Goal: Answer question/provide support: Share knowledge or assist other users

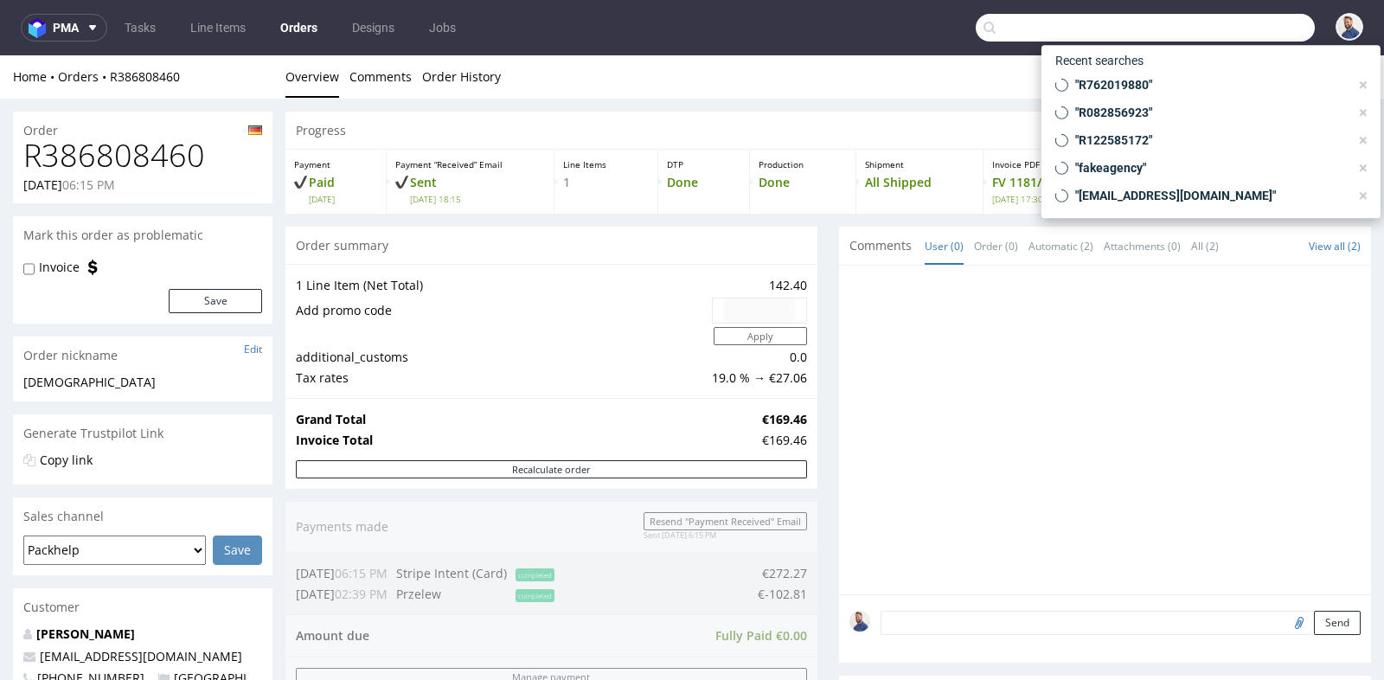
click at [1231, 30] on input "text" at bounding box center [1144, 28] width 339 height 28
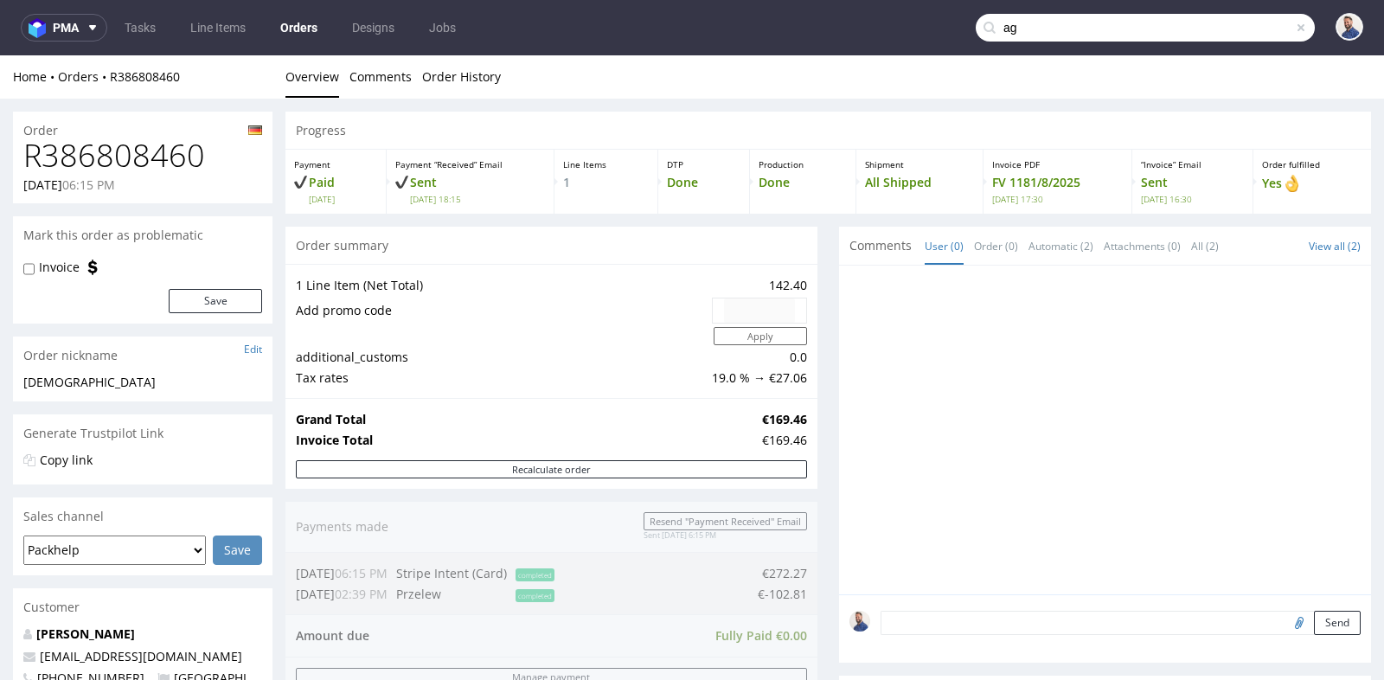
type input "a"
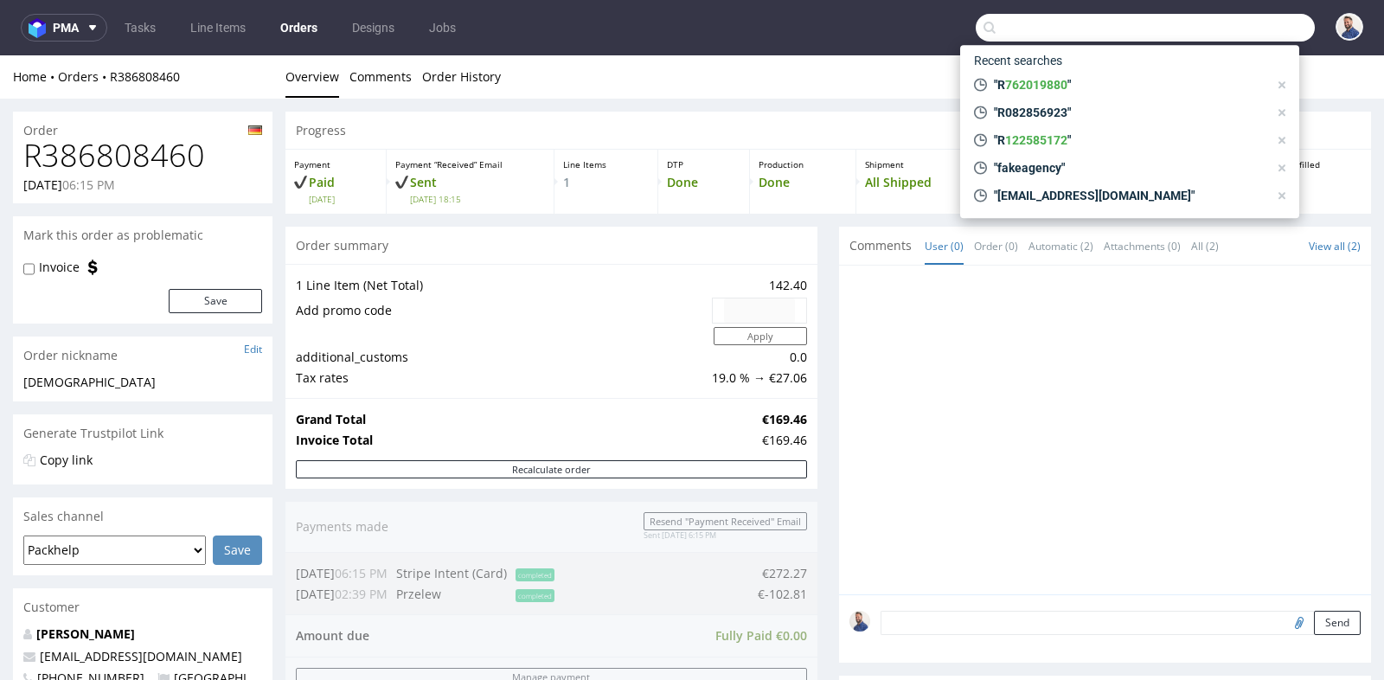
paste input "[EMAIL_ADDRESS][DOMAIN_NAME]"
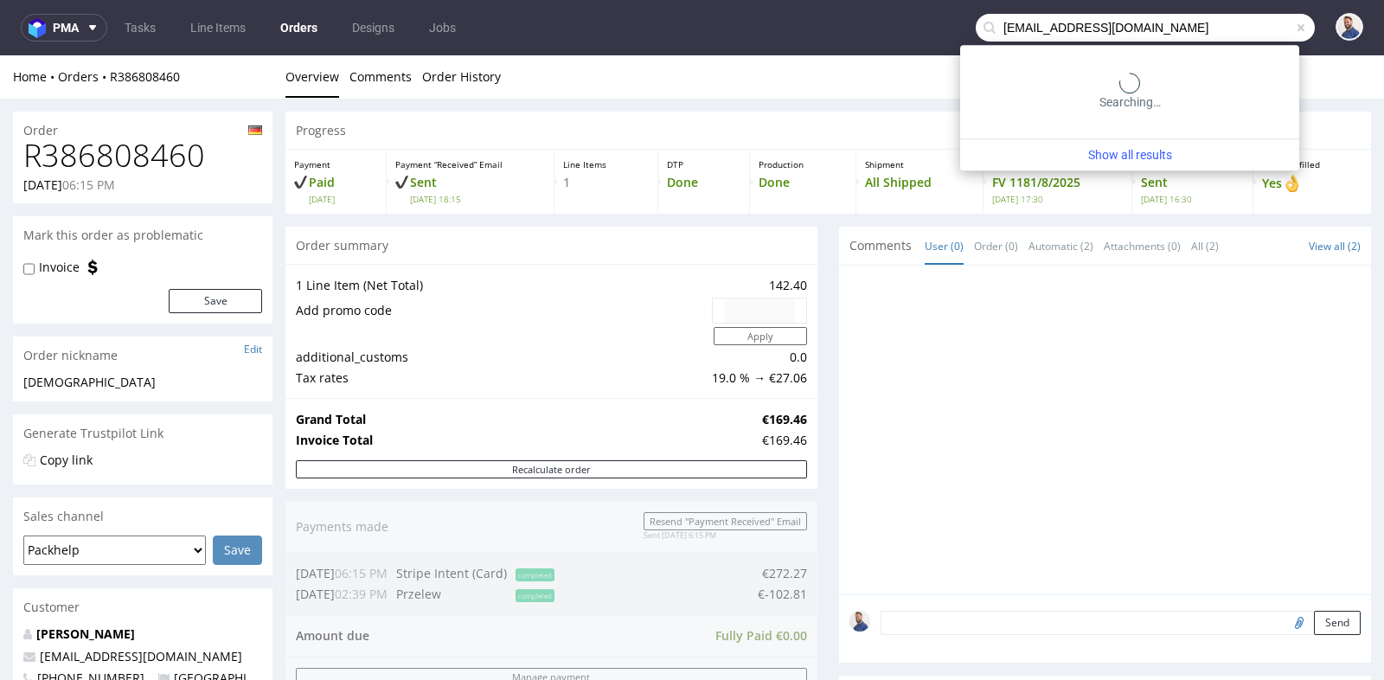
type input "[EMAIL_ADDRESS][DOMAIN_NAME]"
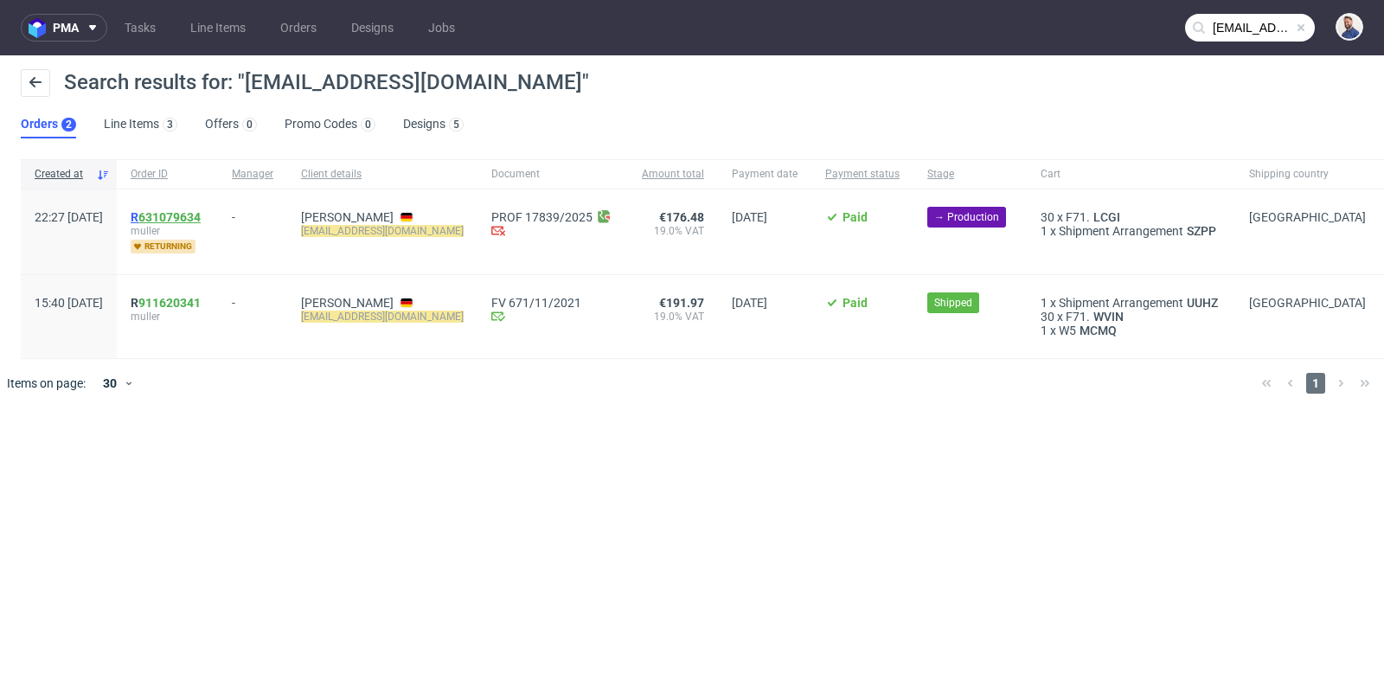
click at [201, 215] on link "631079634" at bounding box center [169, 217] width 62 height 14
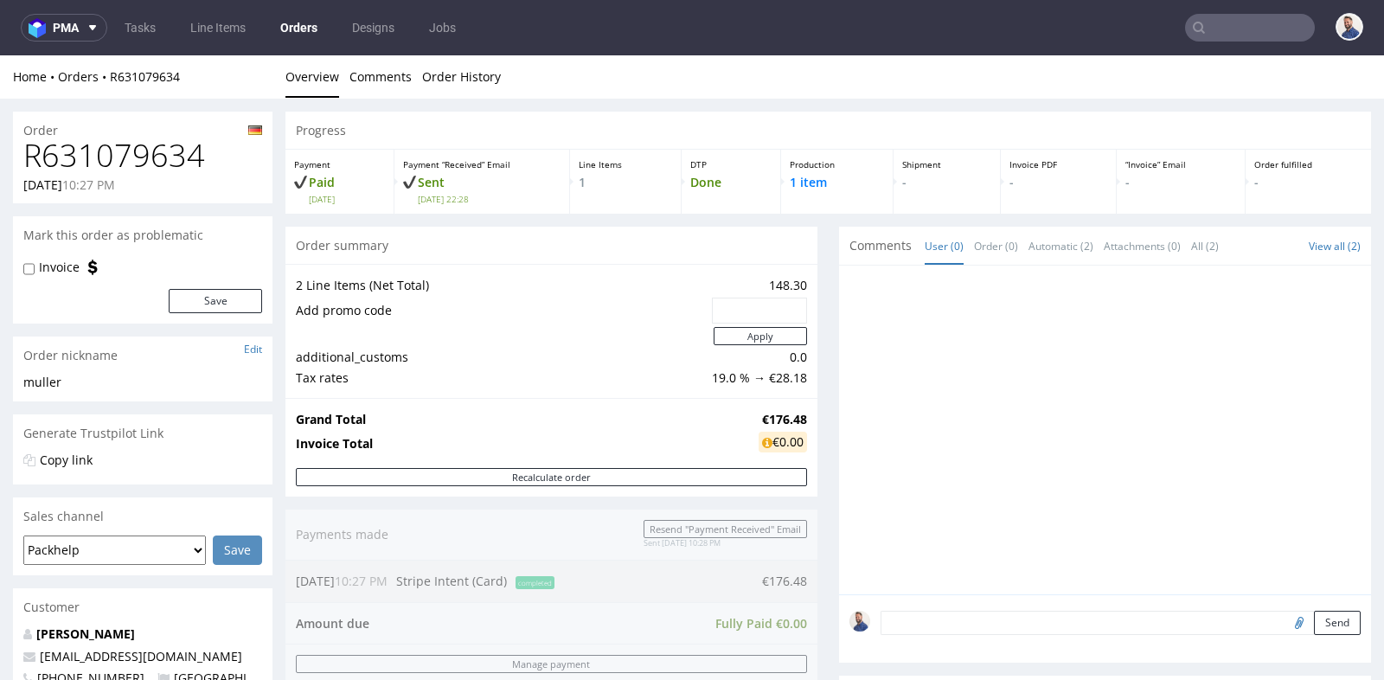
click at [825, 425] on div "Progress Payment Paid Sat 23 Aug Payment “Received” Email Sent Sat 23 Aug 22:28…" at bounding box center [827, 594] width 1085 height 964
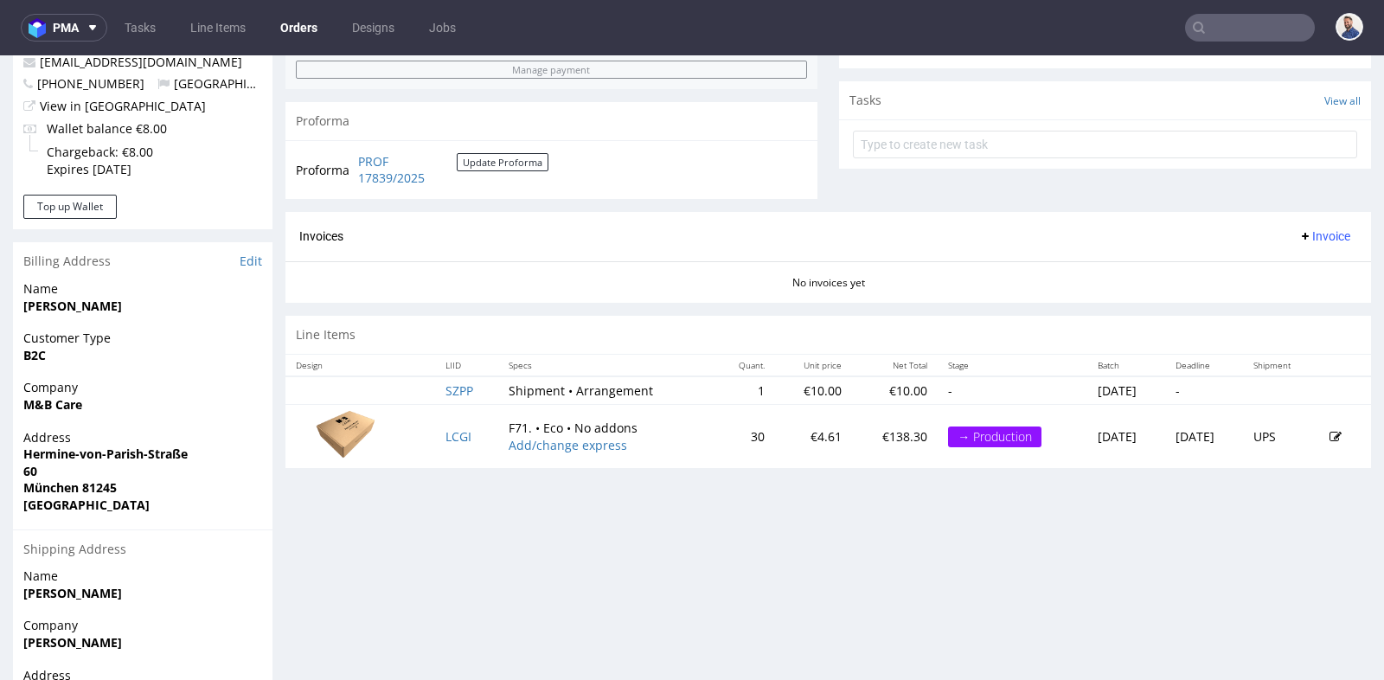
scroll to position [615, 0]
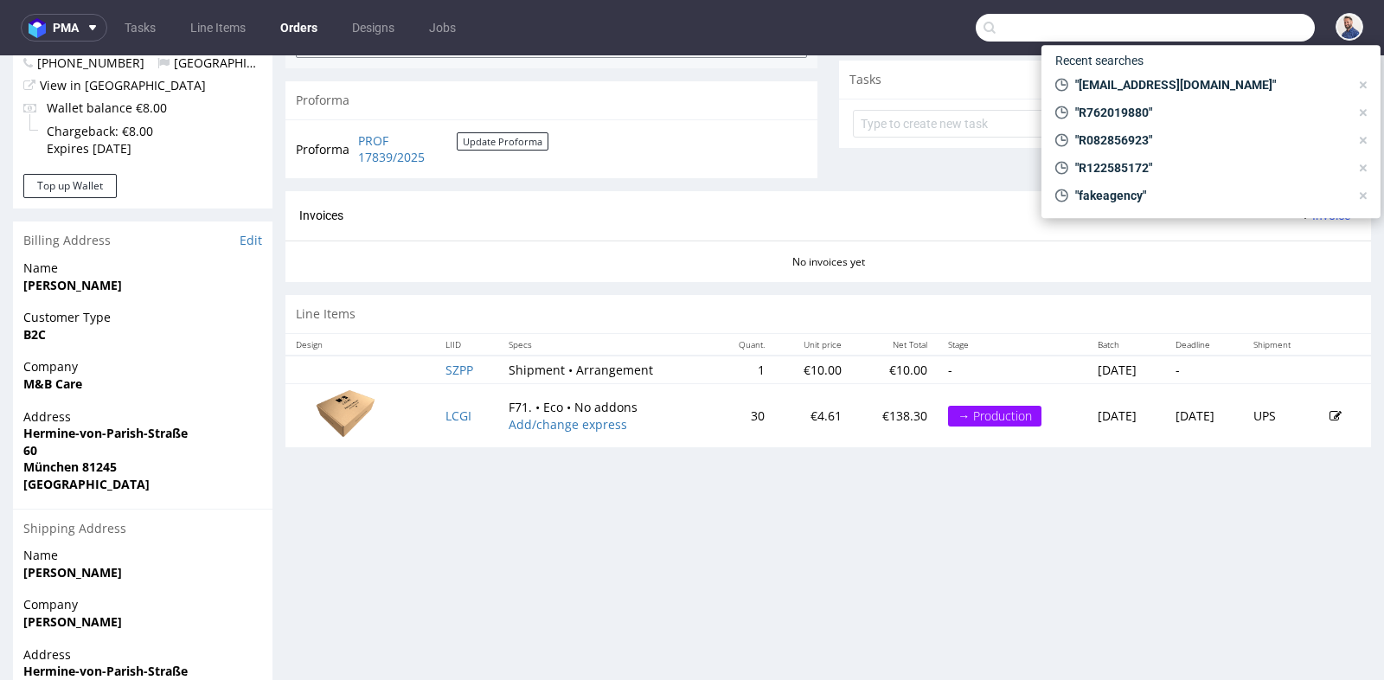
click at [1241, 33] on input "text" at bounding box center [1144, 28] width 339 height 28
paste input "claudiam091196@gmail.com"
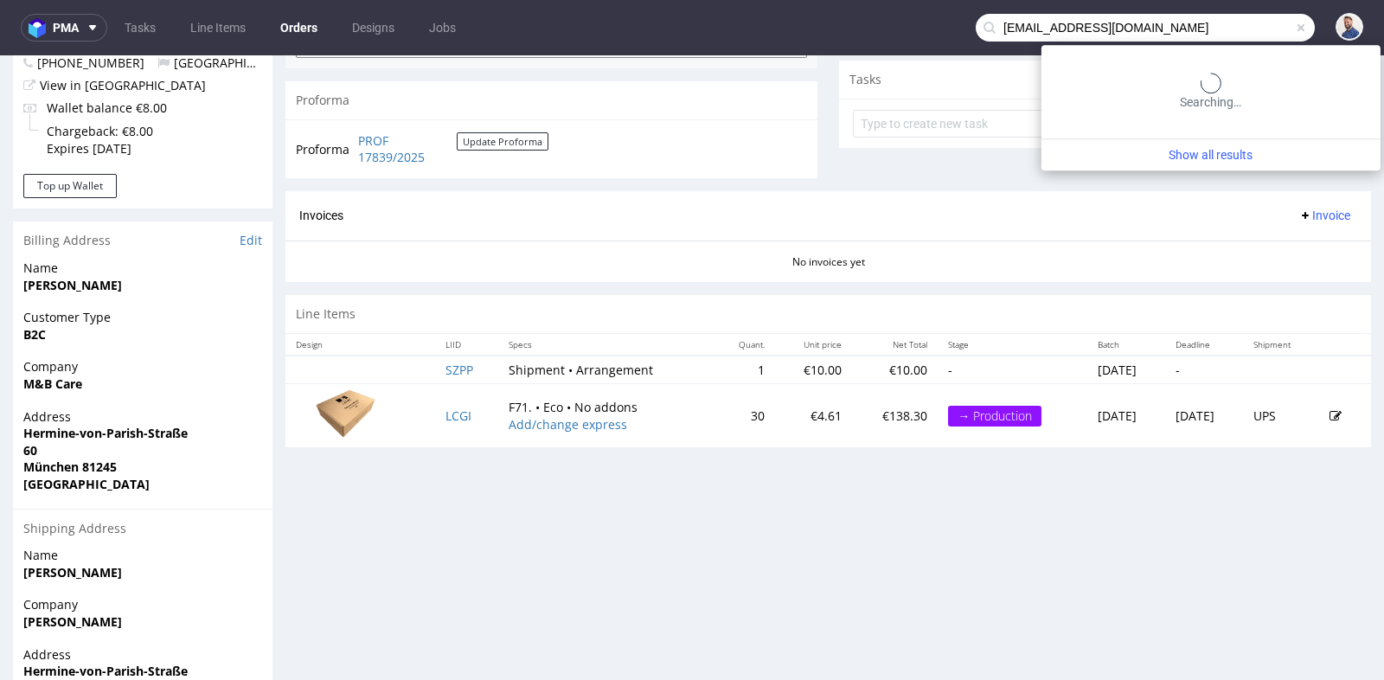
type input "claudiam091196@gmail.com"
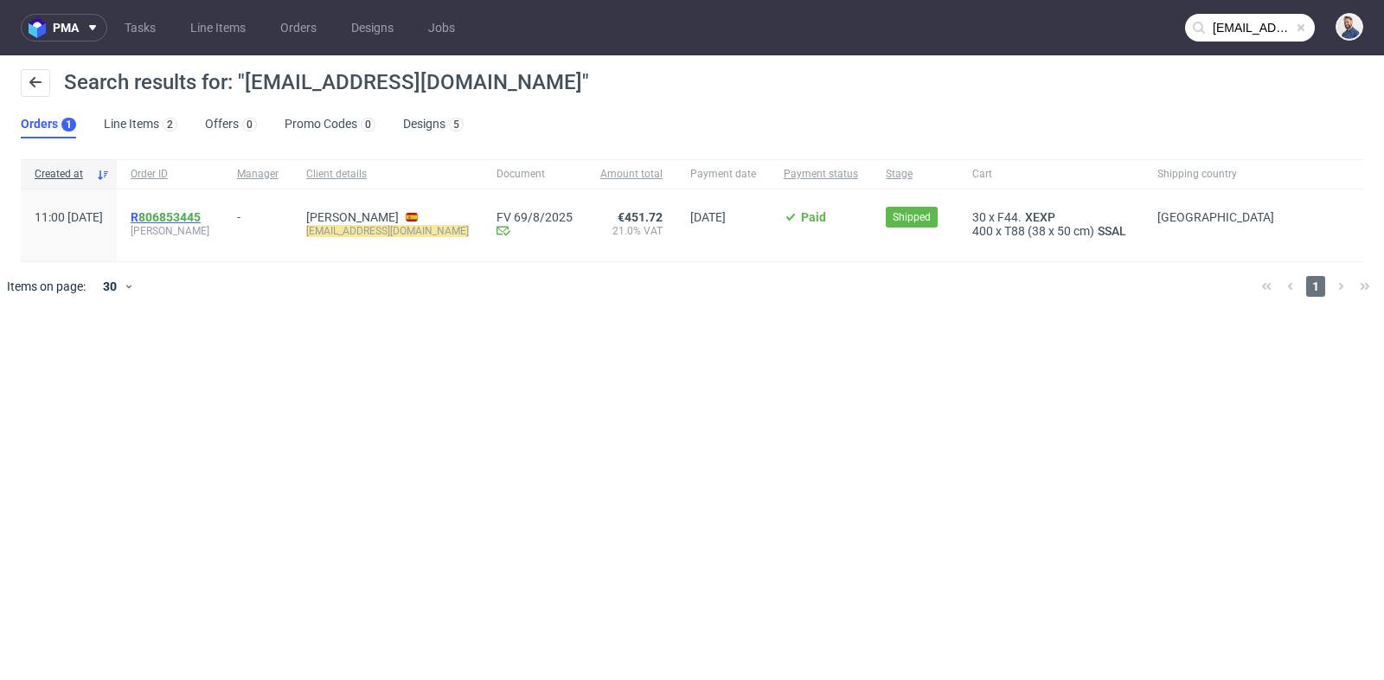
click at [201, 214] on link "806853445" at bounding box center [169, 217] width 62 height 14
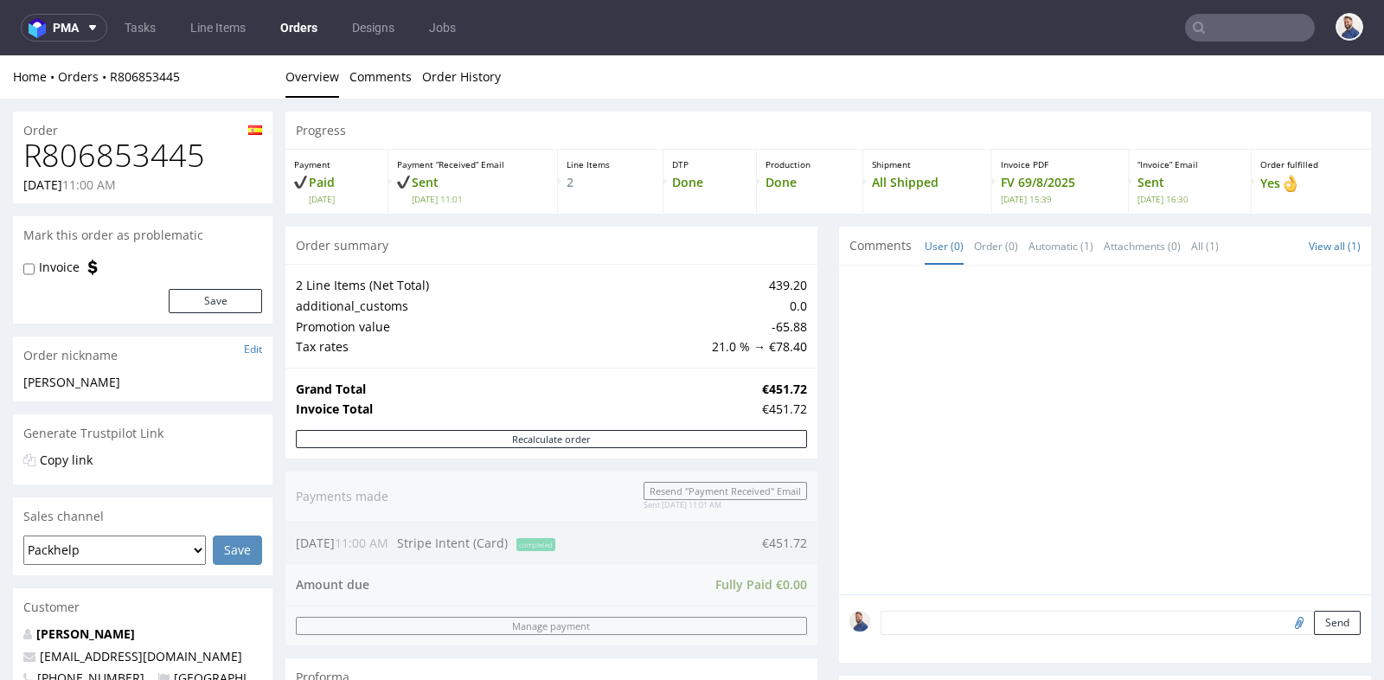
click at [815, 487] on div "Progress Payment Paid Sat 19 Jul Payment “Received” Email Sent Sat 19 Jul 11:01…" at bounding box center [827, 656] width 1085 height 1089
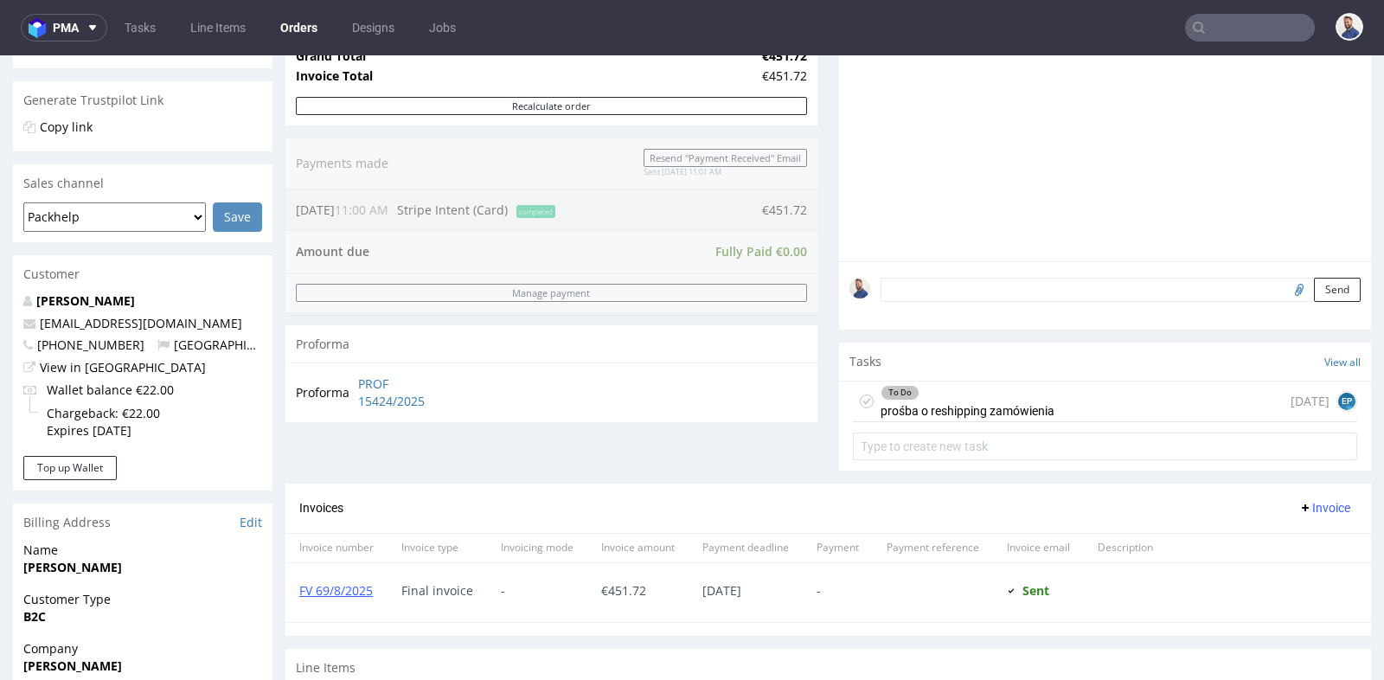
scroll to position [346, 0]
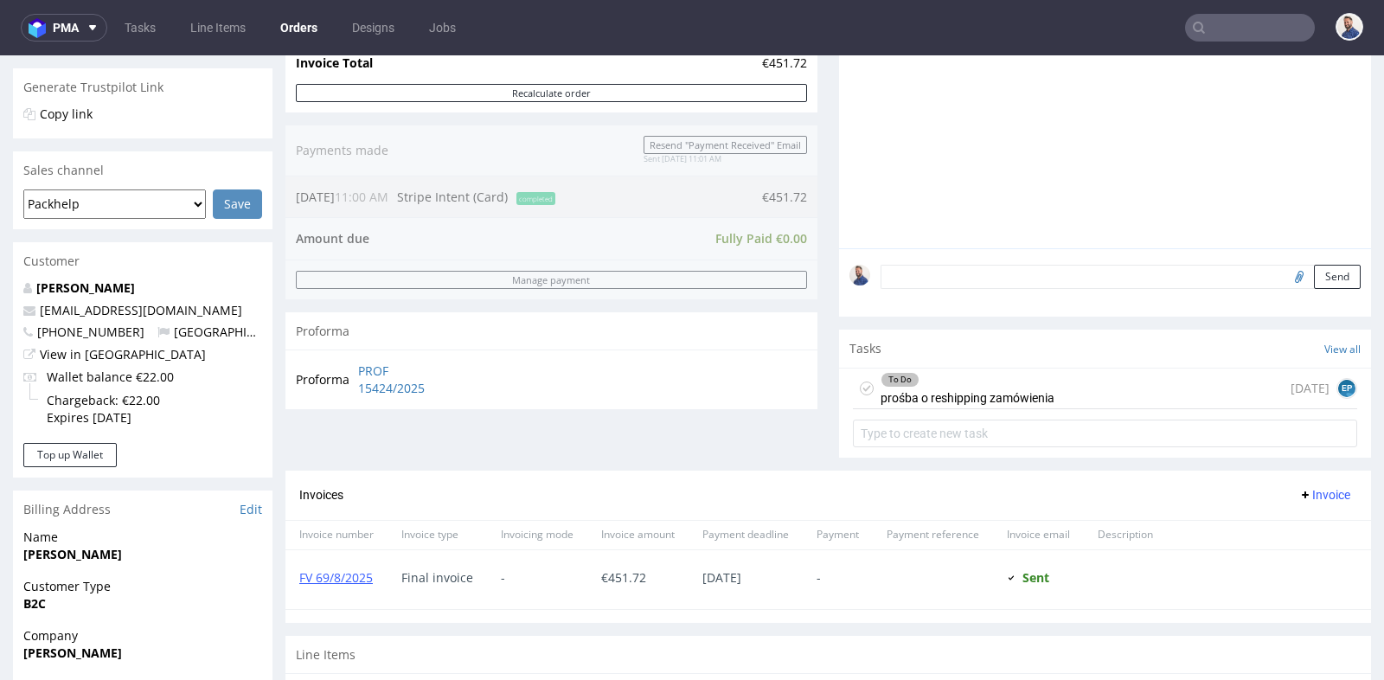
click at [1071, 393] on div "To Do prośba o reshipping zamówienia 4 days ago EP" at bounding box center [1105, 388] width 504 height 41
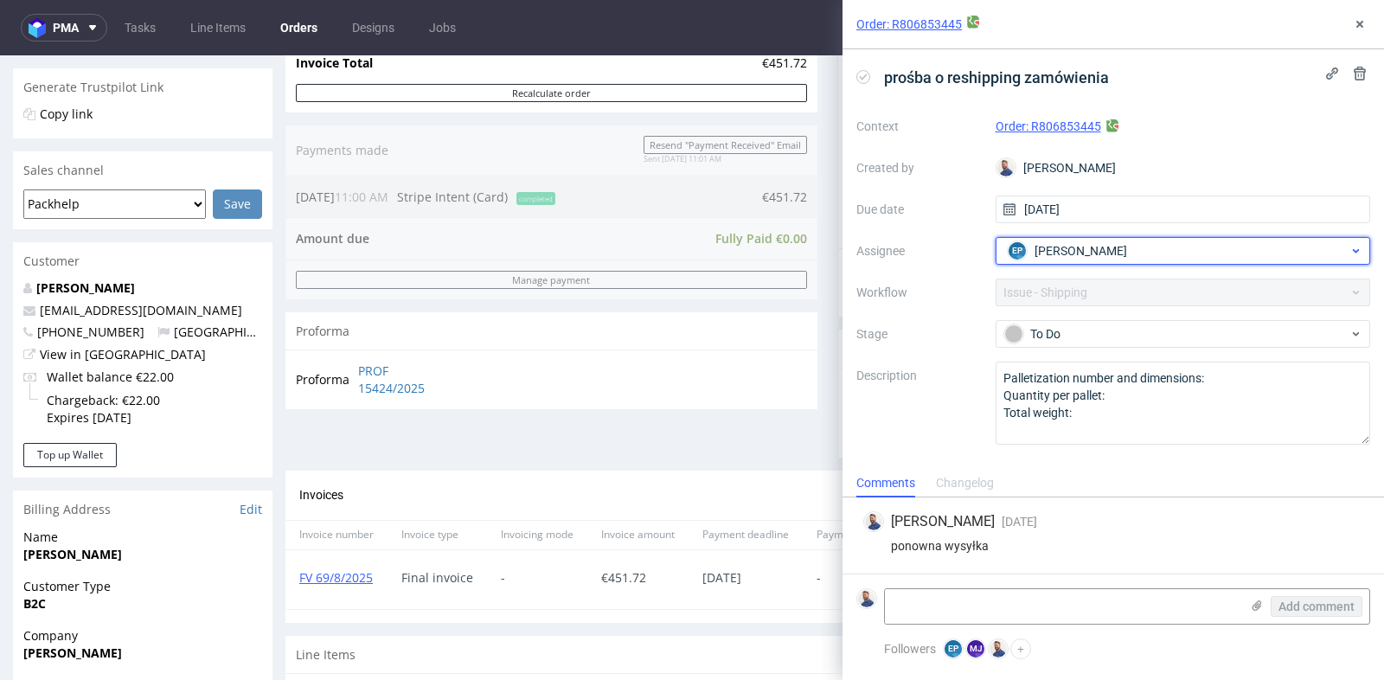
click at [1298, 252] on div "EP Ewa Prus" at bounding box center [1176, 251] width 346 height 28
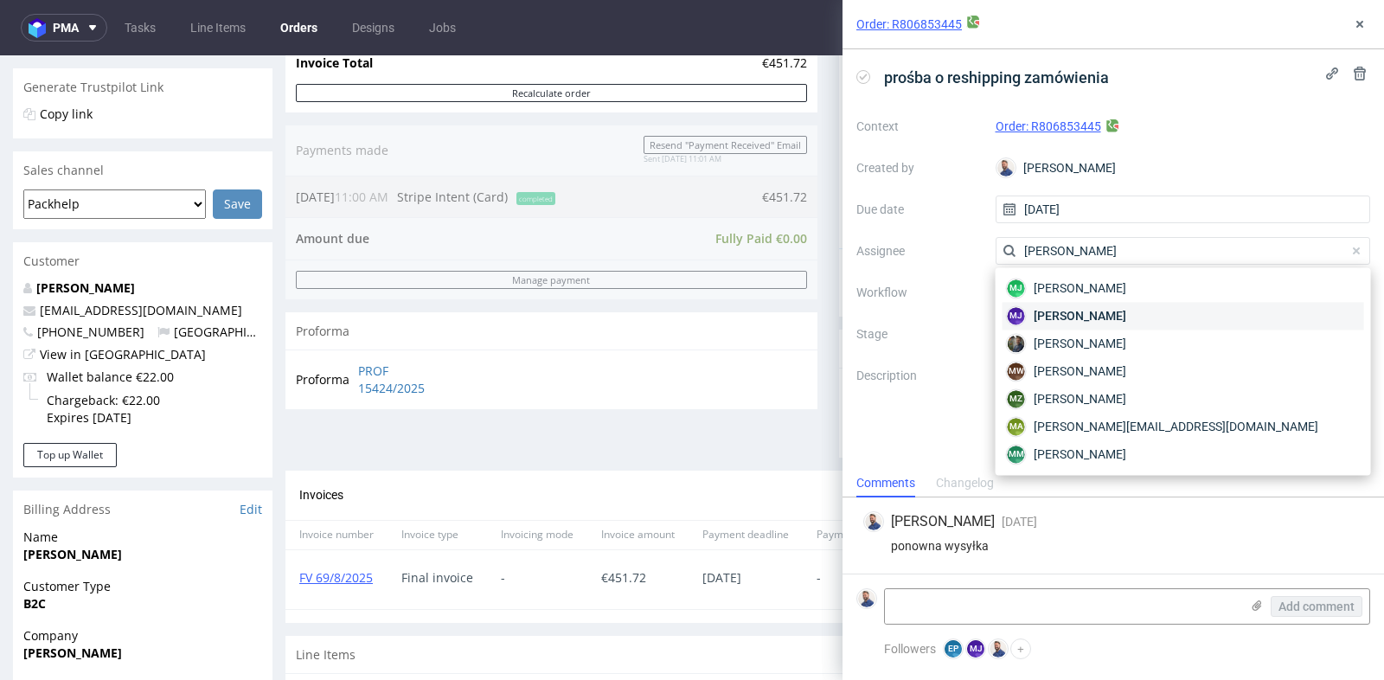
type input "maciej"
click at [1116, 314] on span "[PERSON_NAME]" at bounding box center [1079, 315] width 93 height 17
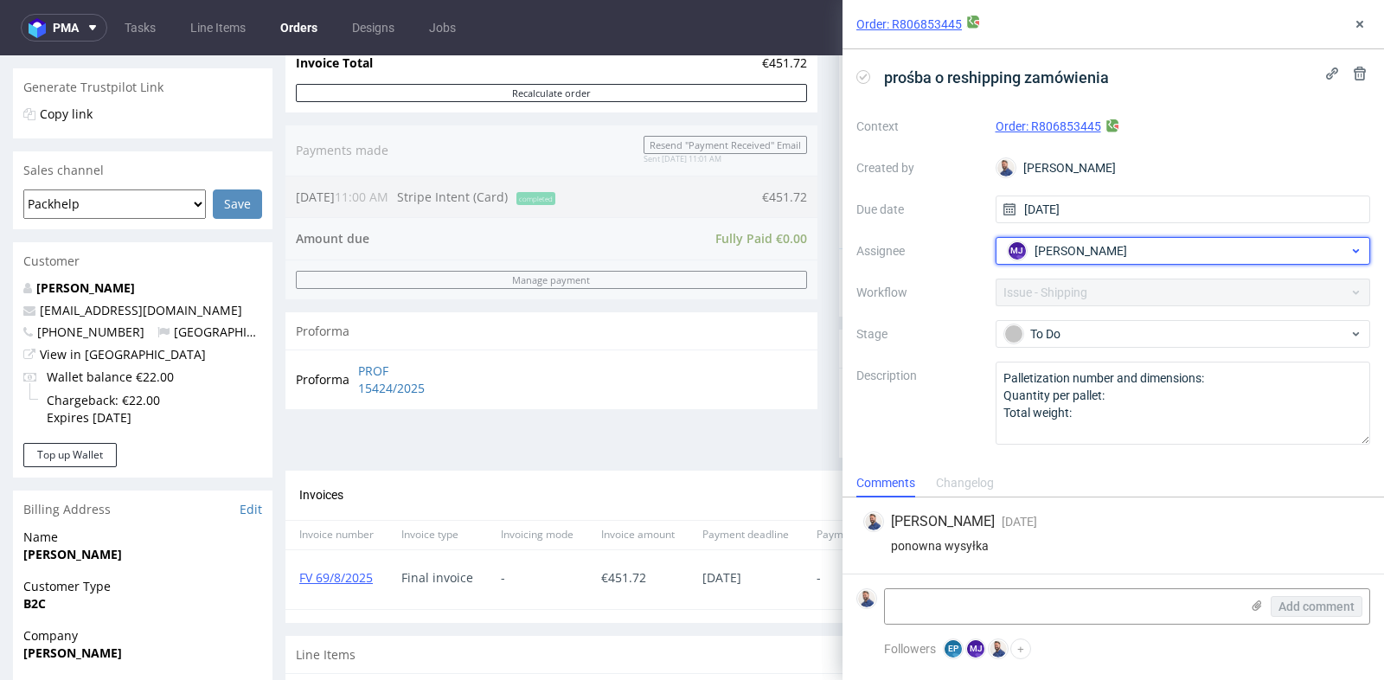
click at [1264, 246] on div "MJ Maciej Jankowski" at bounding box center [1176, 251] width 346 height 28
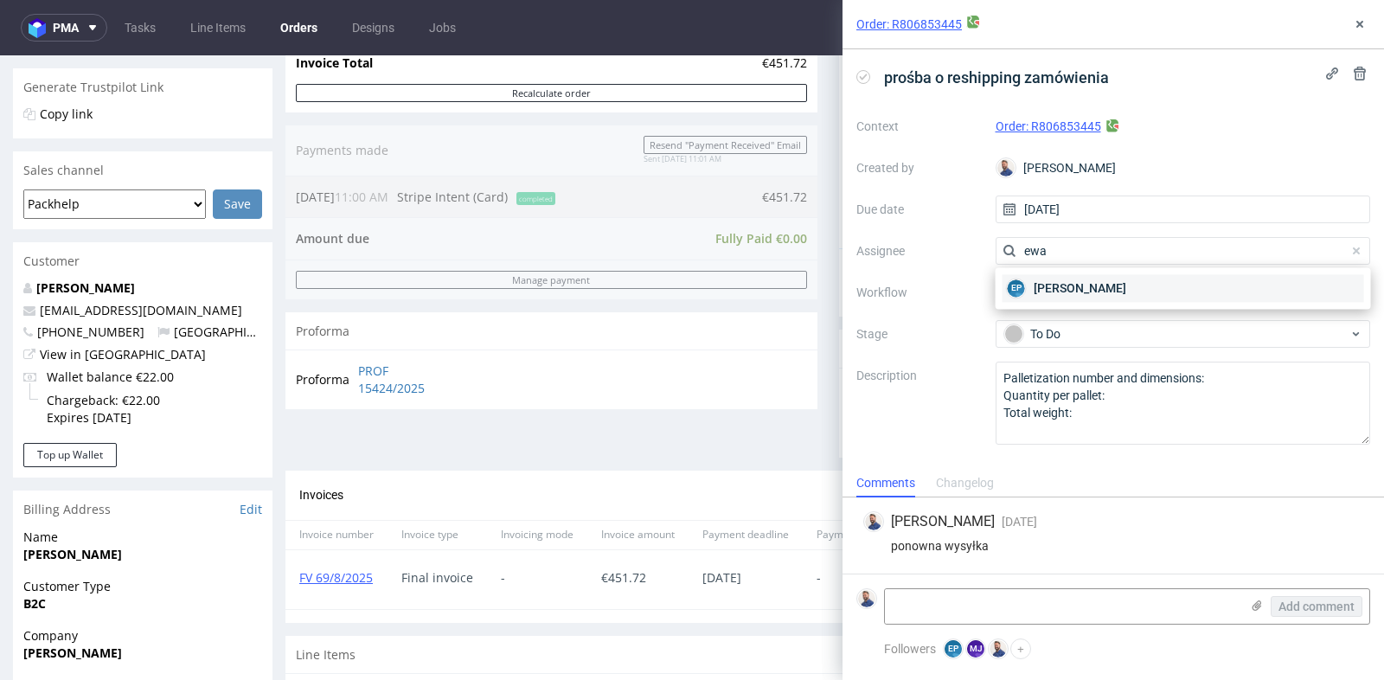
type input "ewa"
click at [1216, 282] on div "EP Ewa Prus" at bounding box center [1182, 288] width 361 height 28
click at [1359, 21] on icon at bounding box center [1359, 24] width 14 height 14
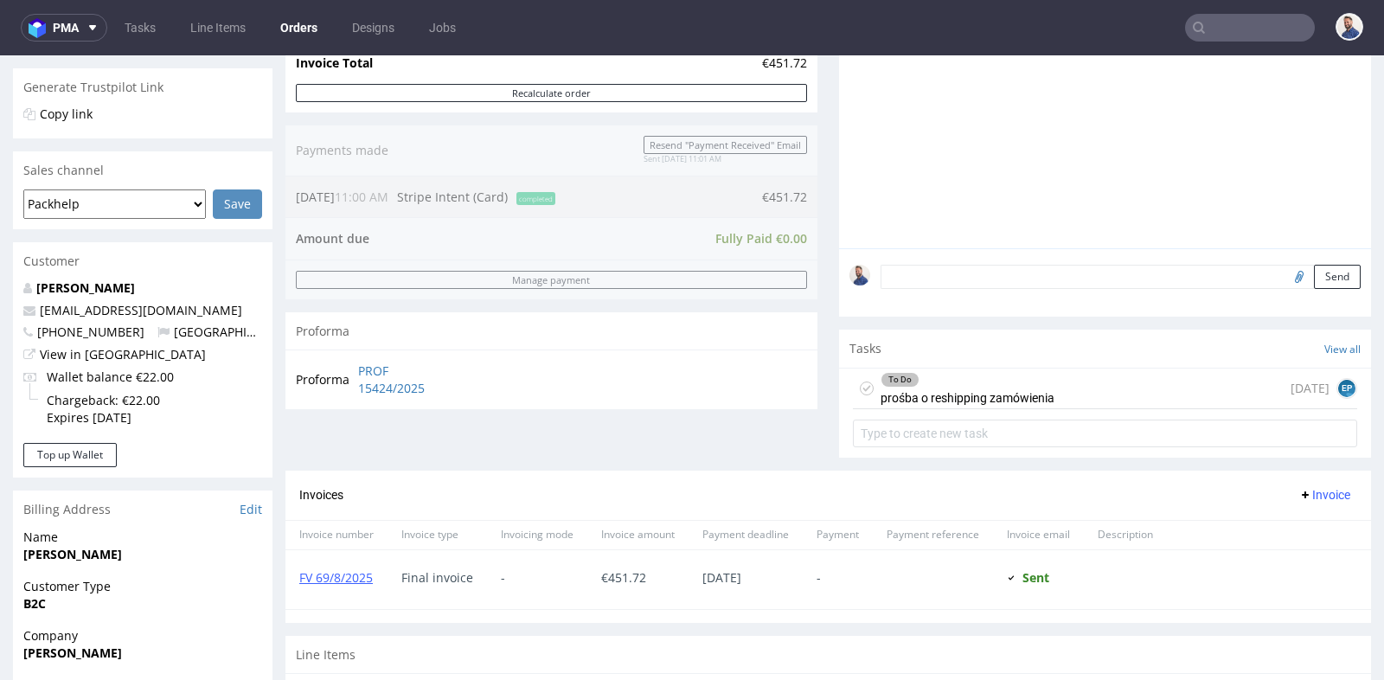
click at [1136, 385] on div "To Do prośba o reshipping zamówienia 4 days ago EP" at bounding box center [1105, 388] width 504 height 41
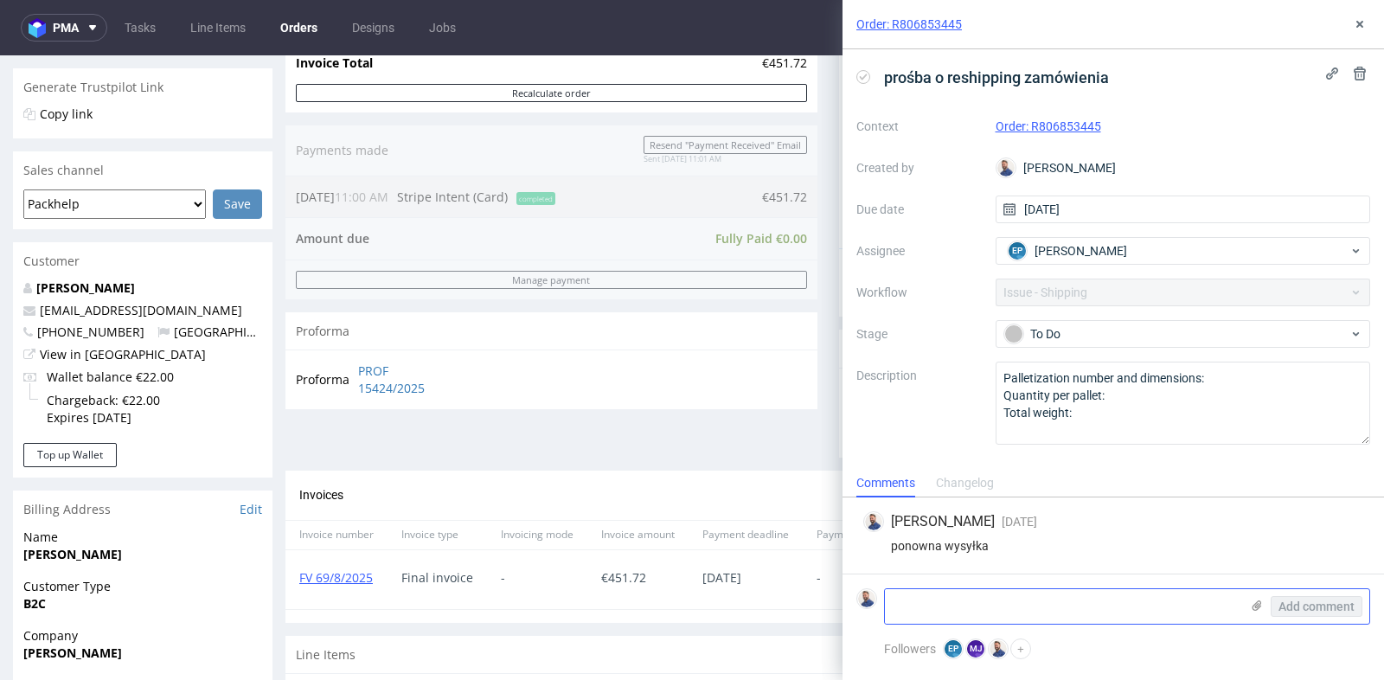
click at [1023, 615] on textarea at bounding box center [1062, 606] width 355 height 35
type textarea "@"
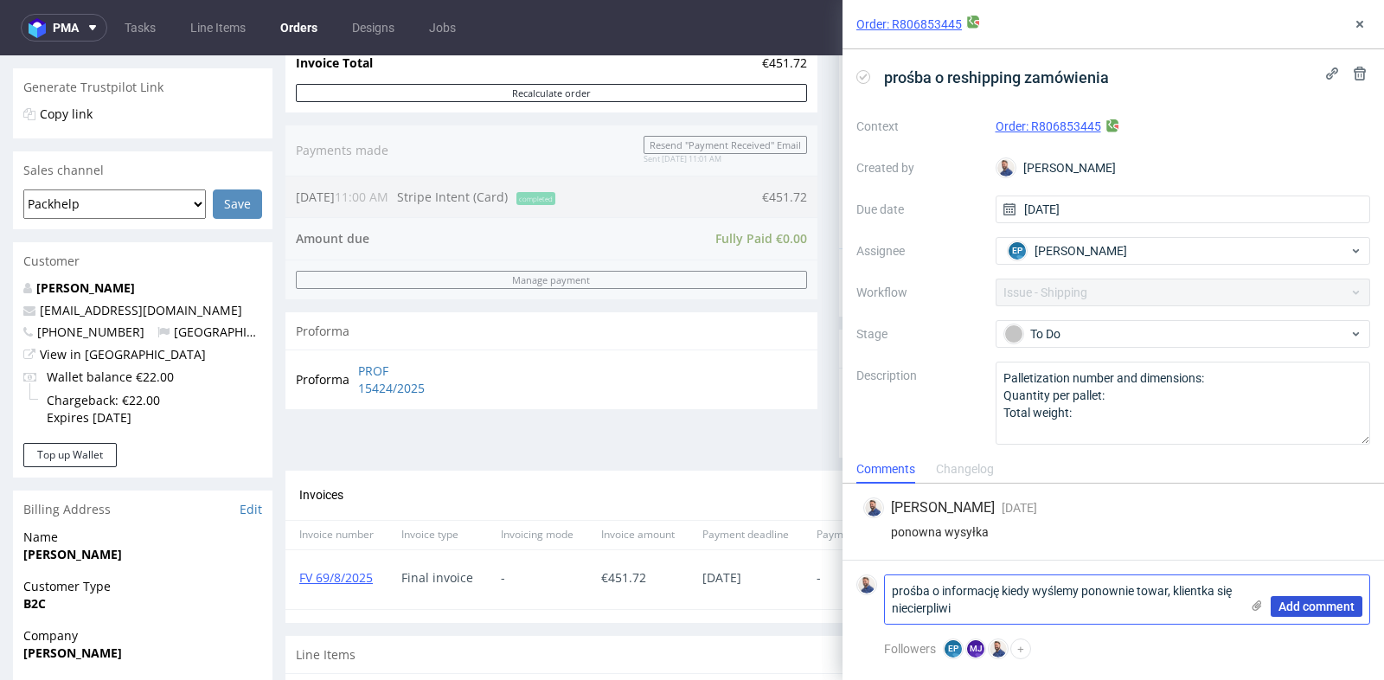
type textarea "prośba o informację kiedy wyślemy ponownie towar, klientka się niecierpliwi"
click at [1319, 608] on span "Add comment" at bounding box center [1316, 606] width 76 height 12
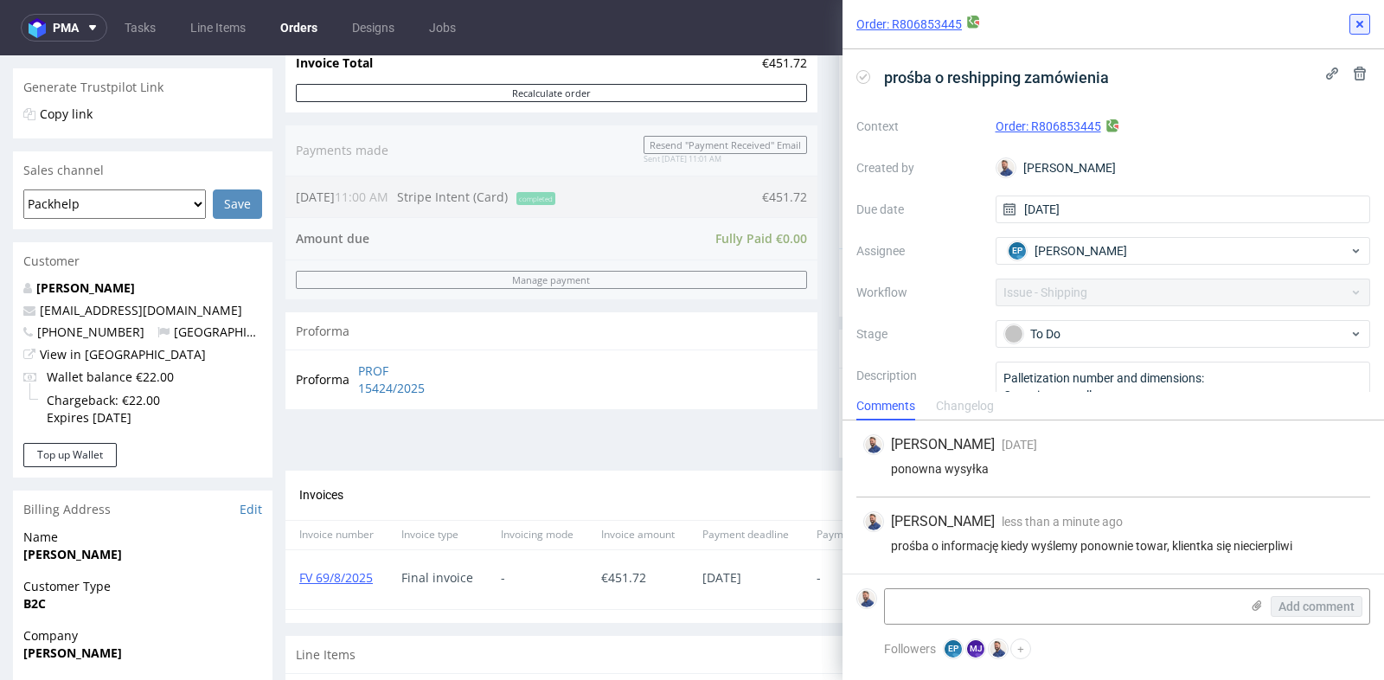
click at [1362, 22] on icon at bounding box center [1359, 24] width 14 height 14
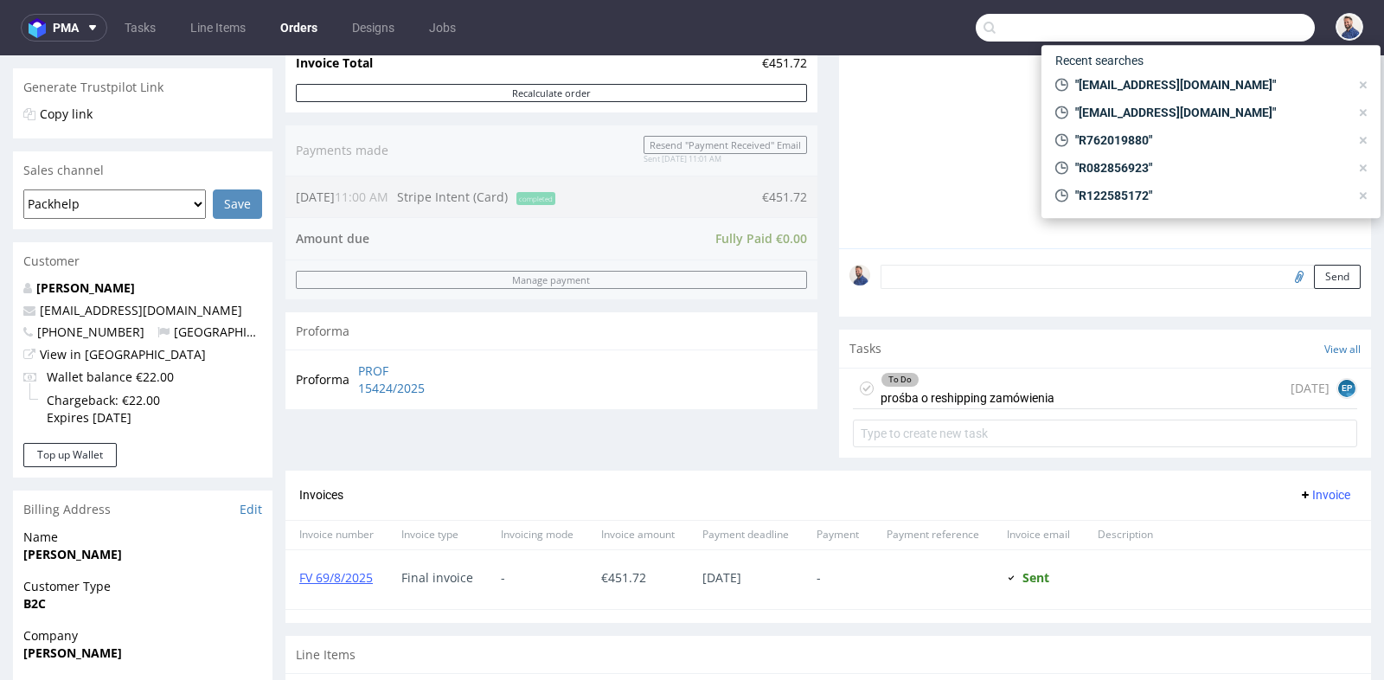
click at [1248, 25] on input "text" at bounding box center [1144, 28] width 339 height 28
paste input "R111224250"
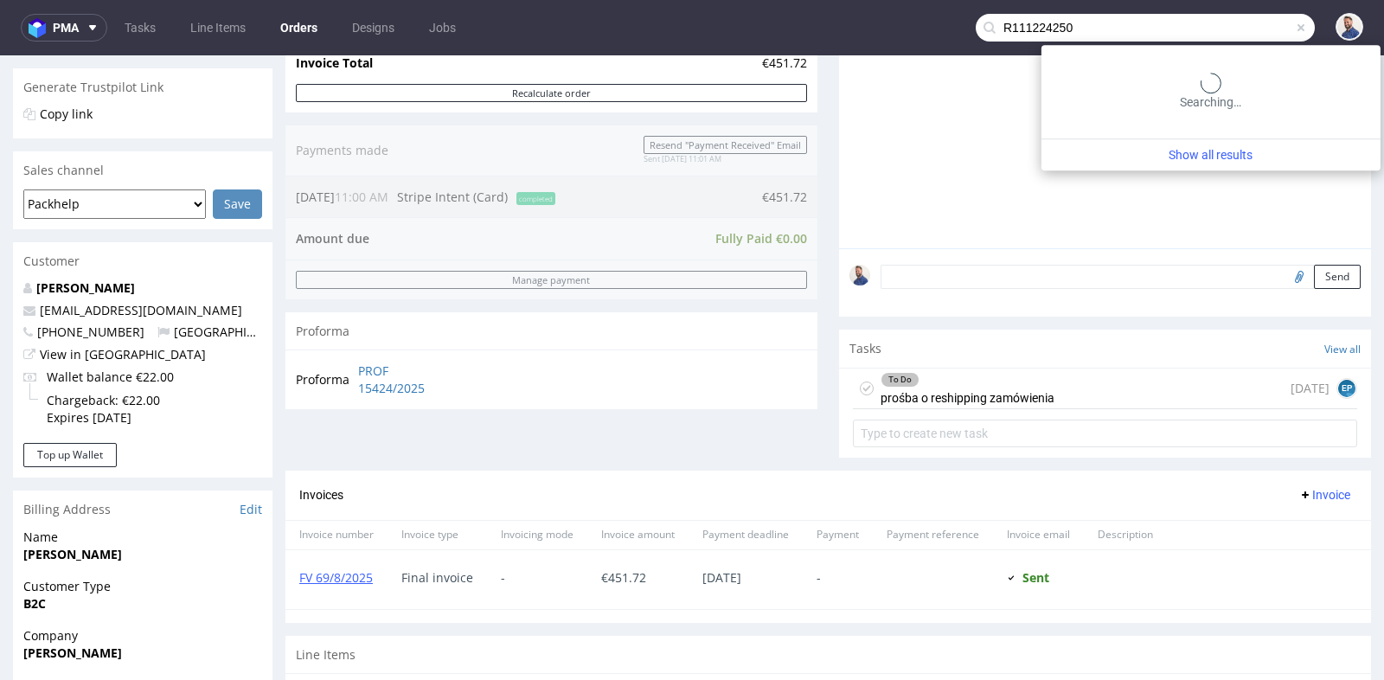
type input "R111224250"
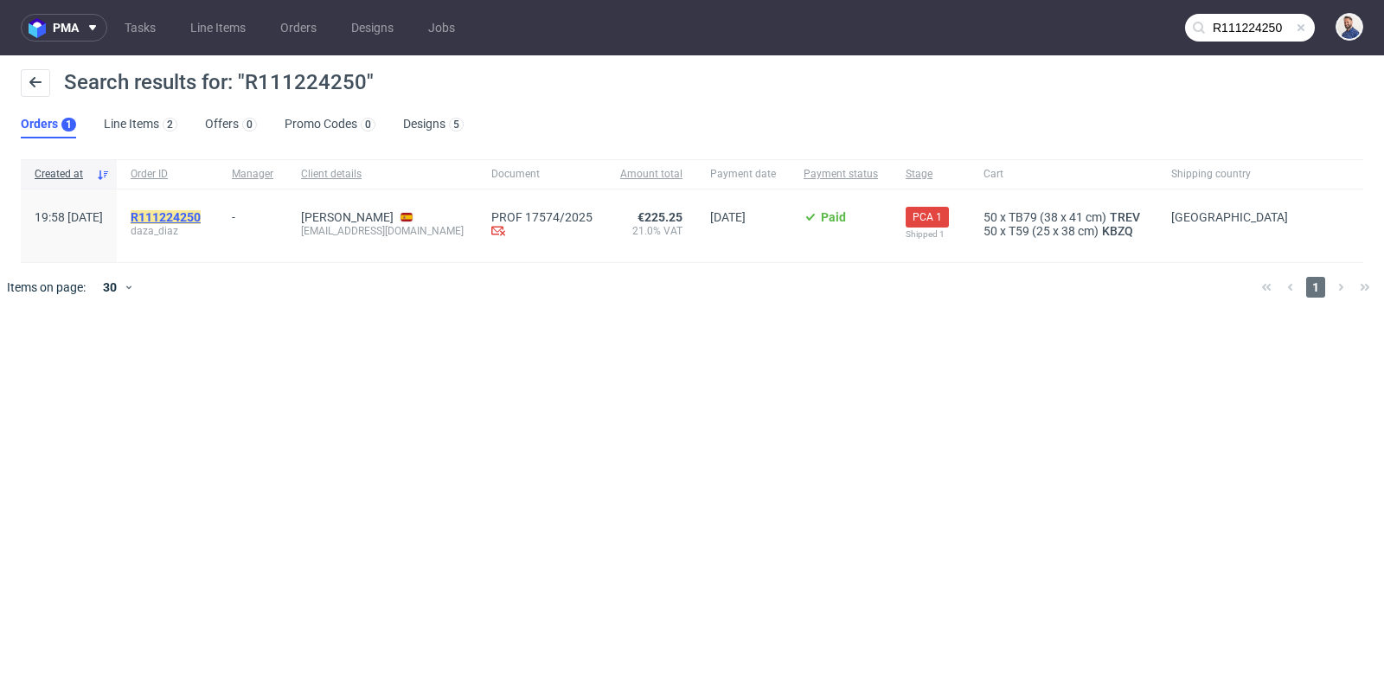
click at [201, 220] on mark "R111224250" at bounding box center [166, 217] width 70 height 14
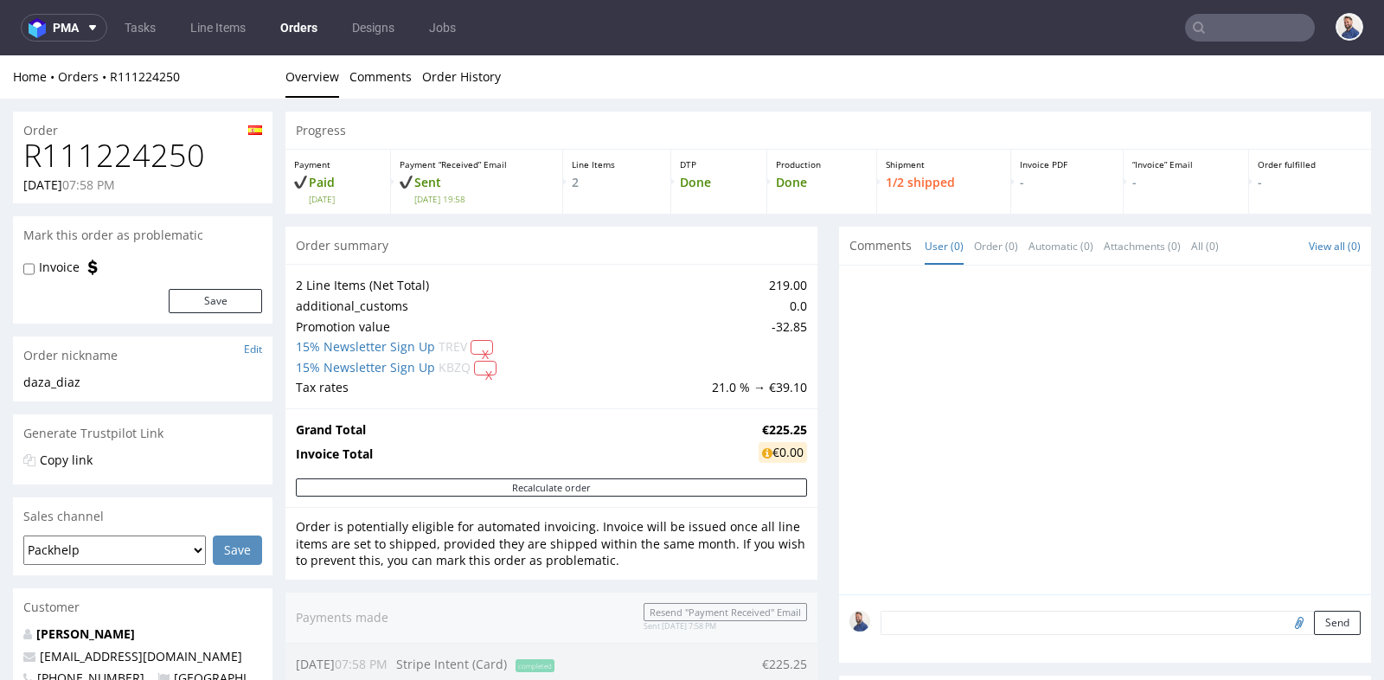
click at [822, 332] on div "Progress Payment Paid Tue 19 Aug Payment “Received” Email Sent Tue 19 Aug 19:58…" at bounding box center [827, 691] width 1085 height 1159
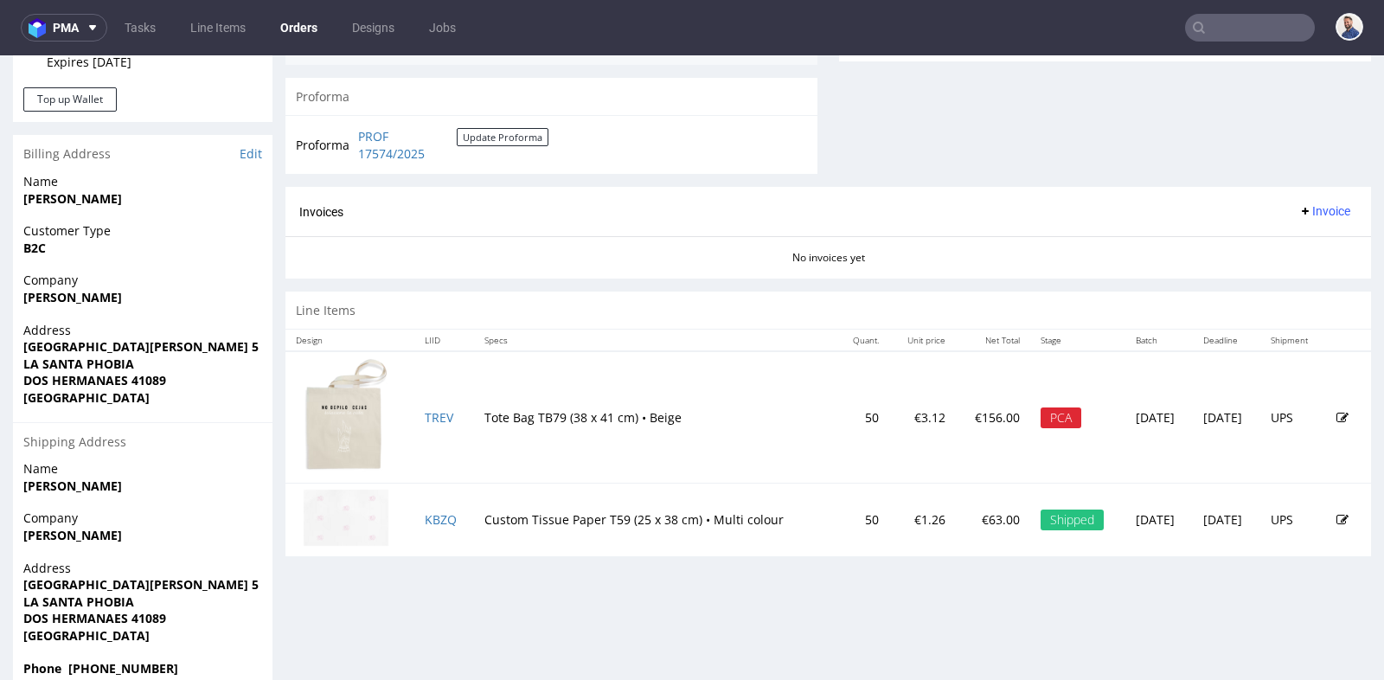
scroll to position [730, 0]
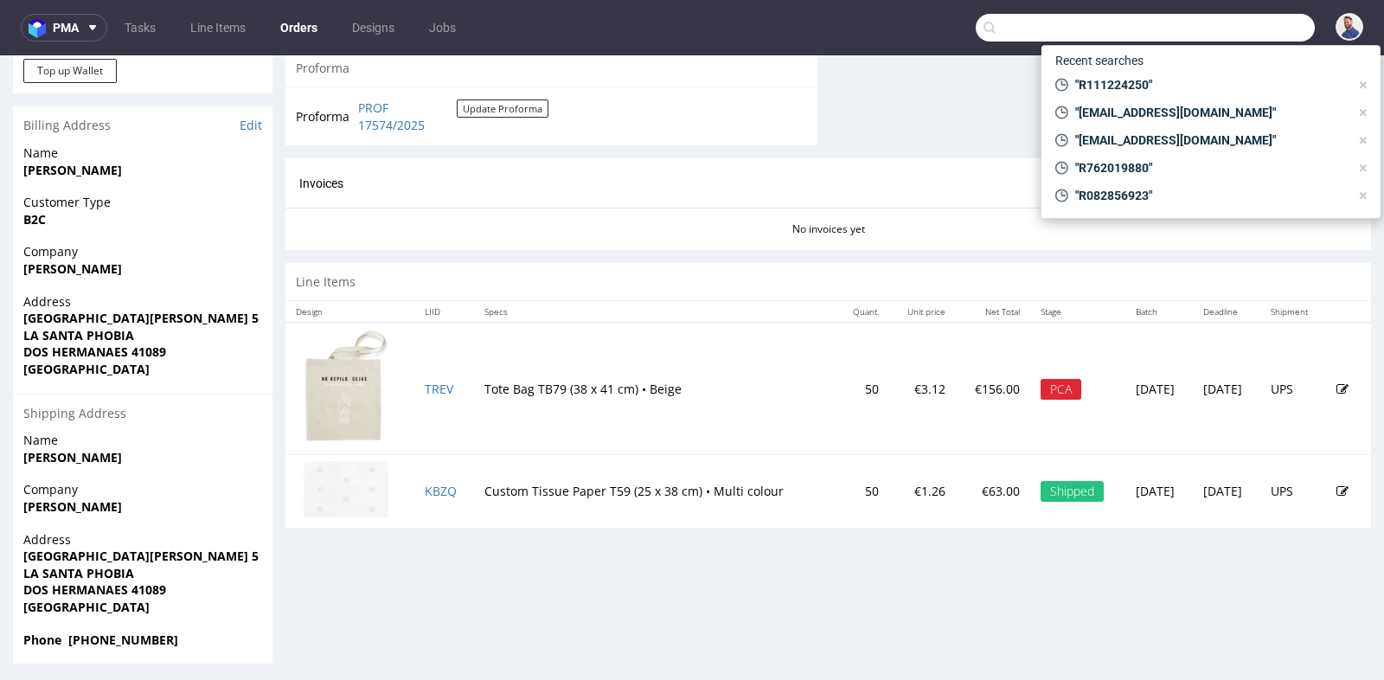
click at [1250, 31] on input "text" at bounding box center [1144, 28] width 339 height 28
paste input "R163696492"
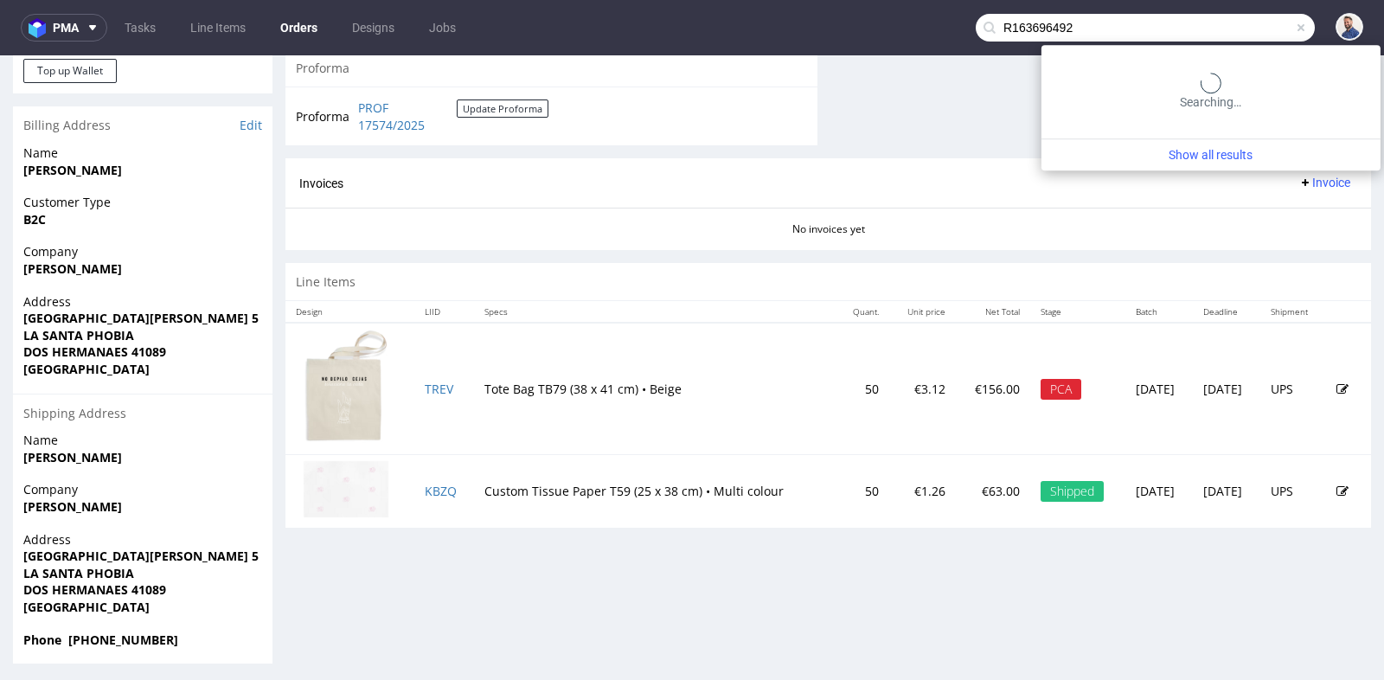
type input "R163696492"
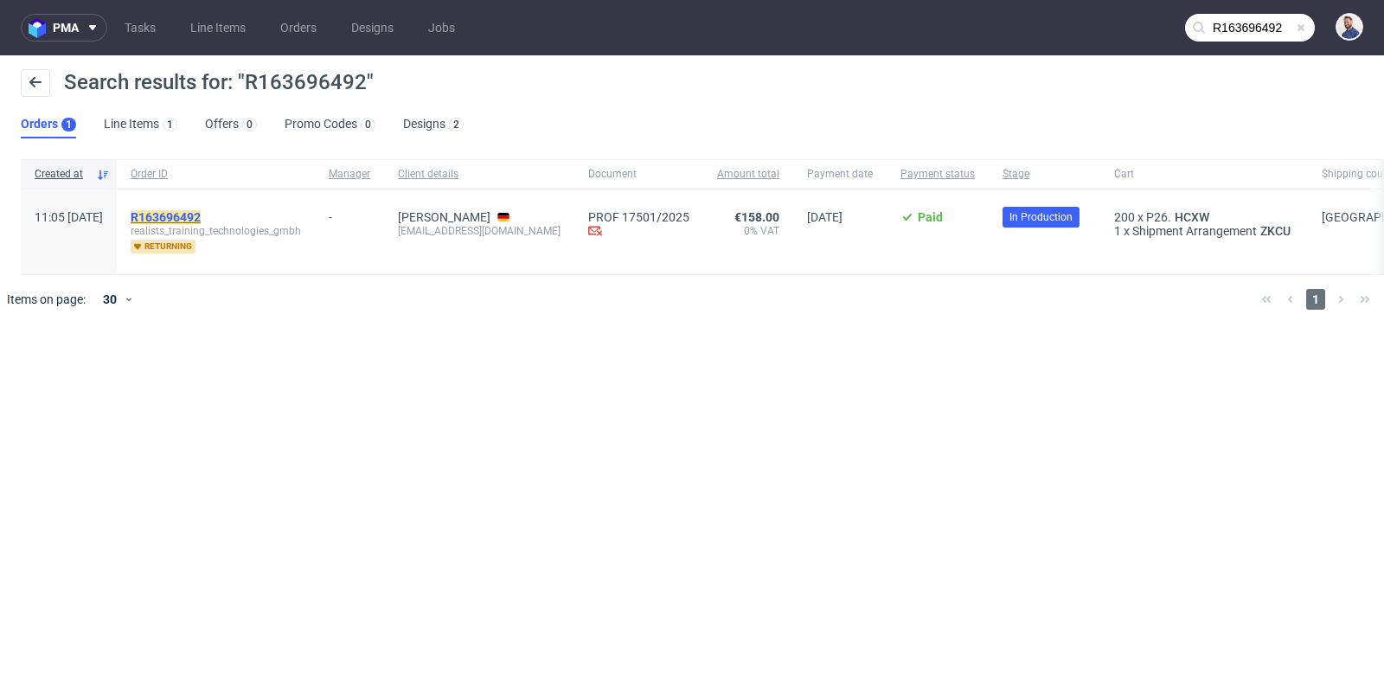
click at [201, 210] on mark "R163696492" at bounding box center [166, 217] width 70 height 14
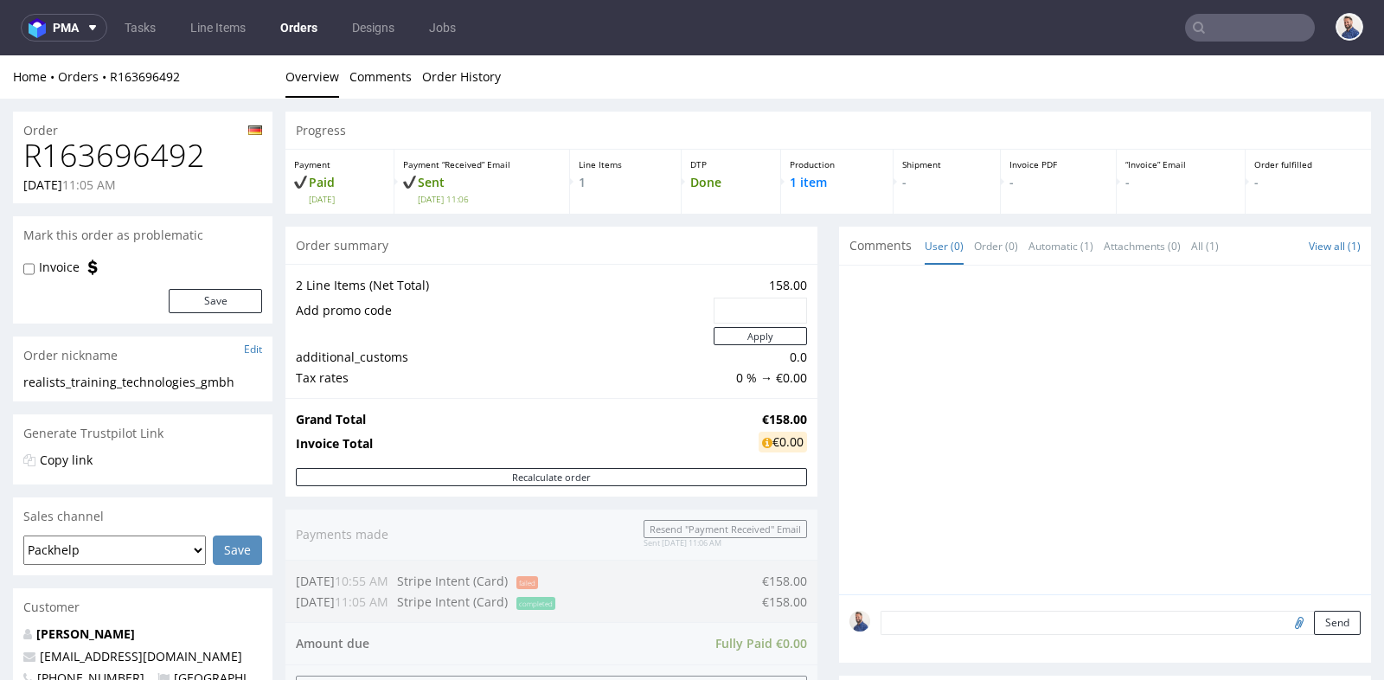
click at [825, 237] on div "Progress Payment Paid Tue 19 Aug Payment “Received” Email Sent Tue 19 Aug 11:06…" at bounding box center [827, 610] width 1085 height 997
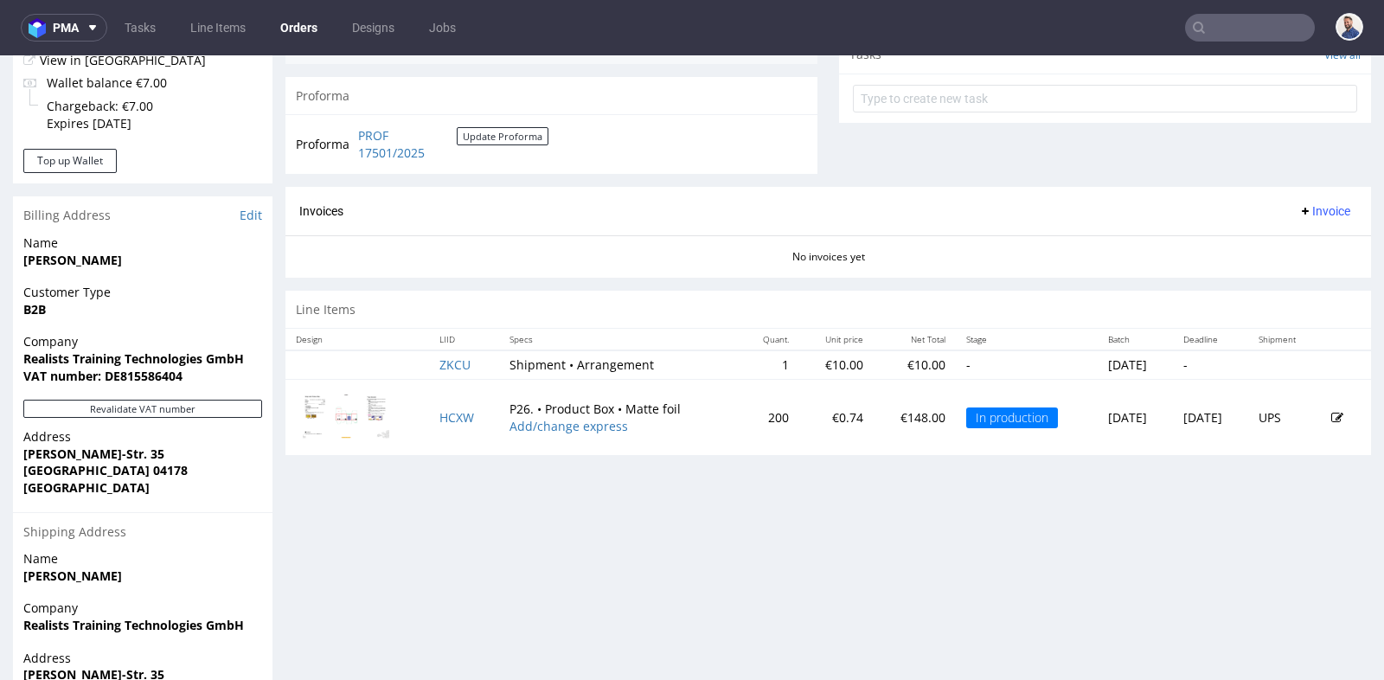
scroll to position [653, 0]
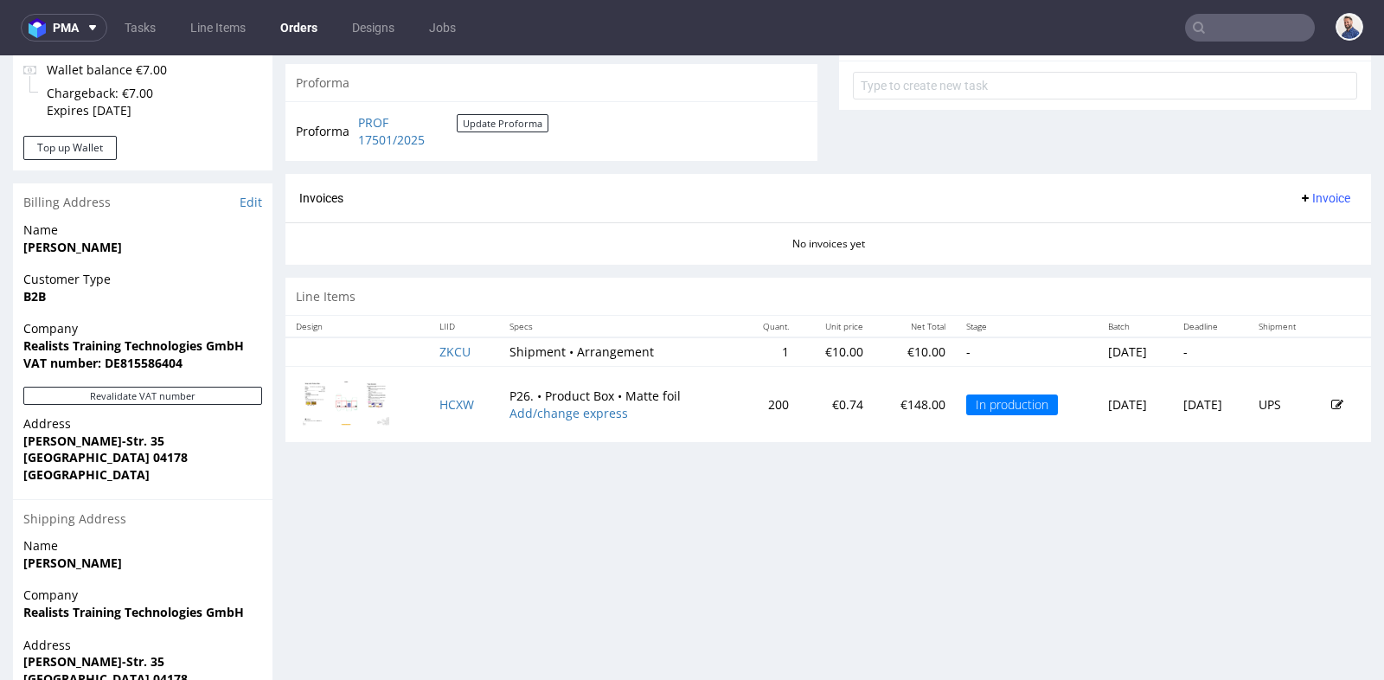
click at [1233, 19] on input "text" at bounding box center [1250, 28] width 130 height 28
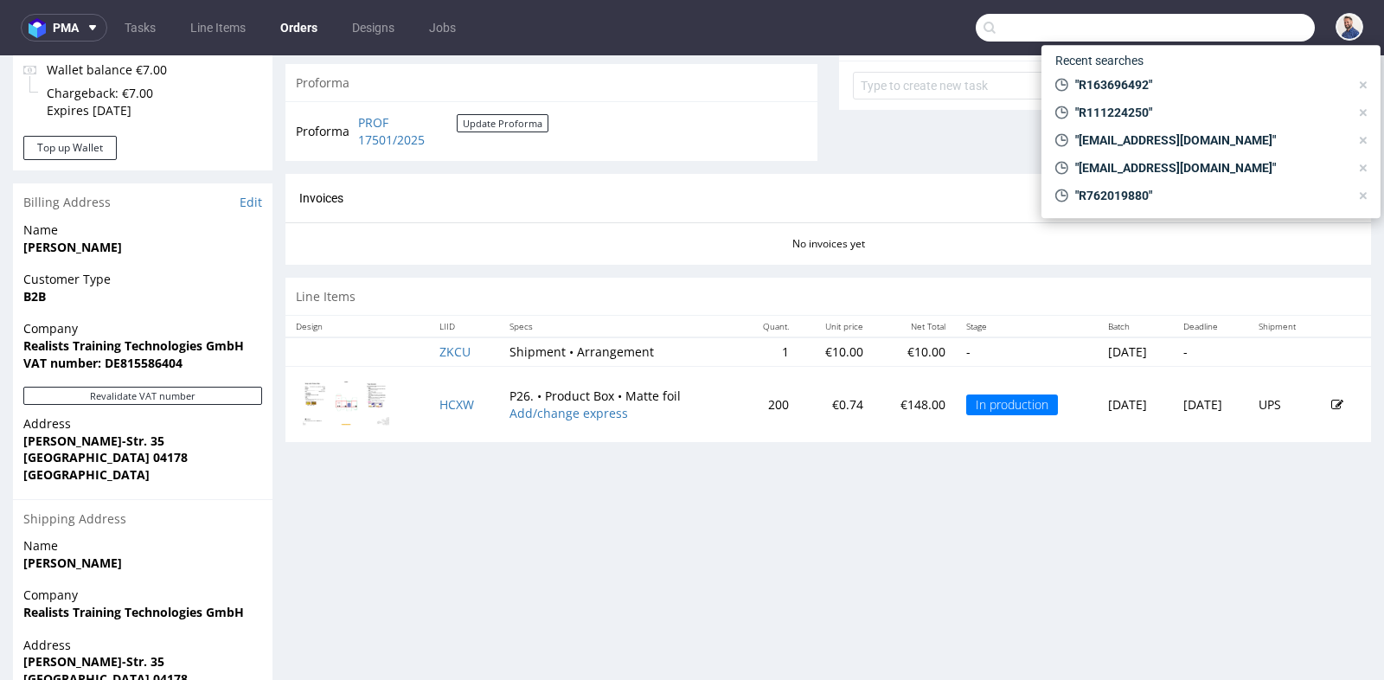
paste input "karinasowinska@op.pl"
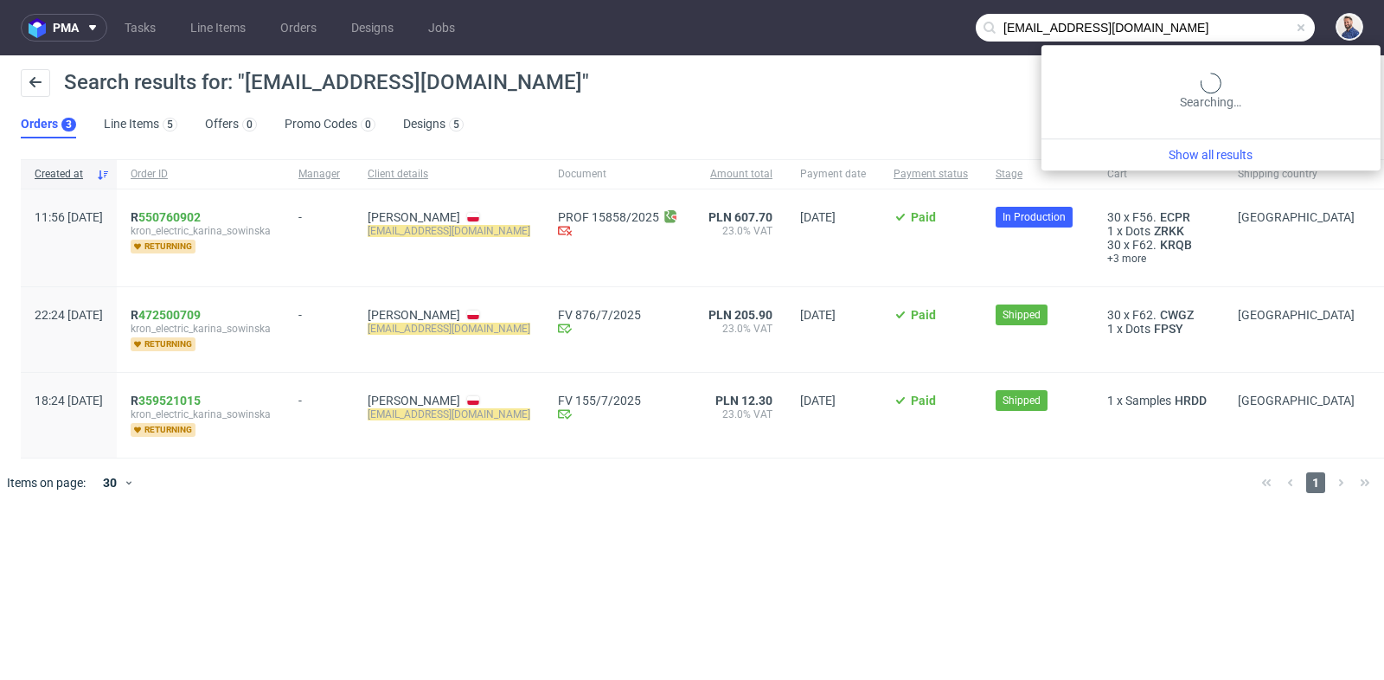
click at [1253, 28] on input "karinasowinska@op.pl" at bounding box center [1144, 28] width 339 height 28
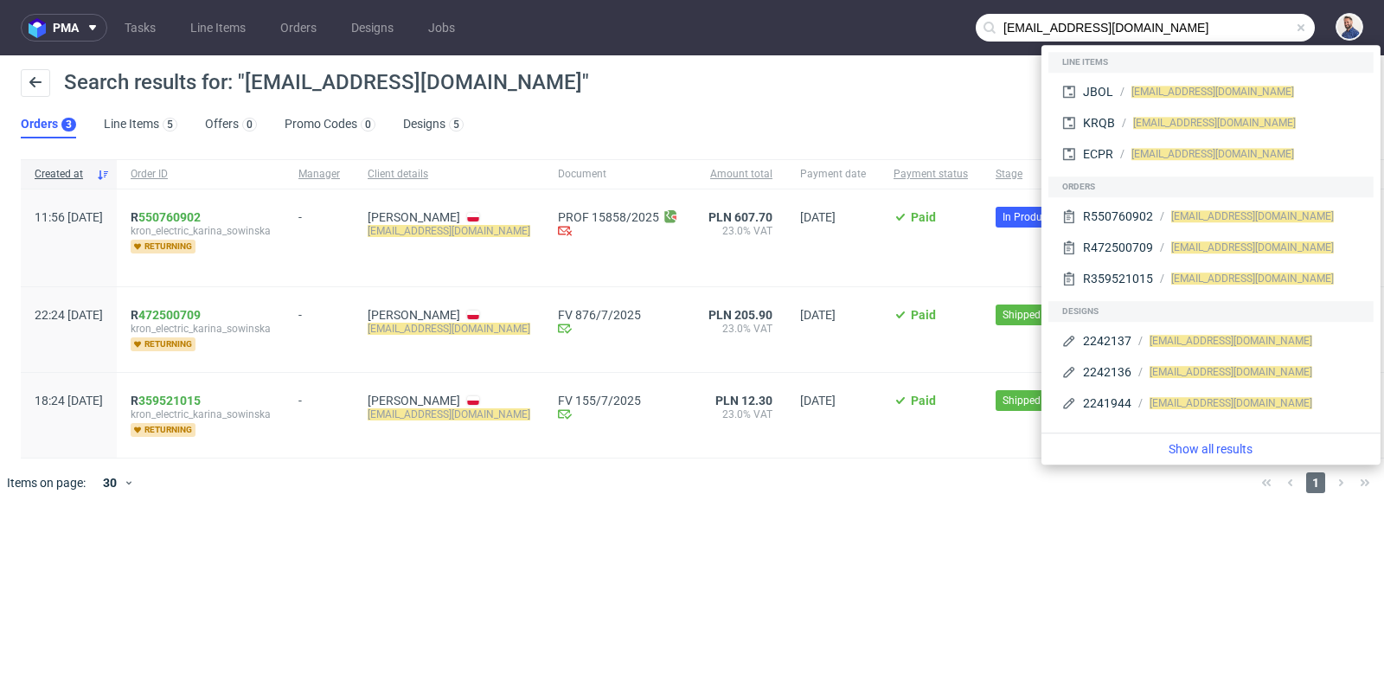
paste input "R830430686 i"
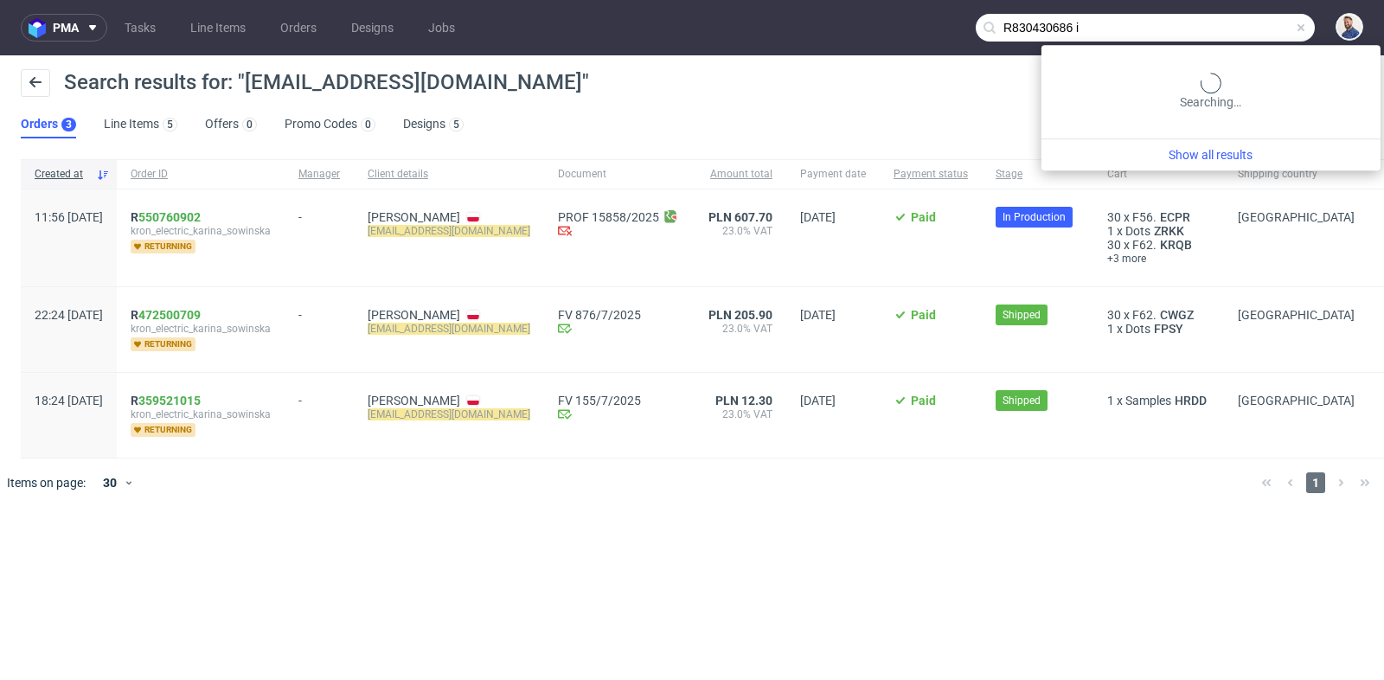
type input "R830430686 i"
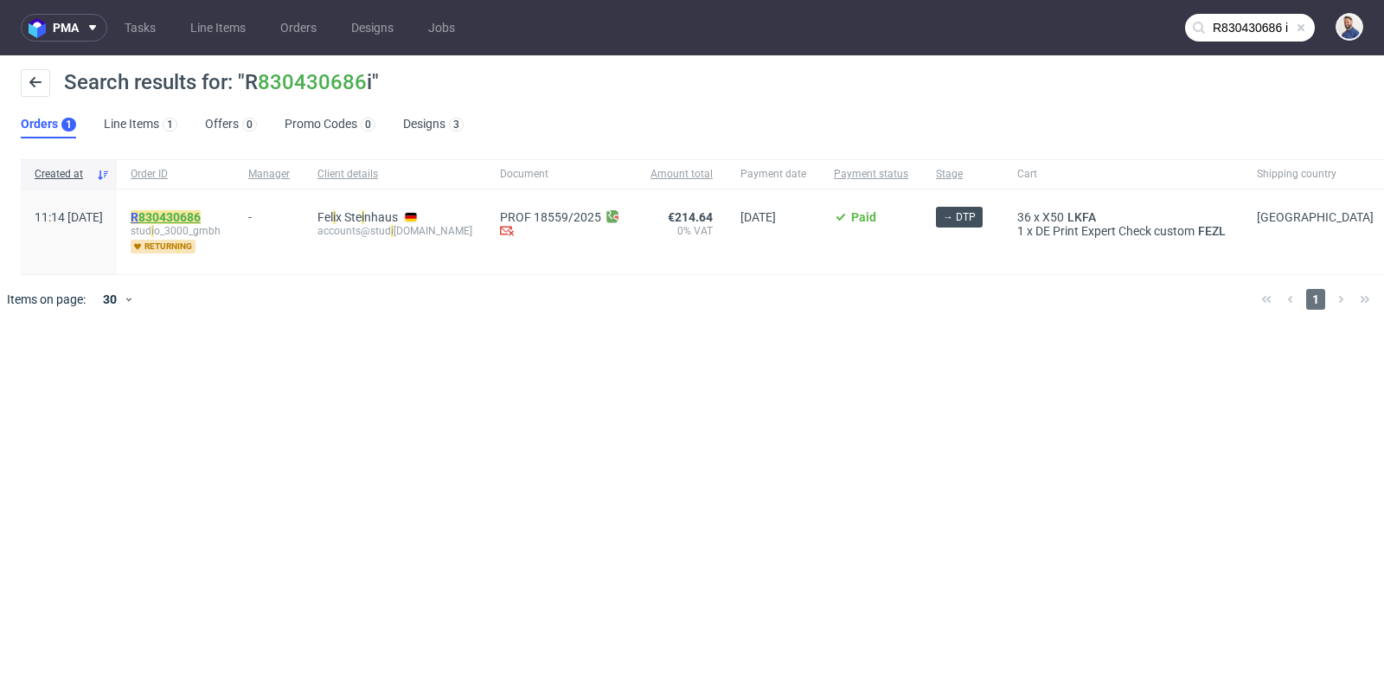
click at [201, 219] on link "830430686" at bounding box center [169, 217] width 62 height 14
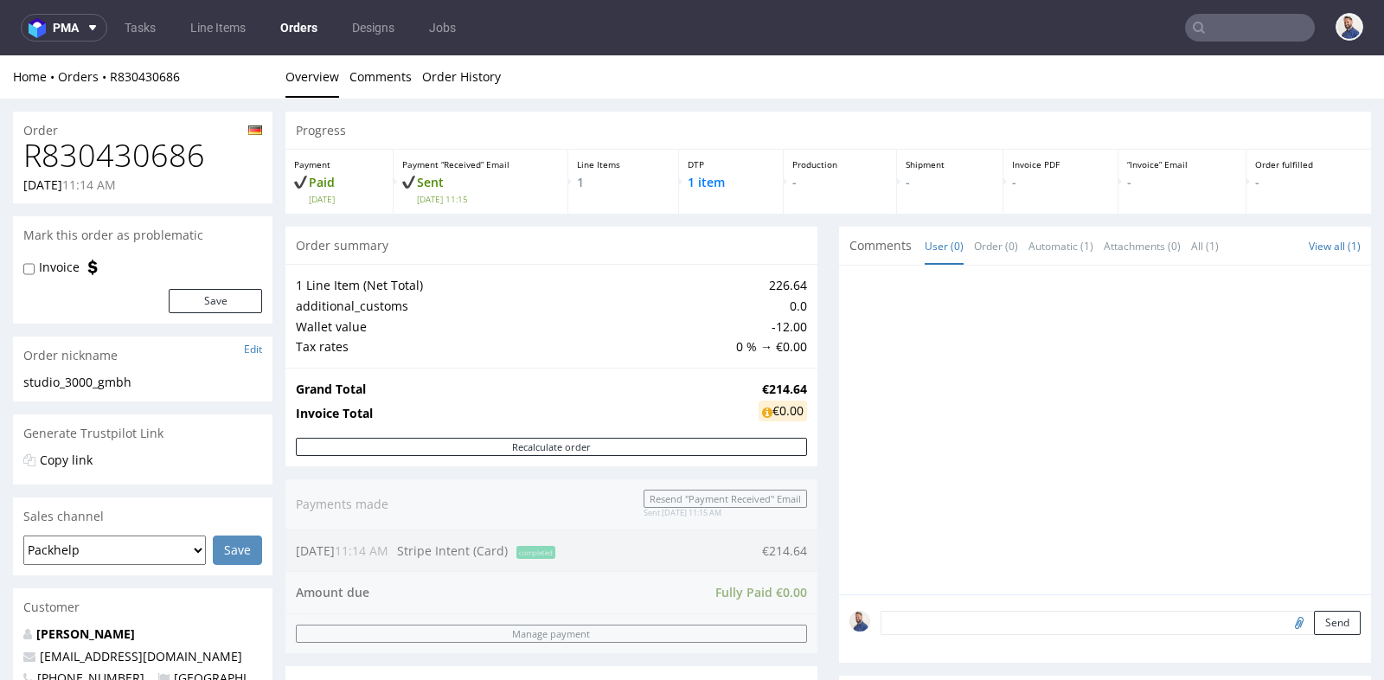
click at [819, 342] on div "Progress Payment Paid Tue 02 Sep Payment “Received” Email Sent Tue 2 Sep 11:15 …" at bounding box center [827, 586] width 1085 height 948
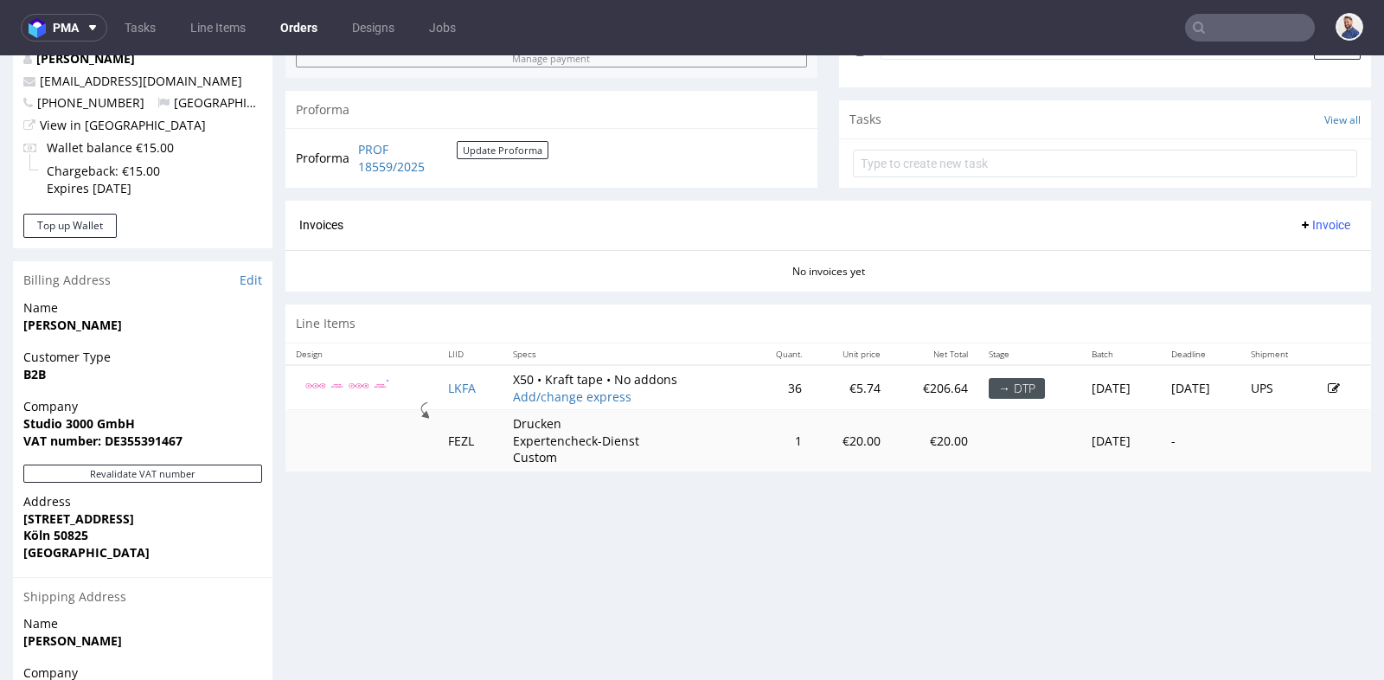
scroll to position [576, 0]
click at [378, 378] on img at bounding box center [346, 385] width 86 height 14
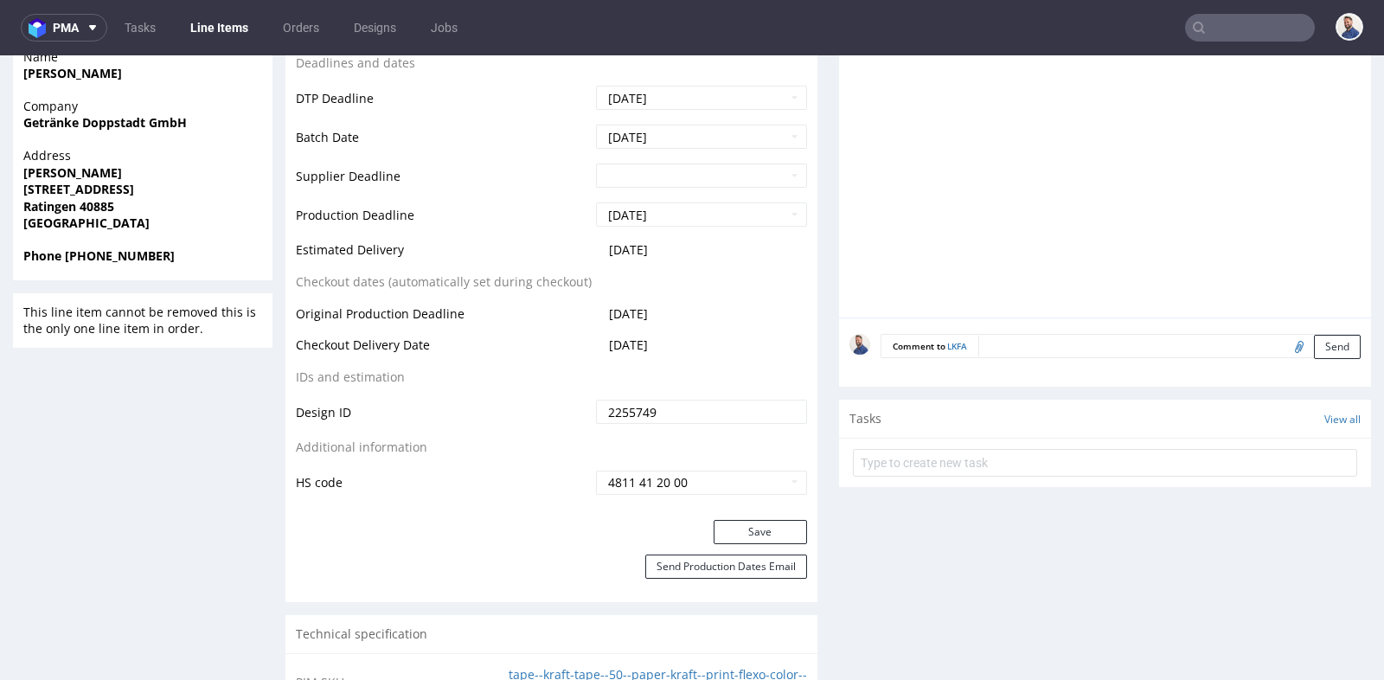
scroll to position [692, 0]
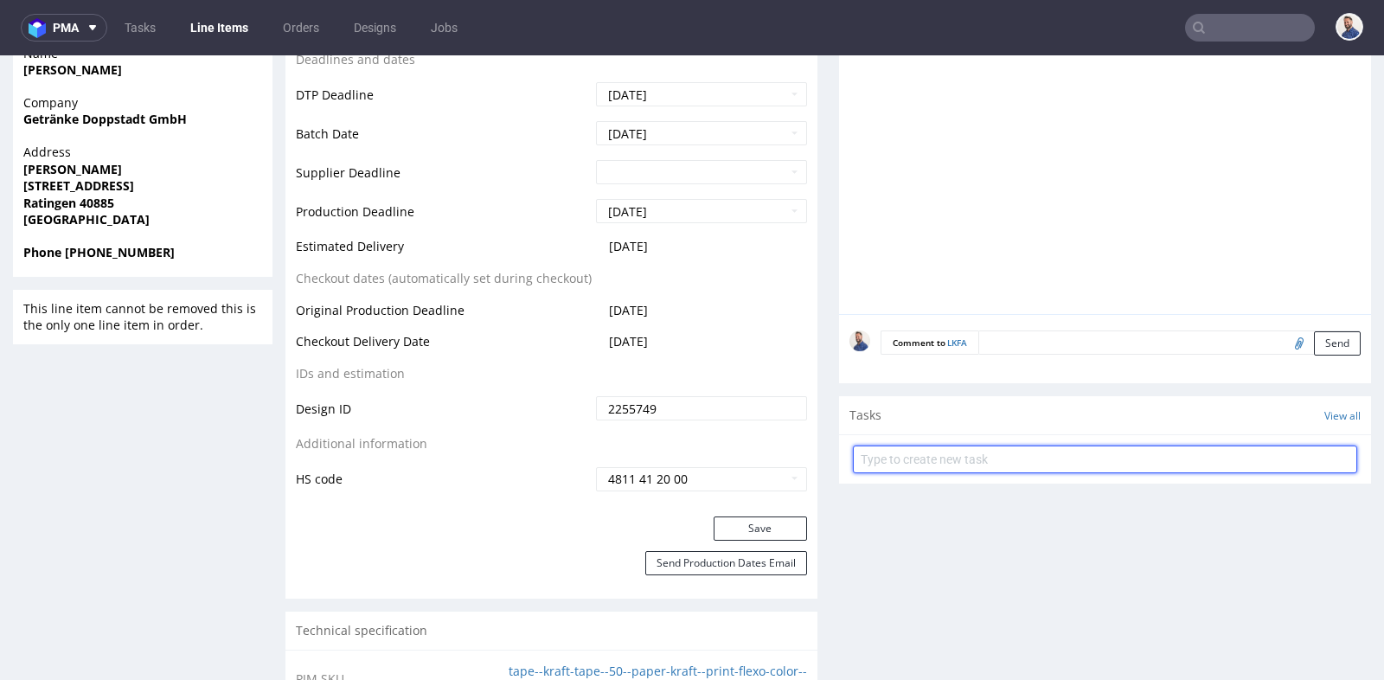
click at [968, 453] on input "text" at bounding box center [1105, 459] width 504 height 28
type input "p"
type input "nadruk w kolorze białym, nie magenta!"
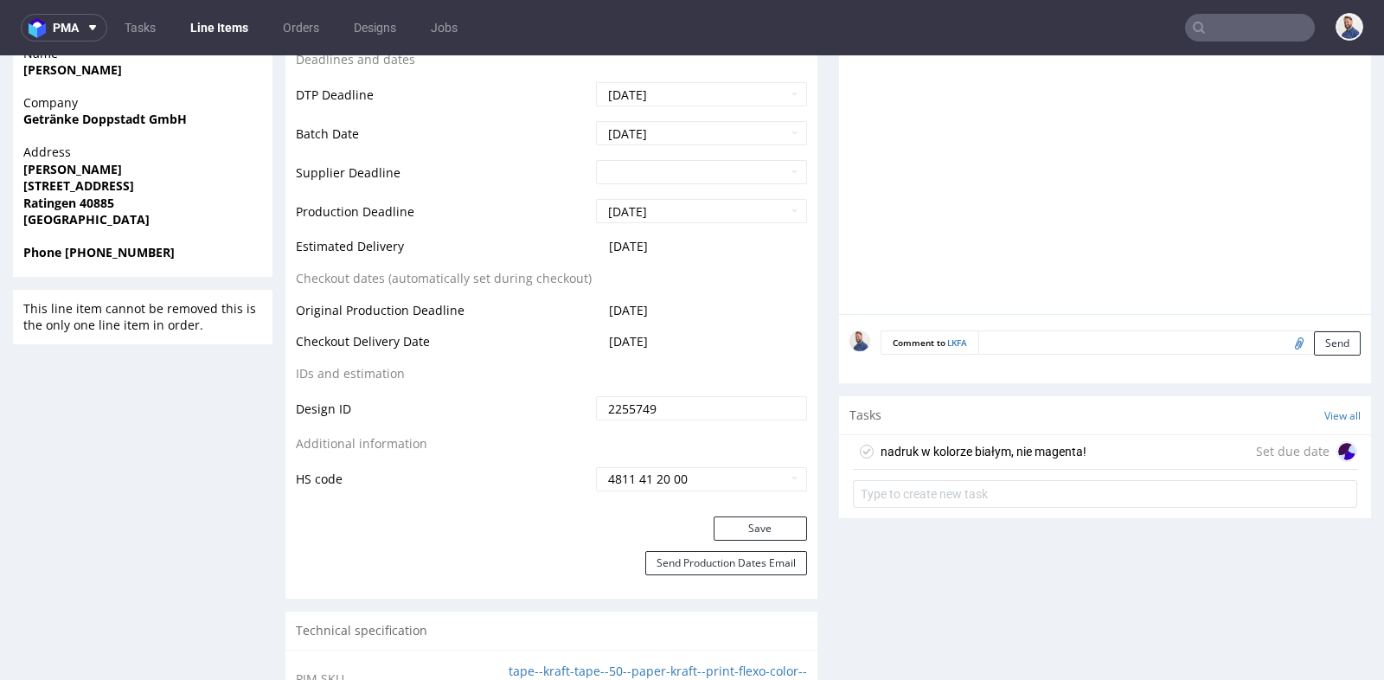
click at [1108, 437] on div "nadruk w kolorze białym, nie magenta! Set due date" at bounding box center [1105, 452] width 504 height 35
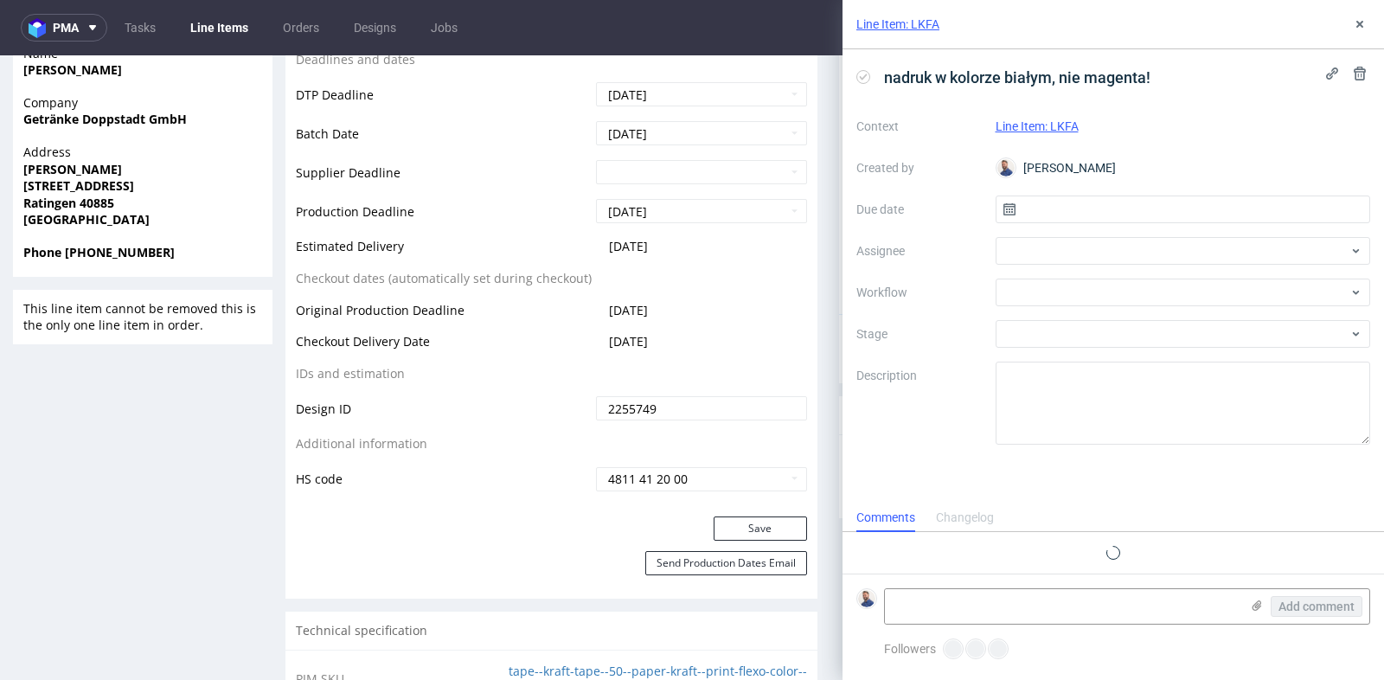
scroll to position [13, 0]
click at [1148, 193] on div "Context Line Item: LKFA Created by Michał Rachański Due date Assignee Workflow …" at bounding box center [1113, 278] width 514 height 332
click at [1126, 214] on input "text" at bounding box center [1182, 209] width 375 height 28
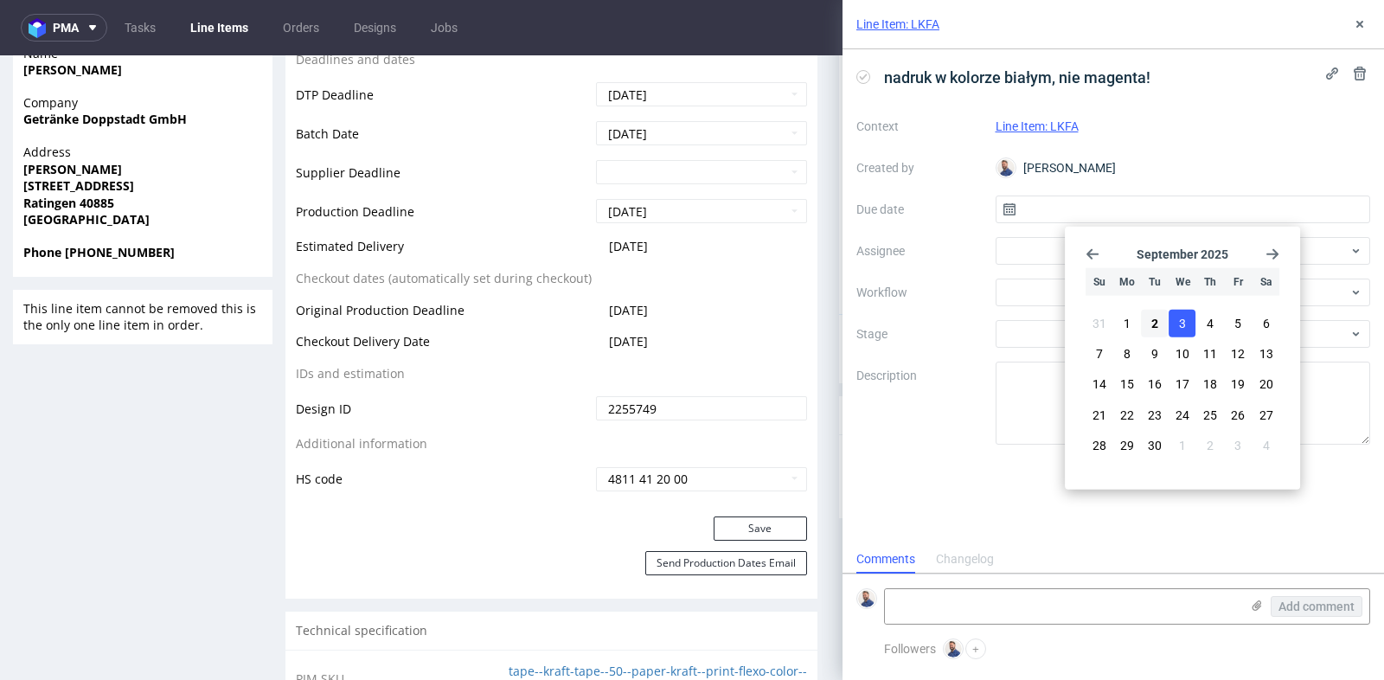
click at [1174, 327] on button "3" at bounding box center [1182, 324] width 27 height 28
type input "[DATE]"
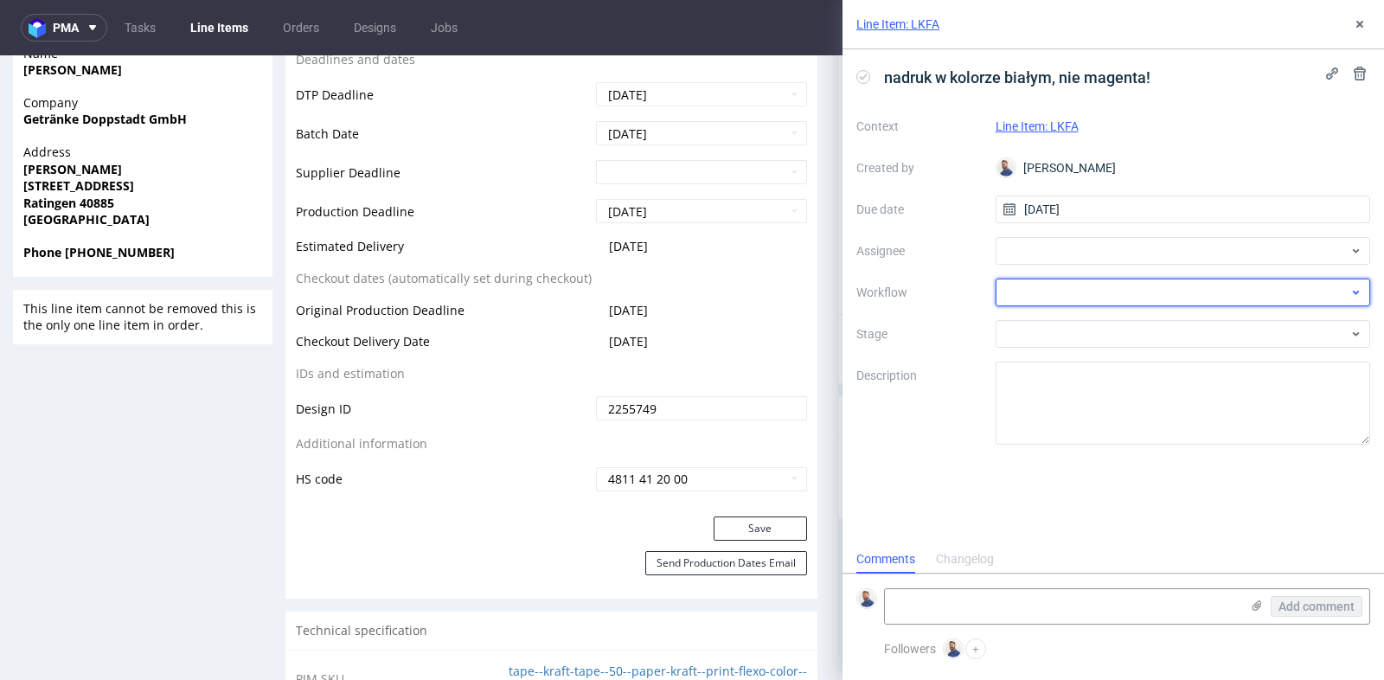
click at [1208, 294] on div at bounding box center [1182, 292] width 375 height 28
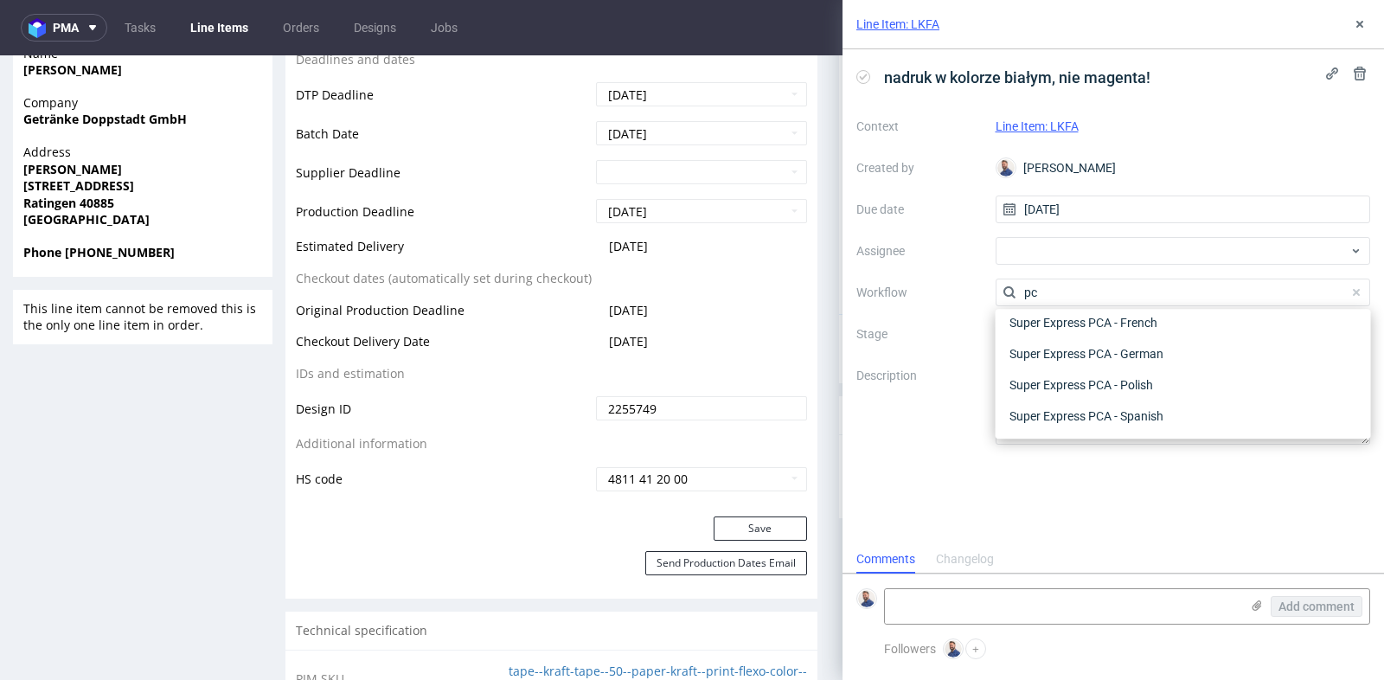
scroll to position [217, 0]
type input "pca"
click at [1172, 351] on div "Super Express PCA - German" at bounding box center [1182, 354] width 361 height 31
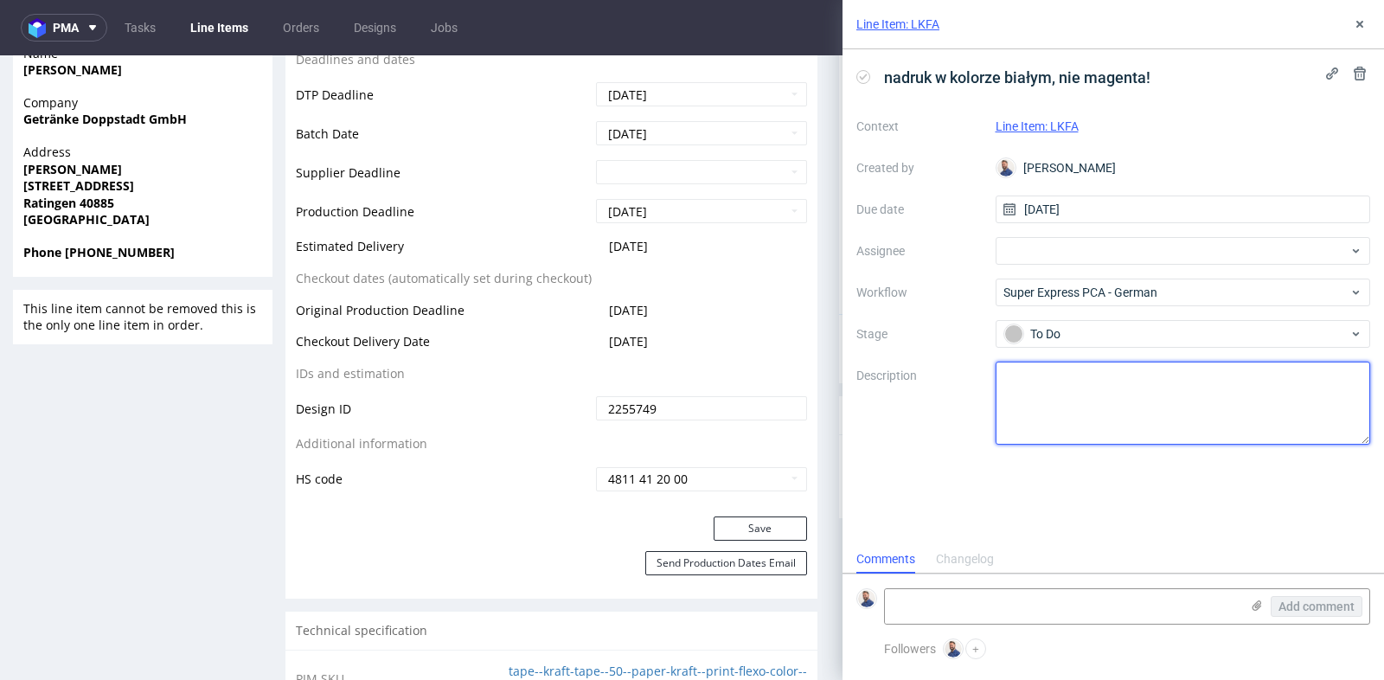
click at [1112, 427] on textarea at bounding box center [1182, 402] width 375 height 83
type textarea "Klient napisał, że nadruk ma być biały, nie w kolorze magenta"
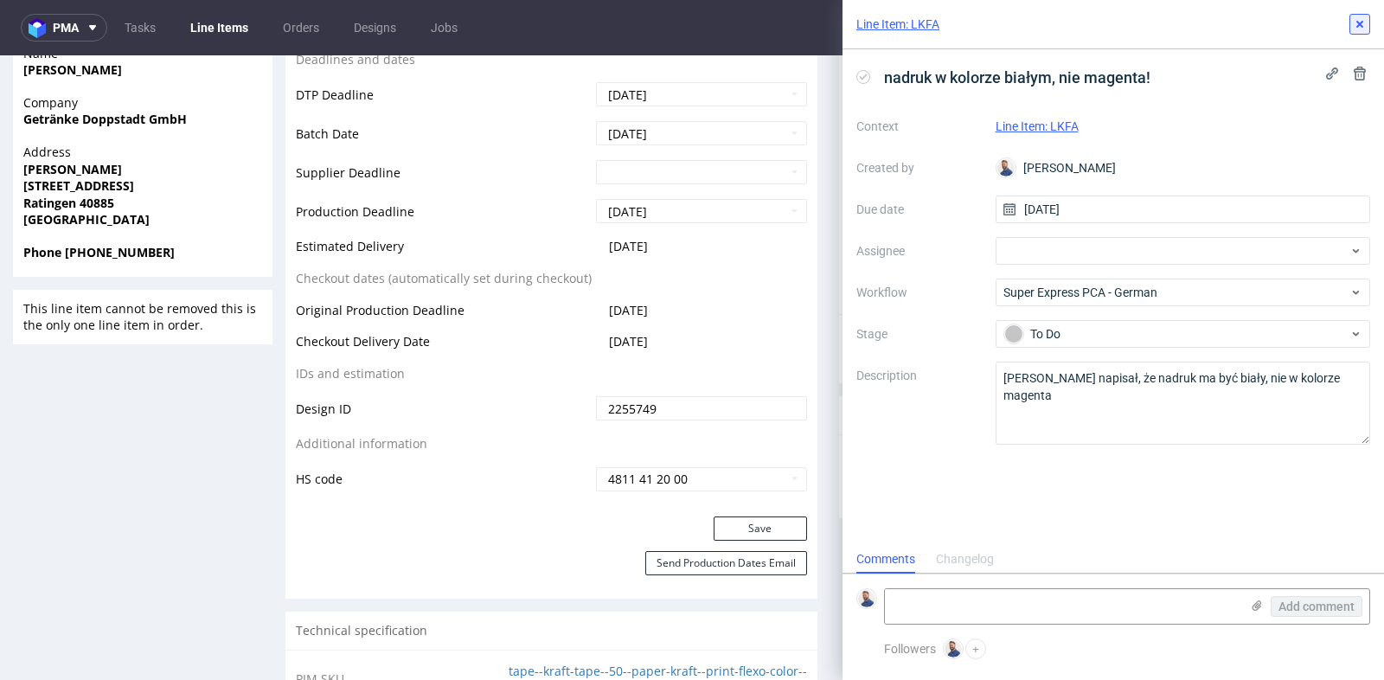
click at [1358, 22] on use at bounding box center [1359, 24] width 7 height 7
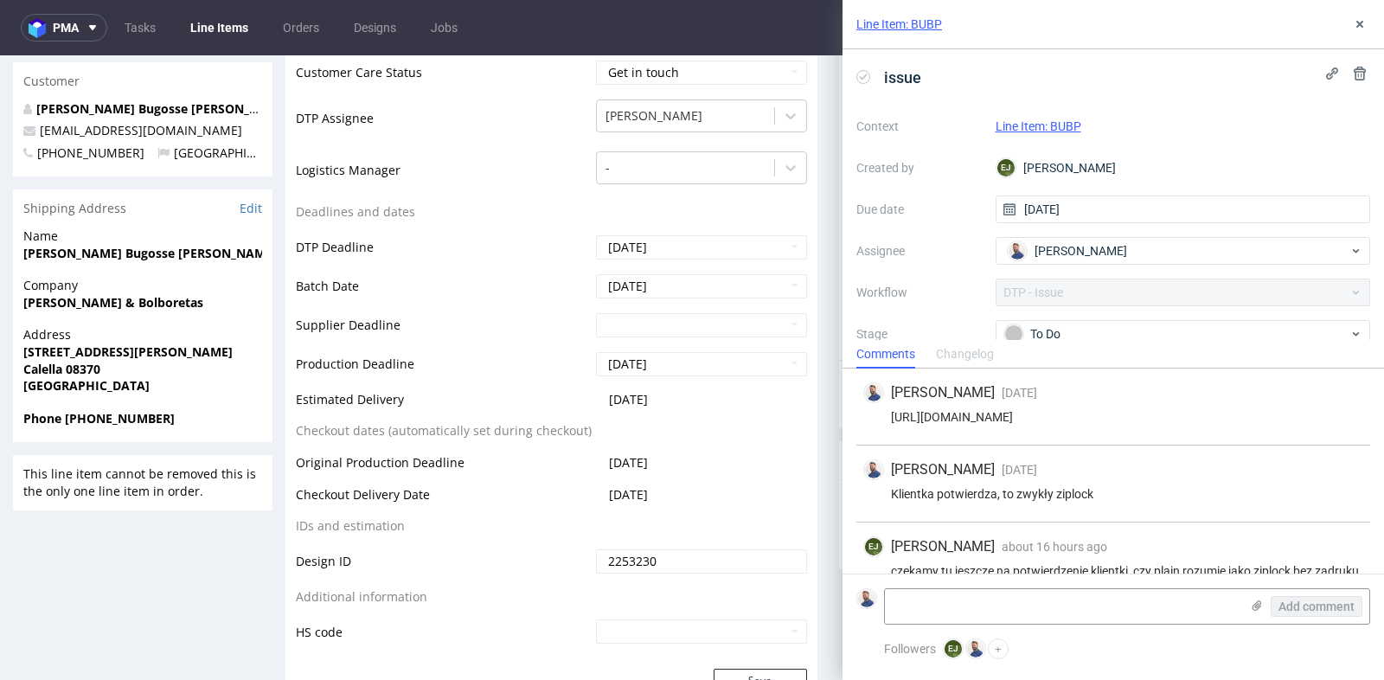
scroll to position [112, 0]
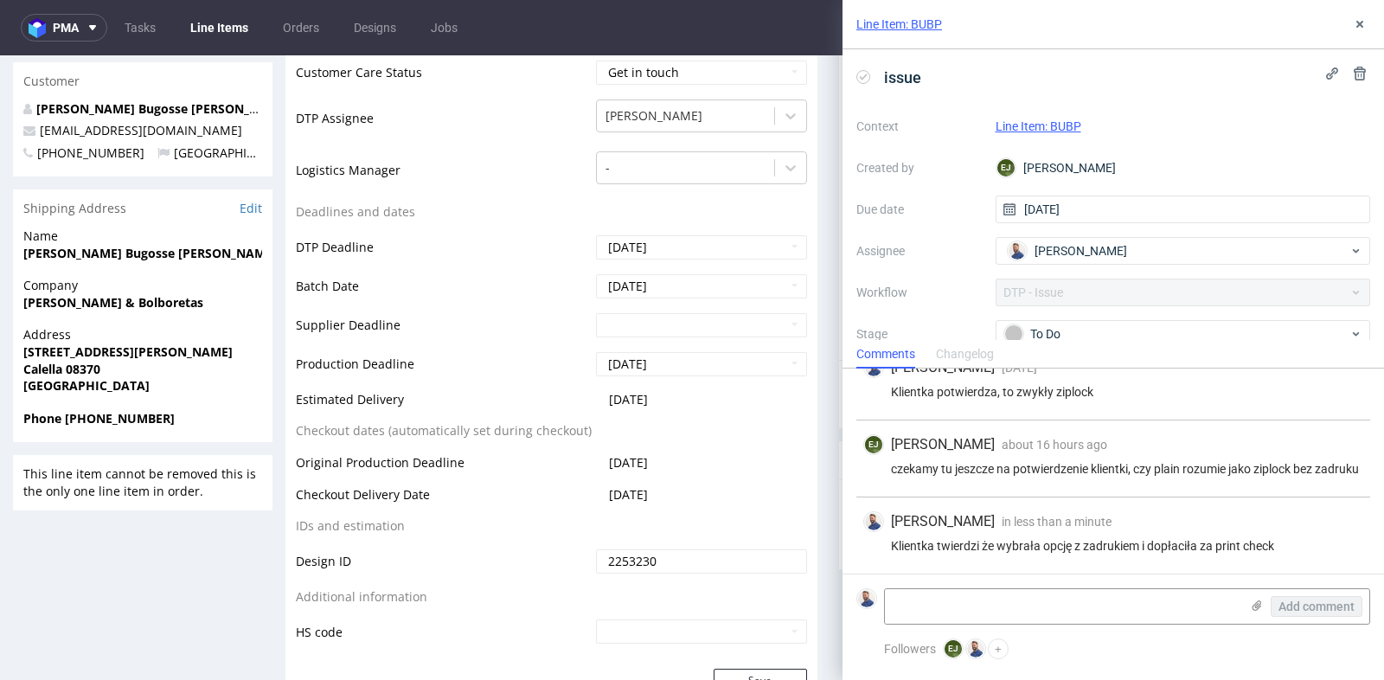
click at [1003, 585] on form "Add comment" at bounding box center [1112, 605] width 541 height 65
click at [996, 604] on textarea at bounding box center [1062, 606] width 355 height 35
type textarea "Klientka wysłała plik"
click at [1255, 604] on use at bounding box center [1257, 605] width 10 height 10
click at [0, 0] on input "file" at bounding box center [0, 0] width 0 height 0
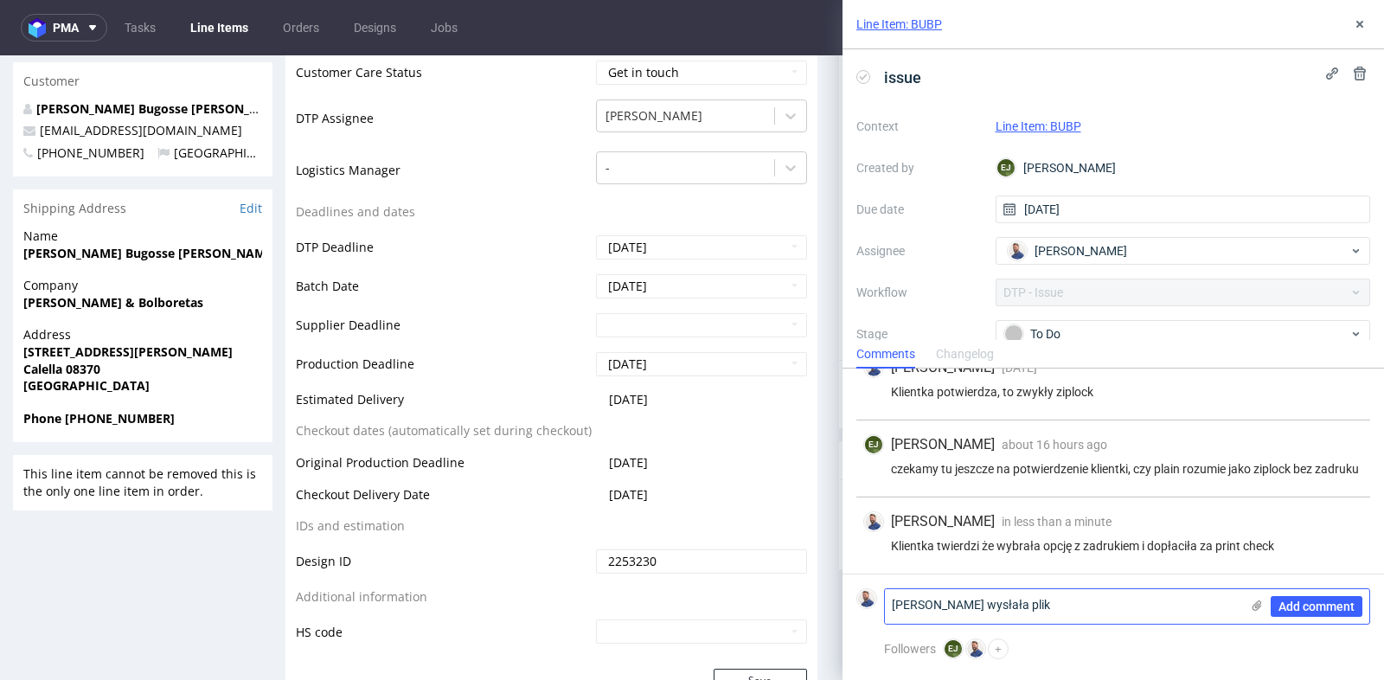
click at [1255, 608] on icon at bounding box center [1257, 605] width 14 height 14
click at [0, 0] on input "file" at bounding box center [0, 0] width 0 height 0
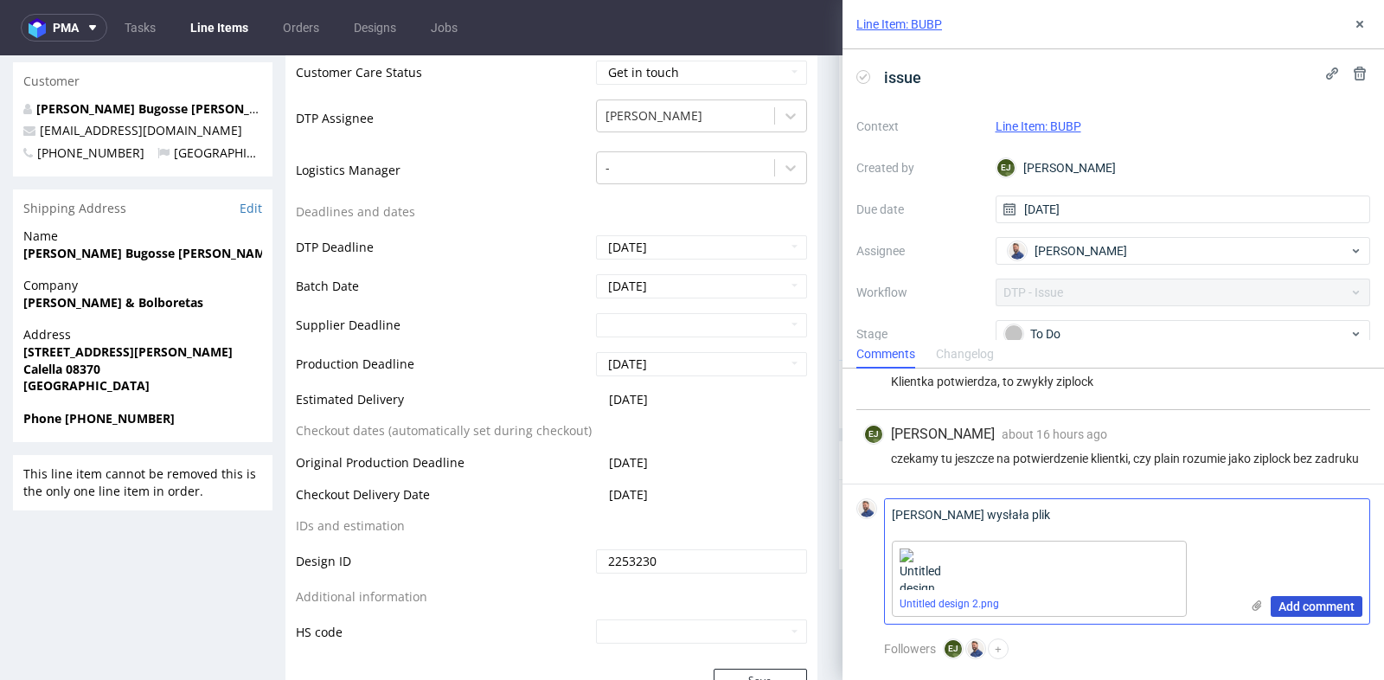
click at [1305, 611] on span "Add comment" at bounding box center [1316, 606] width 76 height 12
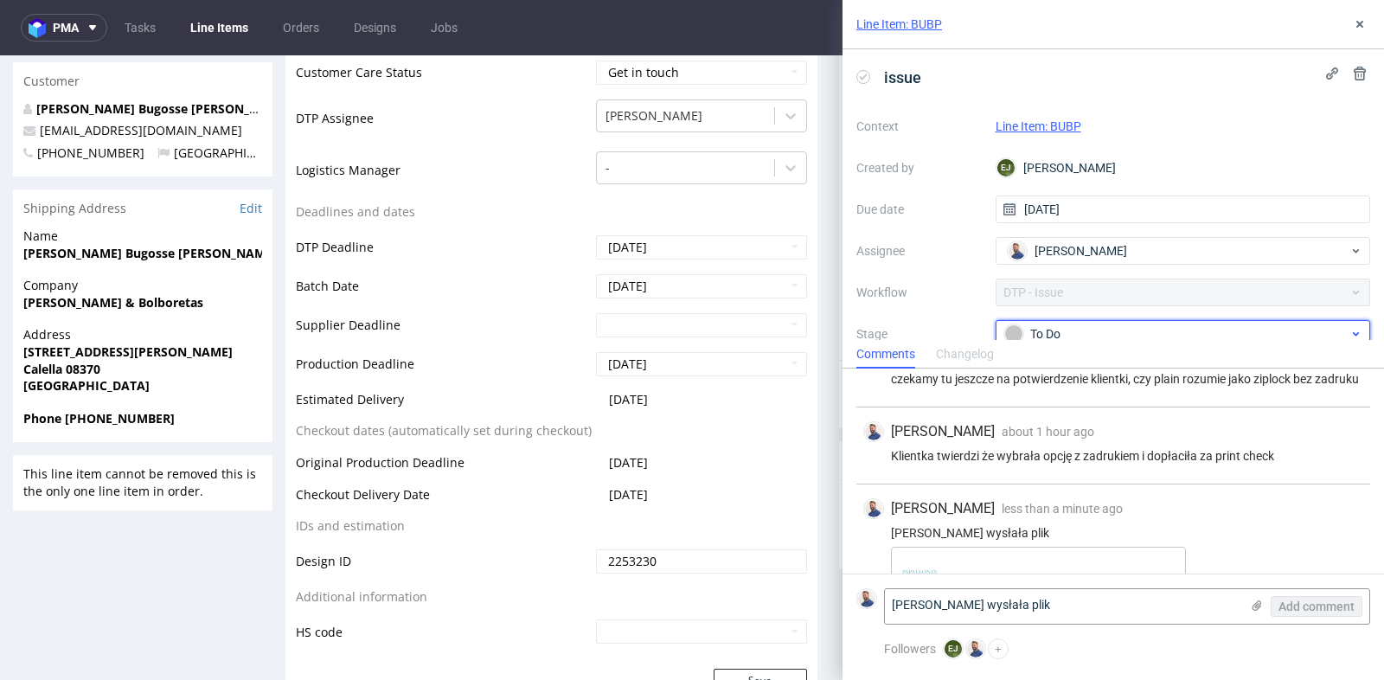
scroll to position [265, 0]
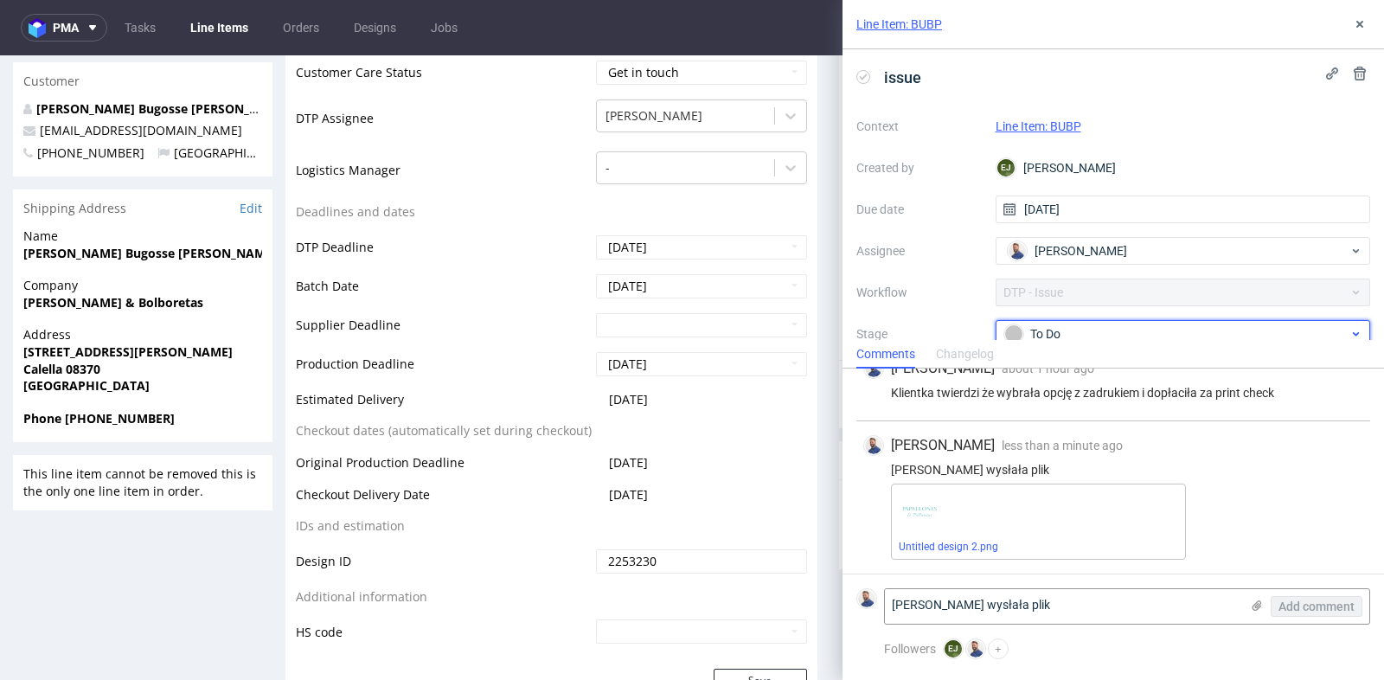
click at [1151, 334] on div "To Do" at bounding box center [1176, 333] width 344 height 19
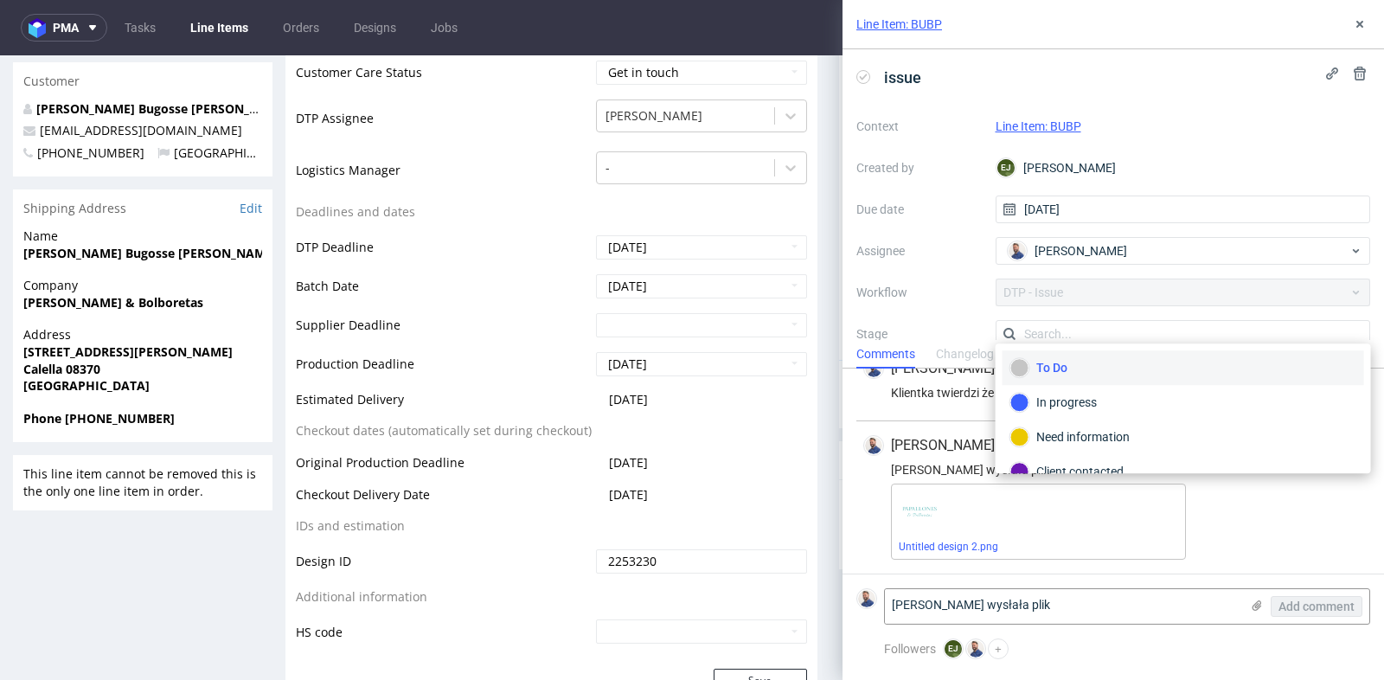
scroll to position [7, 0]
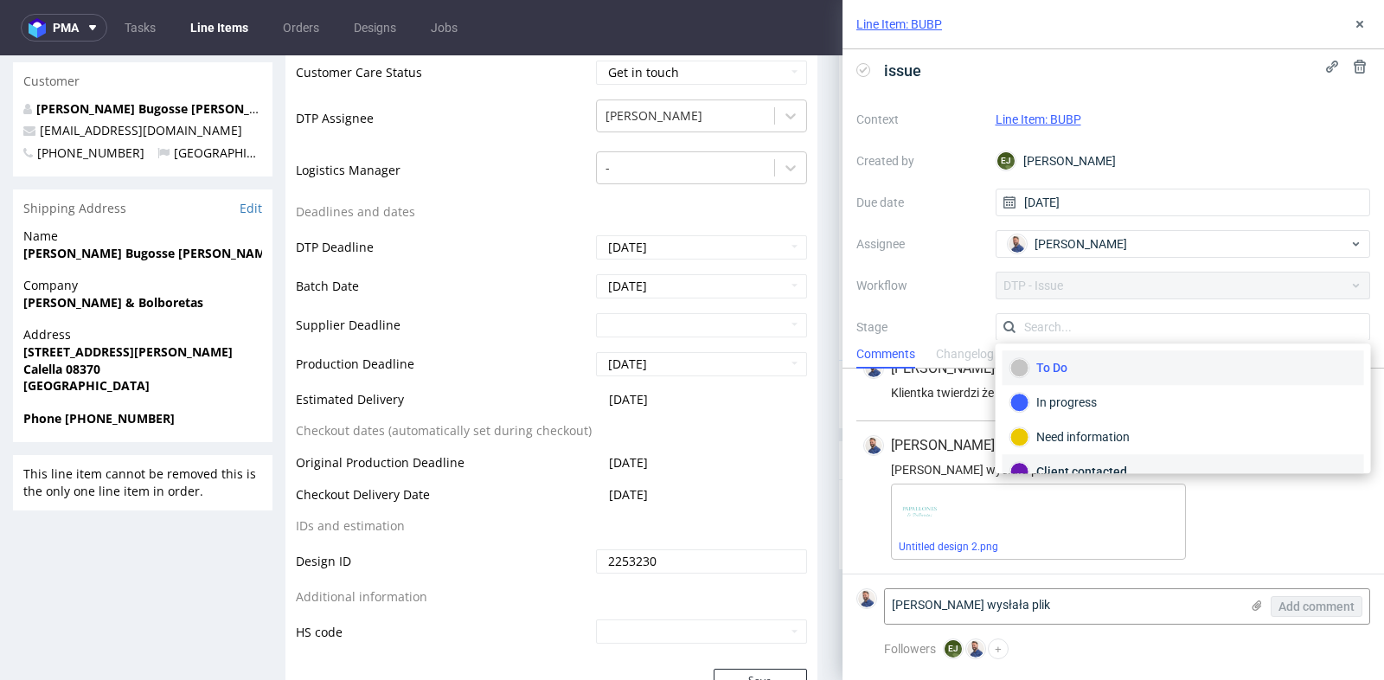
click at [1118, 464] on div "Client contacted" at bounding box center [1183, 471] width 346 height 19
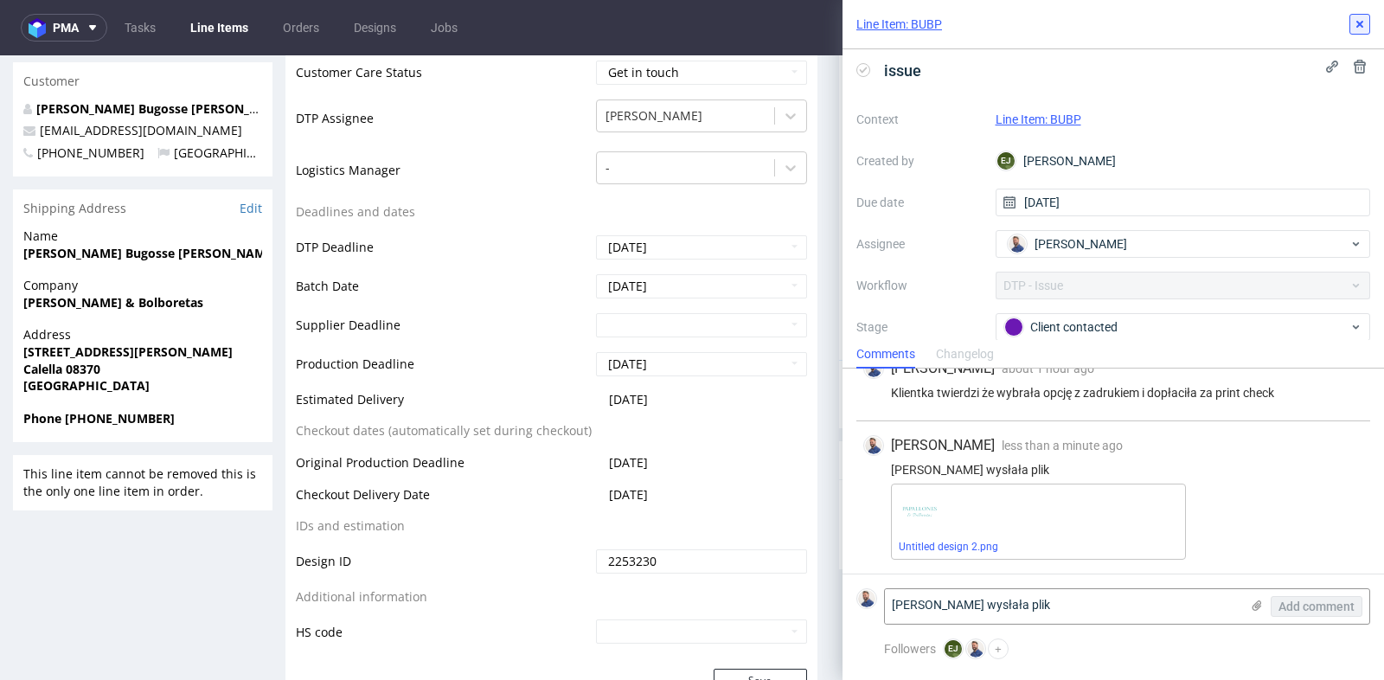
click at [1353, 29] on icon at bounding box center [1359, 24] width 14 height 14
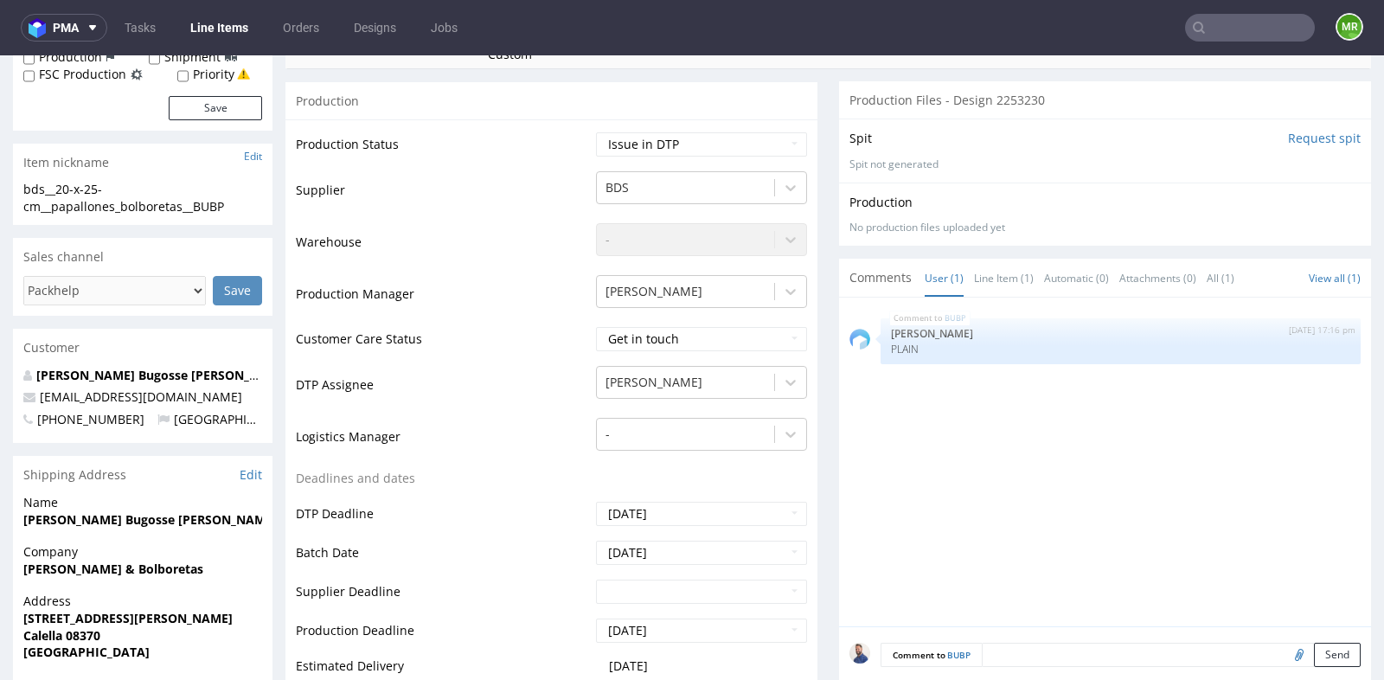
scroll to position [422, 0]
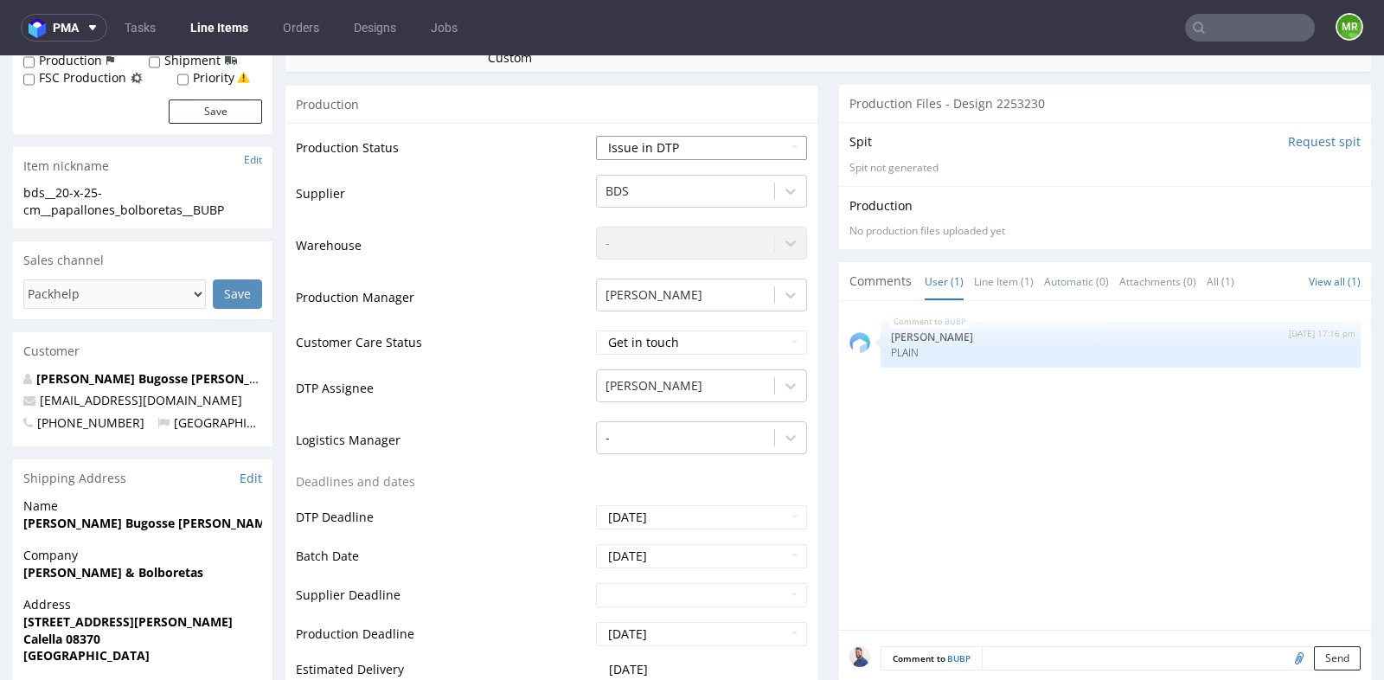
click at [790, 148] on select "Waiting for Artwork Waiting for Diecut Waiting for Mockup Waiting for DTP Waiti…" at bounding box center [701, 148] width 211 height 24
select select "back_for_dtp"
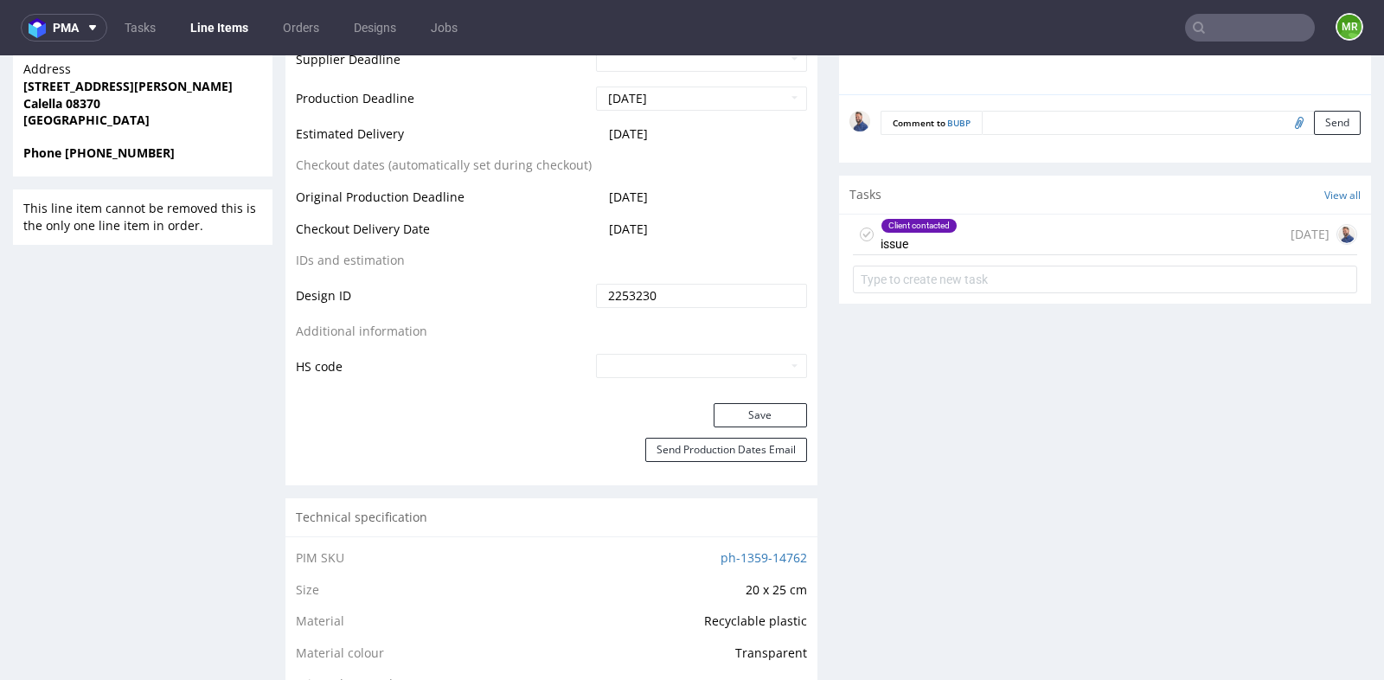
scroll to position [961, 0]
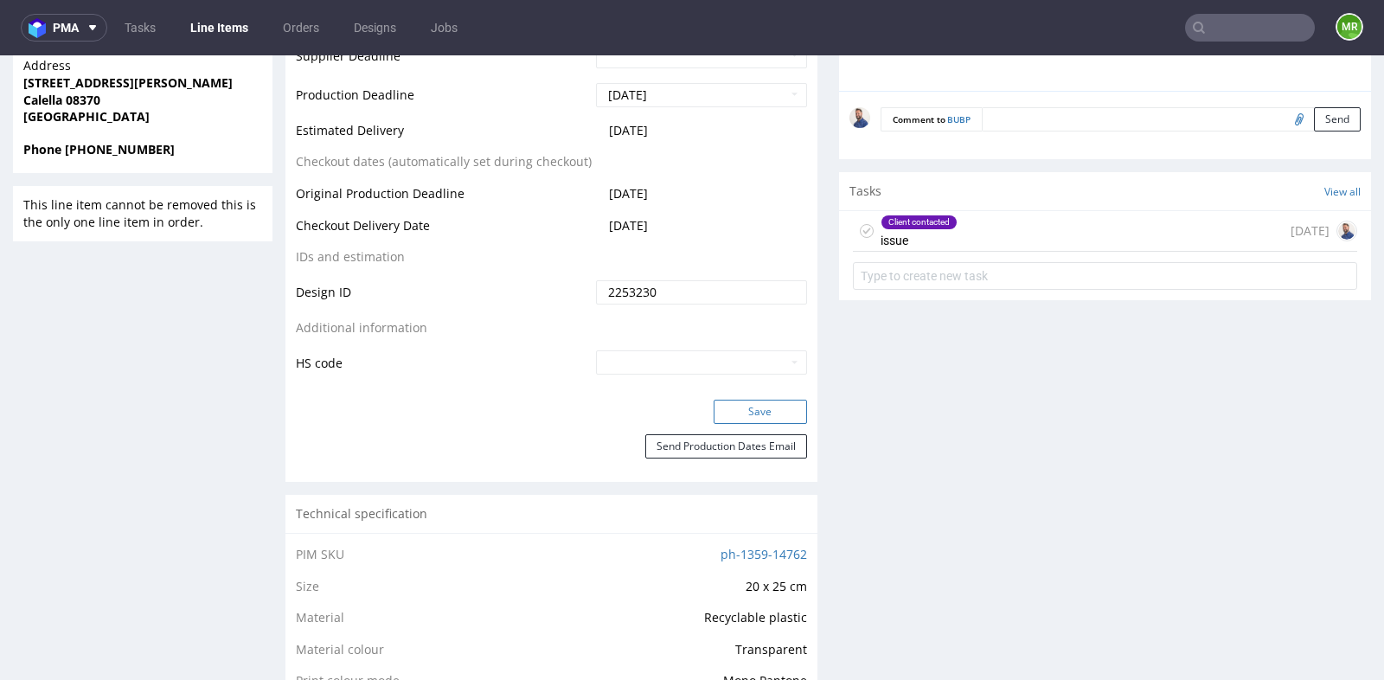
click at [759, 408] on button "Save" at bounding box center [759, 412] width 93 height 24
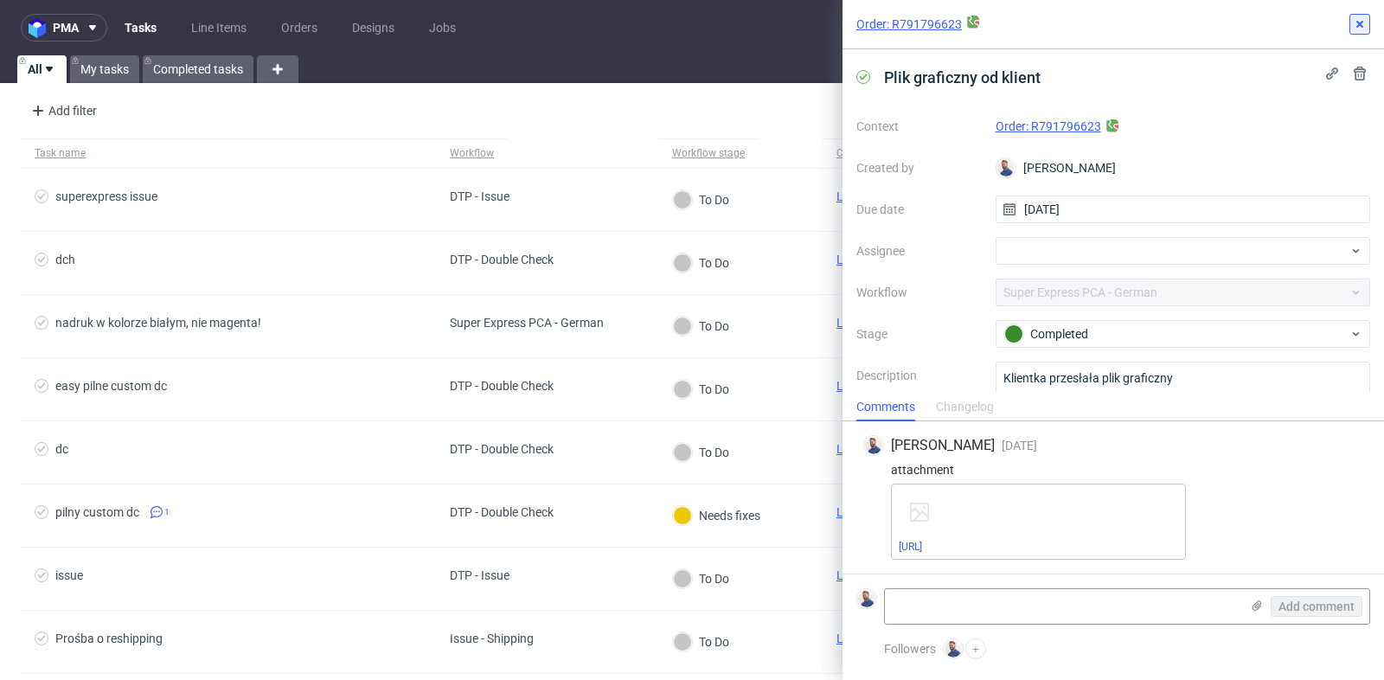
click at [1360, 23] on use at bounding box center [1359, 24] width 7 height 7
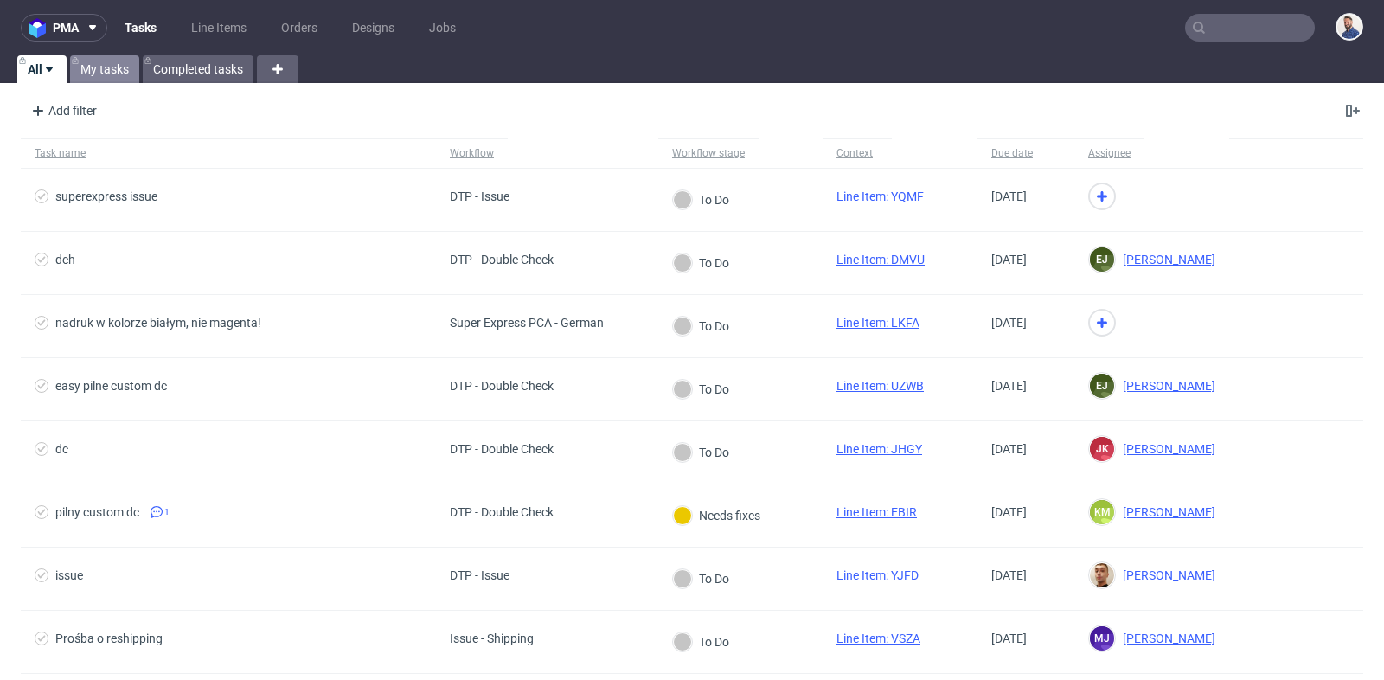
click at [107, 78] on link "My tasks" at bounding box center [104, 69] width 69 height 28
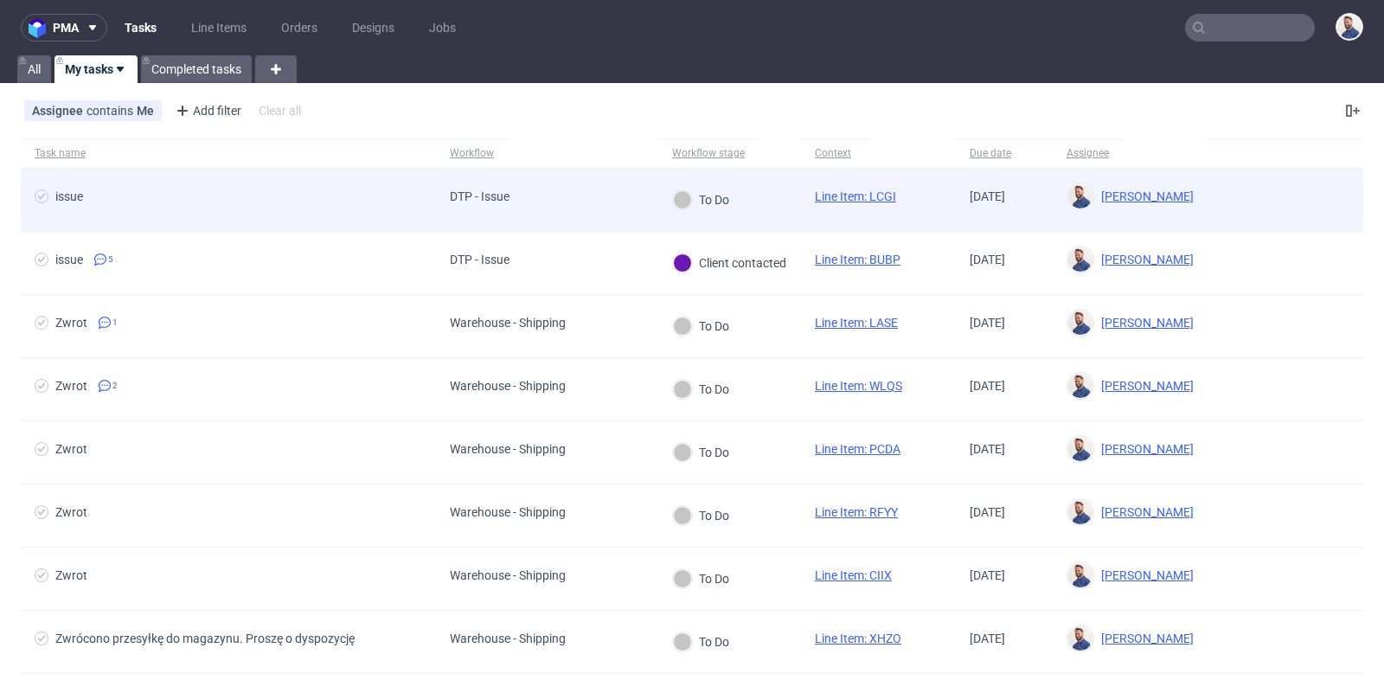
click at [91, 191] on span "issue" at bounding box center [228, 199] width 387 height 21
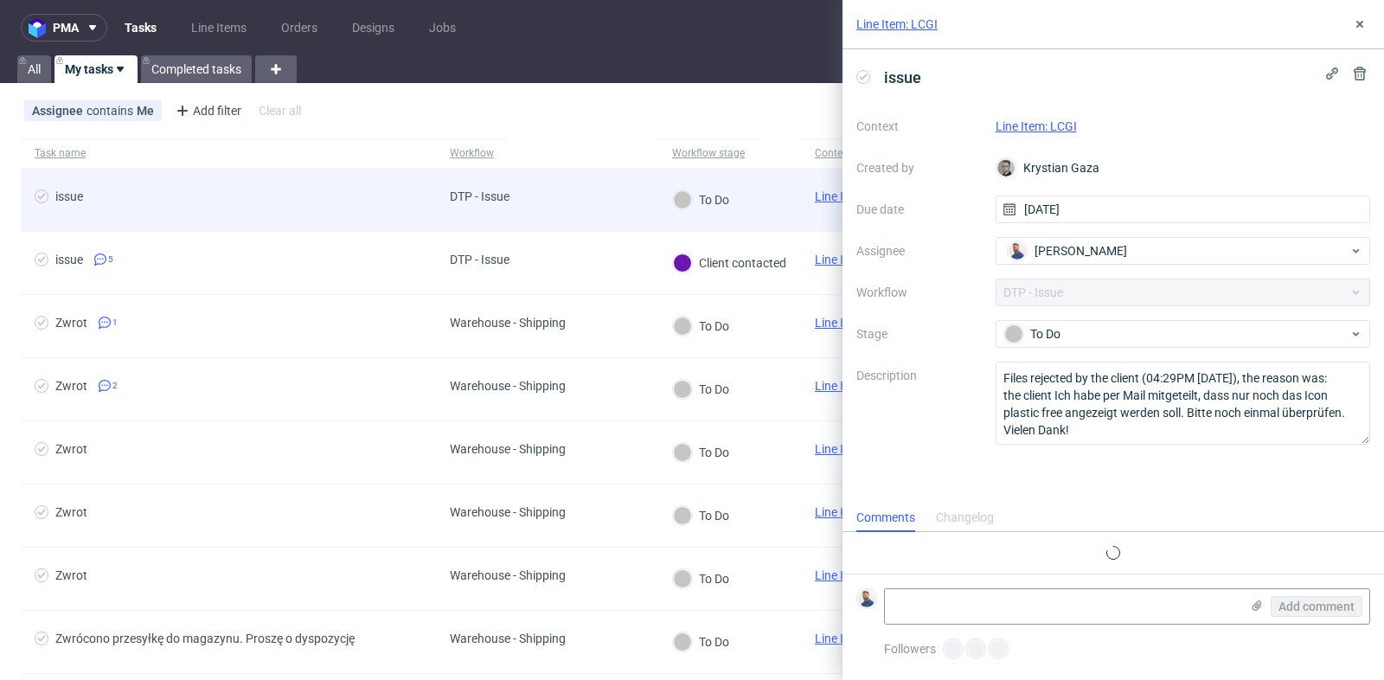
scroll to position [13, 0]
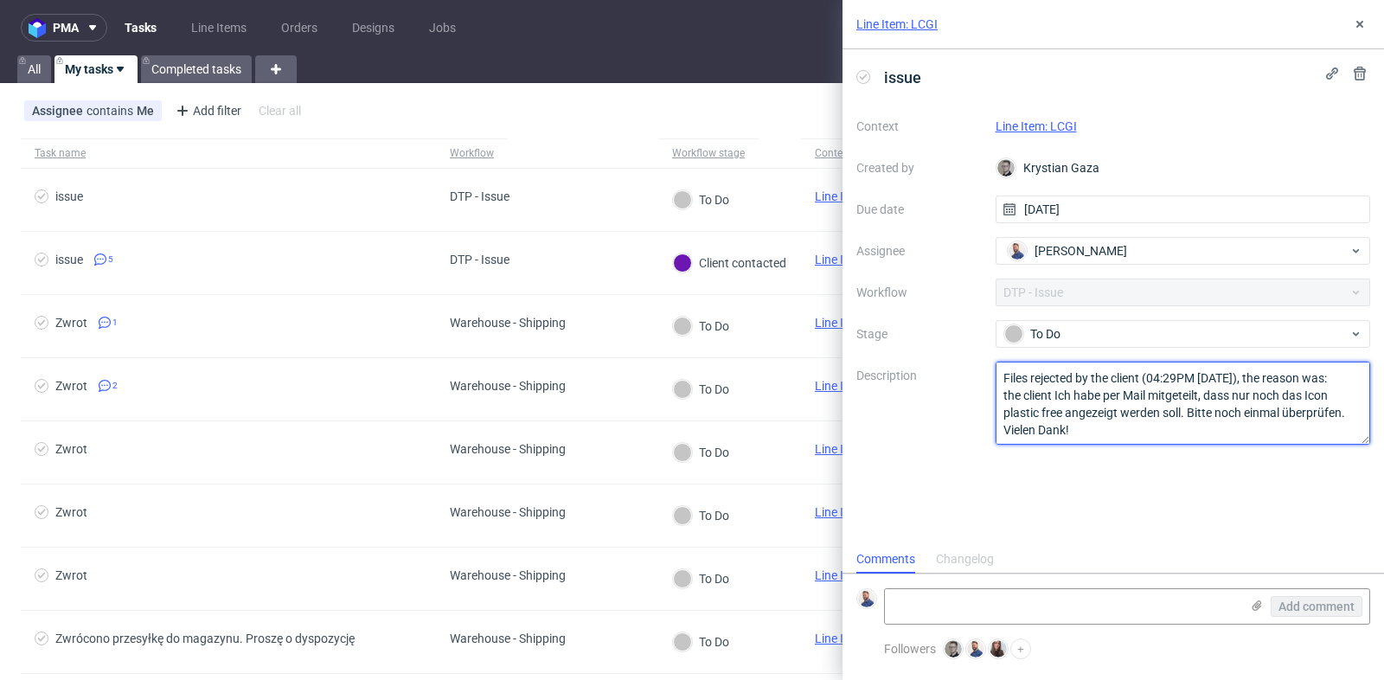
click at [1041, 407] on textarea "Files rejected by the client (04:29PM [DATE]), the reason was: the client Ich h…" at bounding box center [1182, 402] width 375 height 83
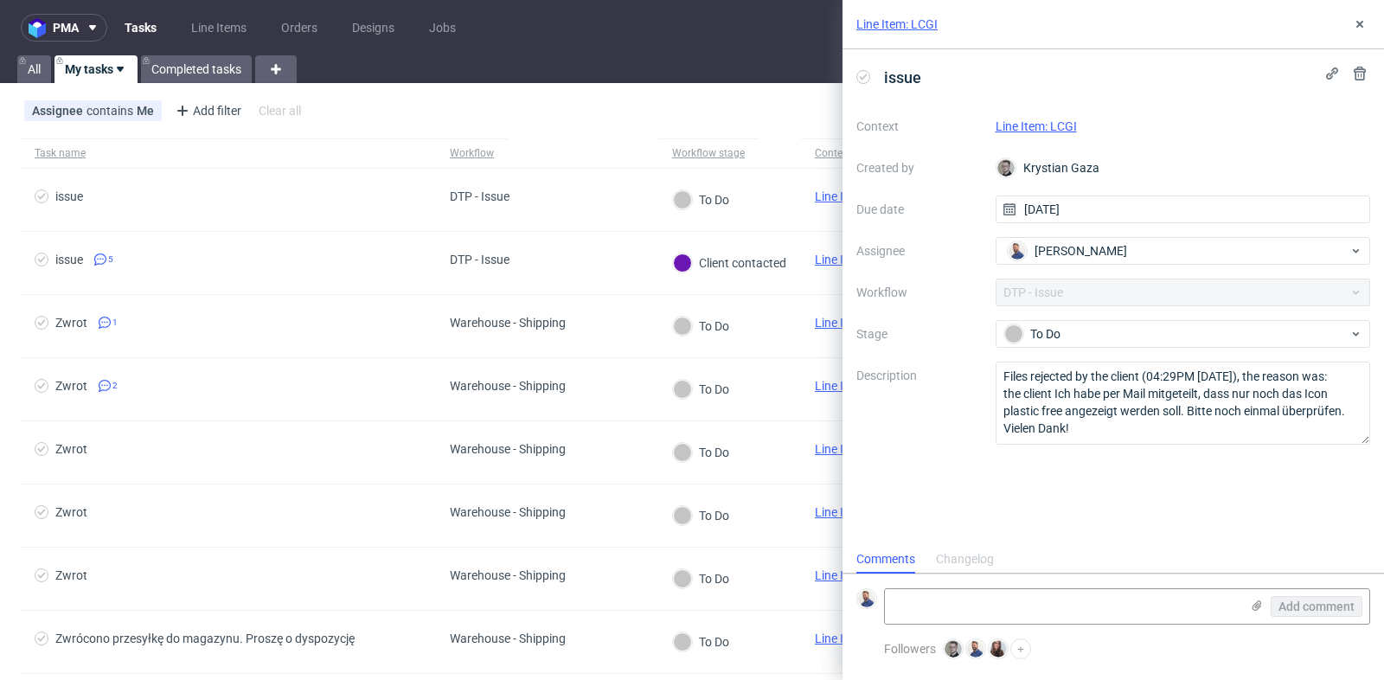
click at [1053, 126] on link "Line Item: LCGI" at bounding box center [1035, 126] width 81 height 14
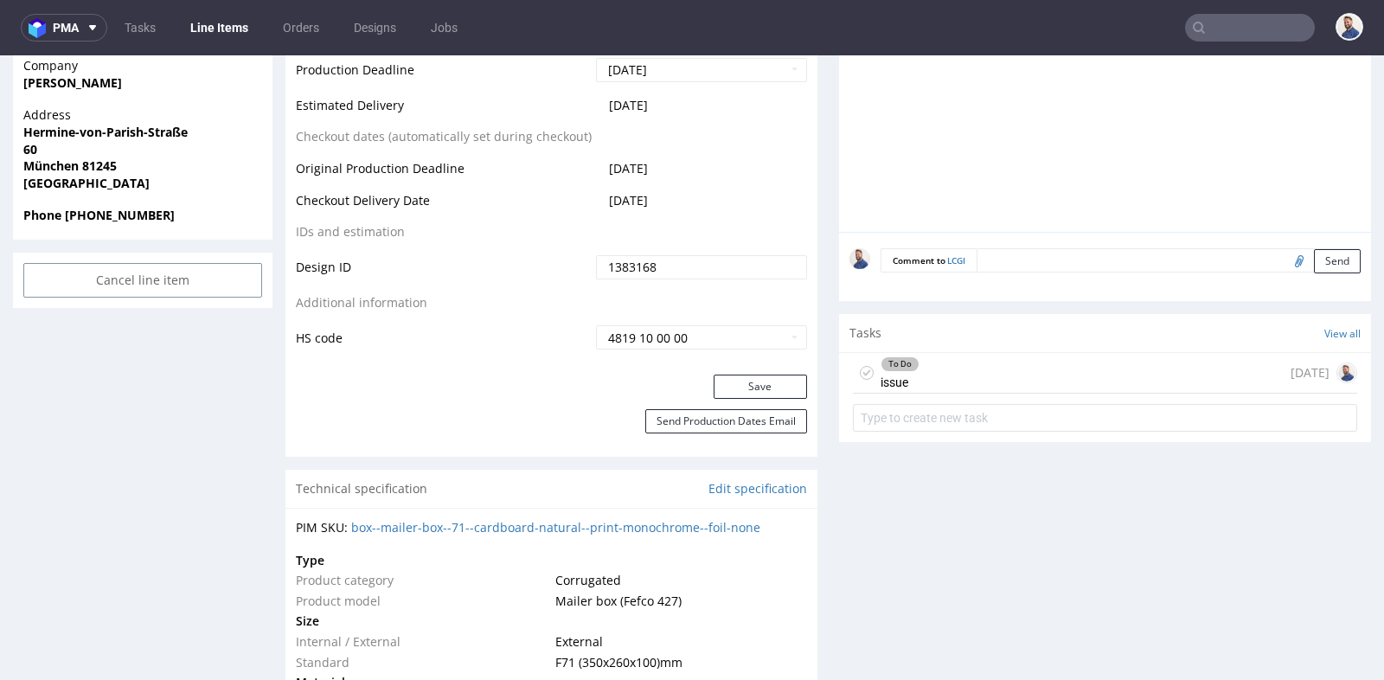
scroll to position [807, 0]
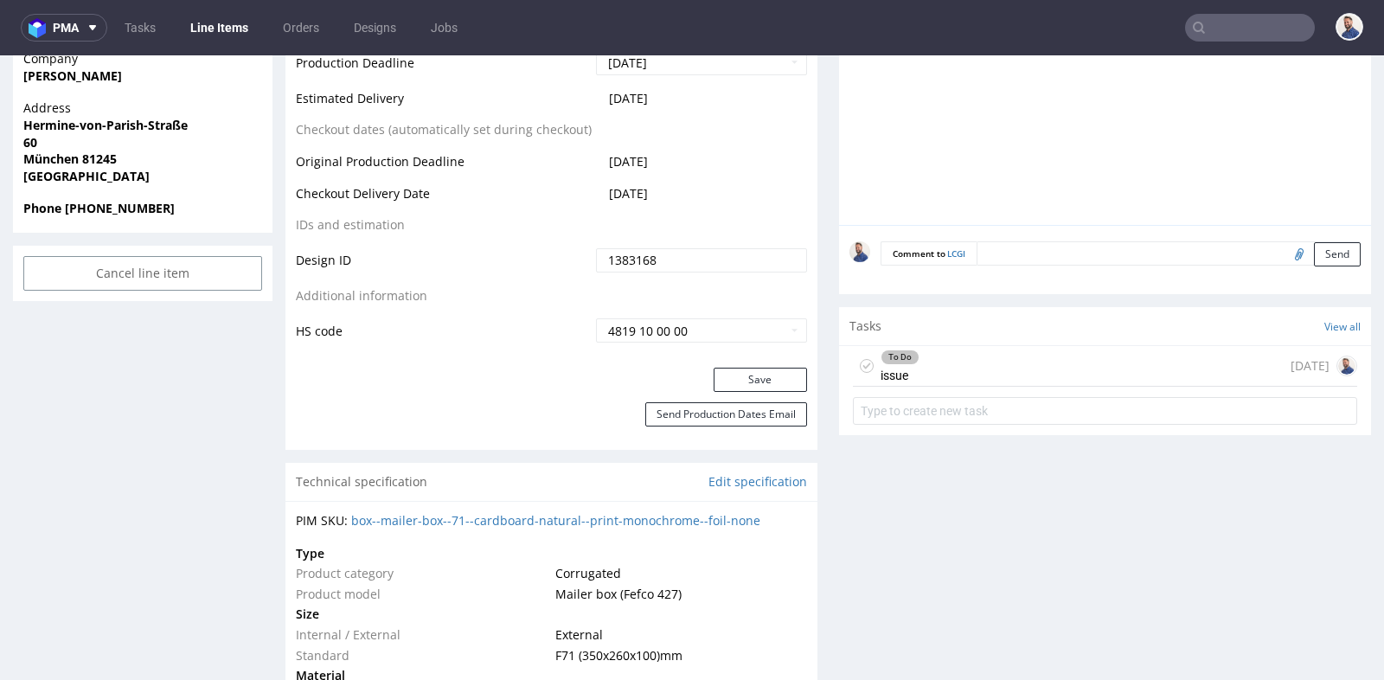
click at [1013, 372] on div "To Do issue [DATE]" at bounding box center [1105, 366] width 504 height 41
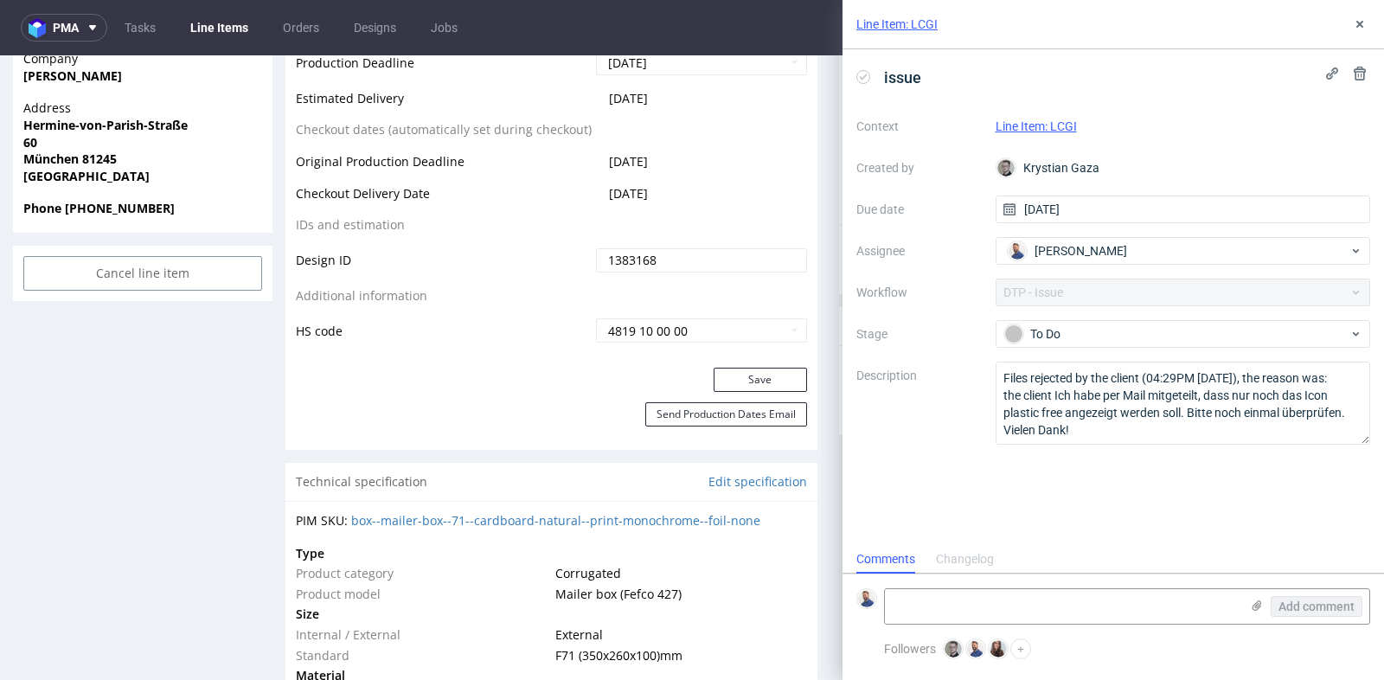
scroll to position [13, 0]
click at [1036, 336] on div "To Do" at bounding box center [1176, 333] width 344 height 19
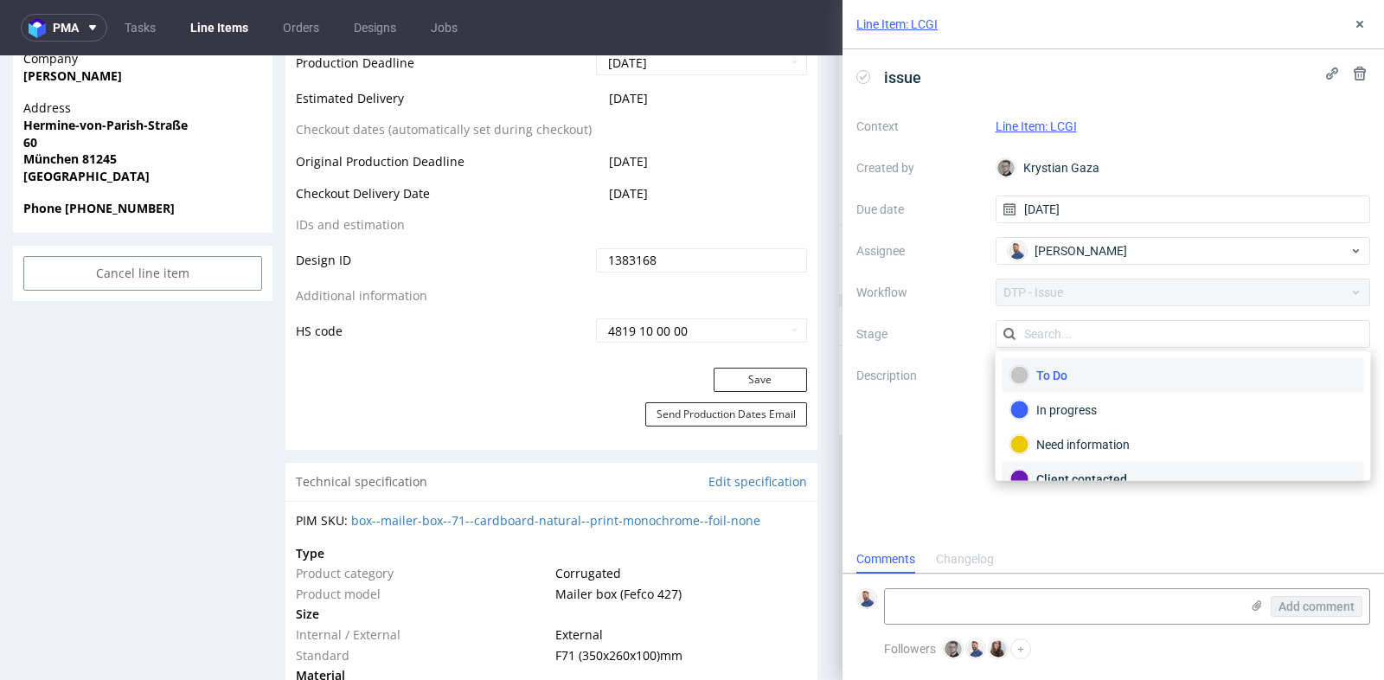
click at [1056, 475] on div "Client contacted" at bounding box center [1183, 479] width 346 height 19
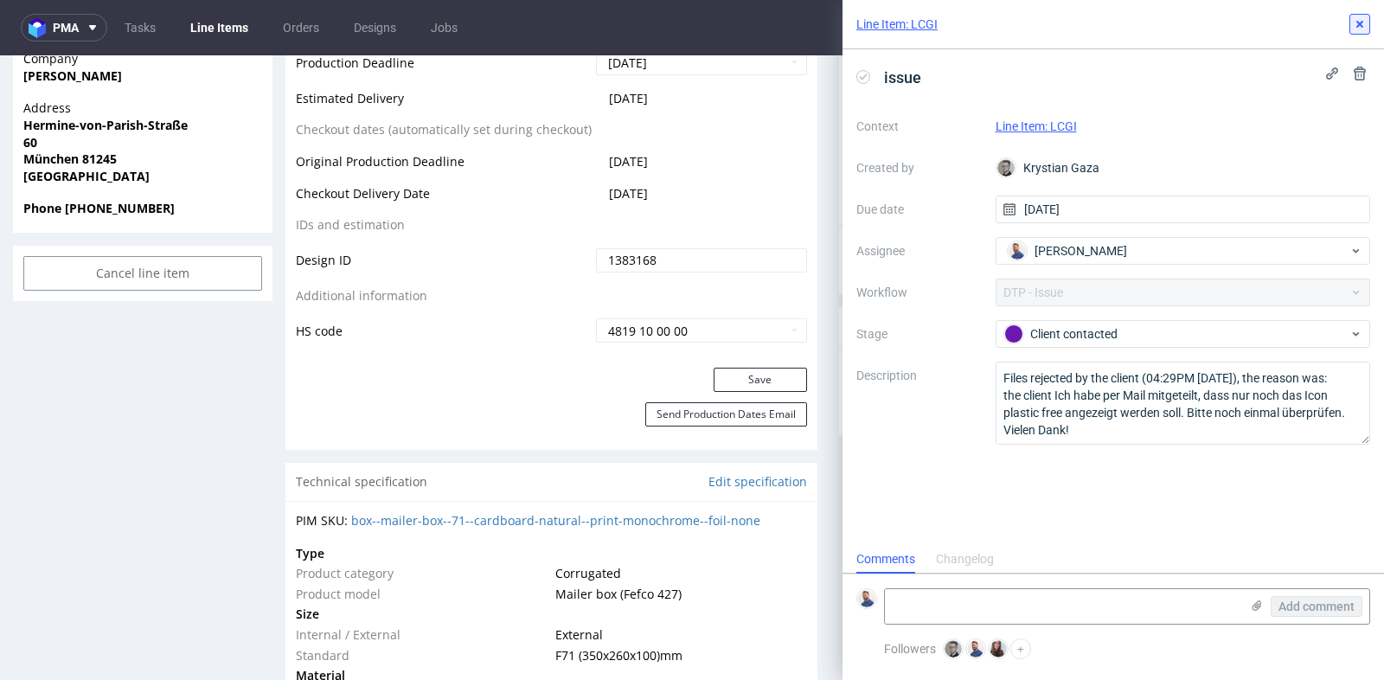
click at [1354, 24] on icon at bounding box center [1359, 24] width 14 height 14
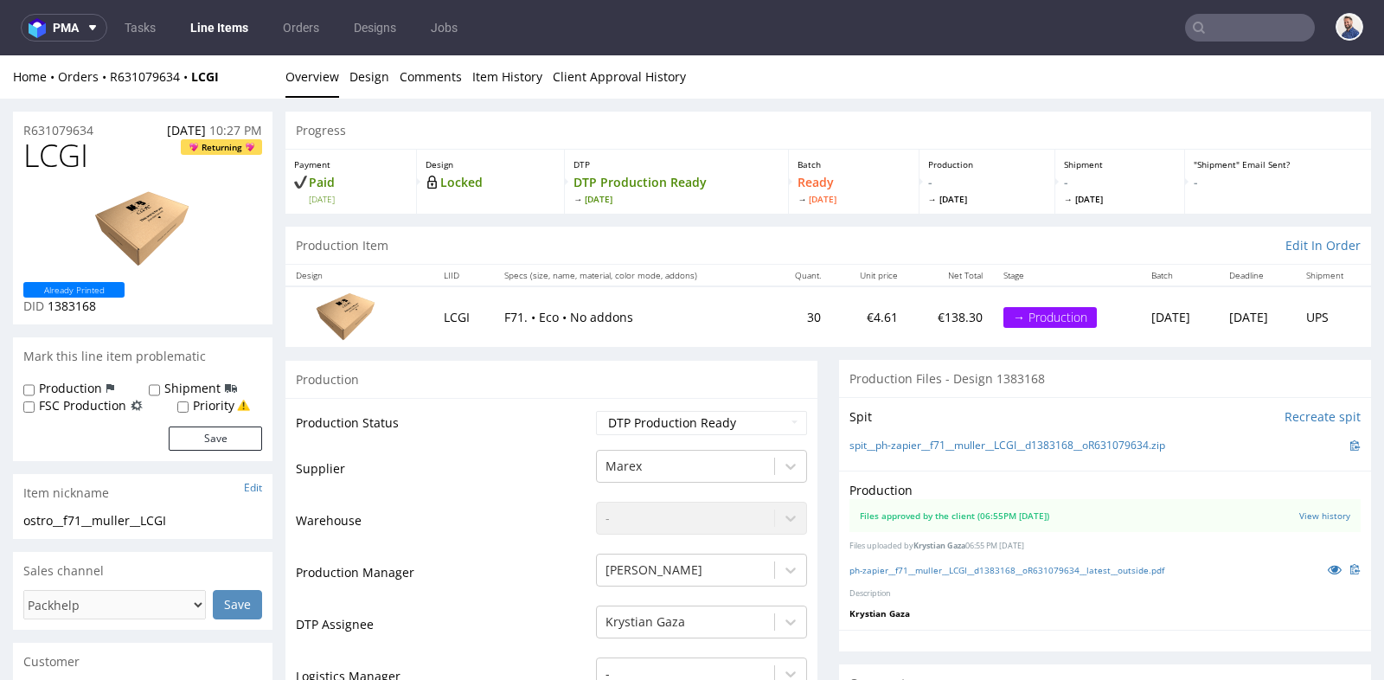
click at [219, 29] on link "Line Items" at bounding box center [219, 28] width 79 height 28
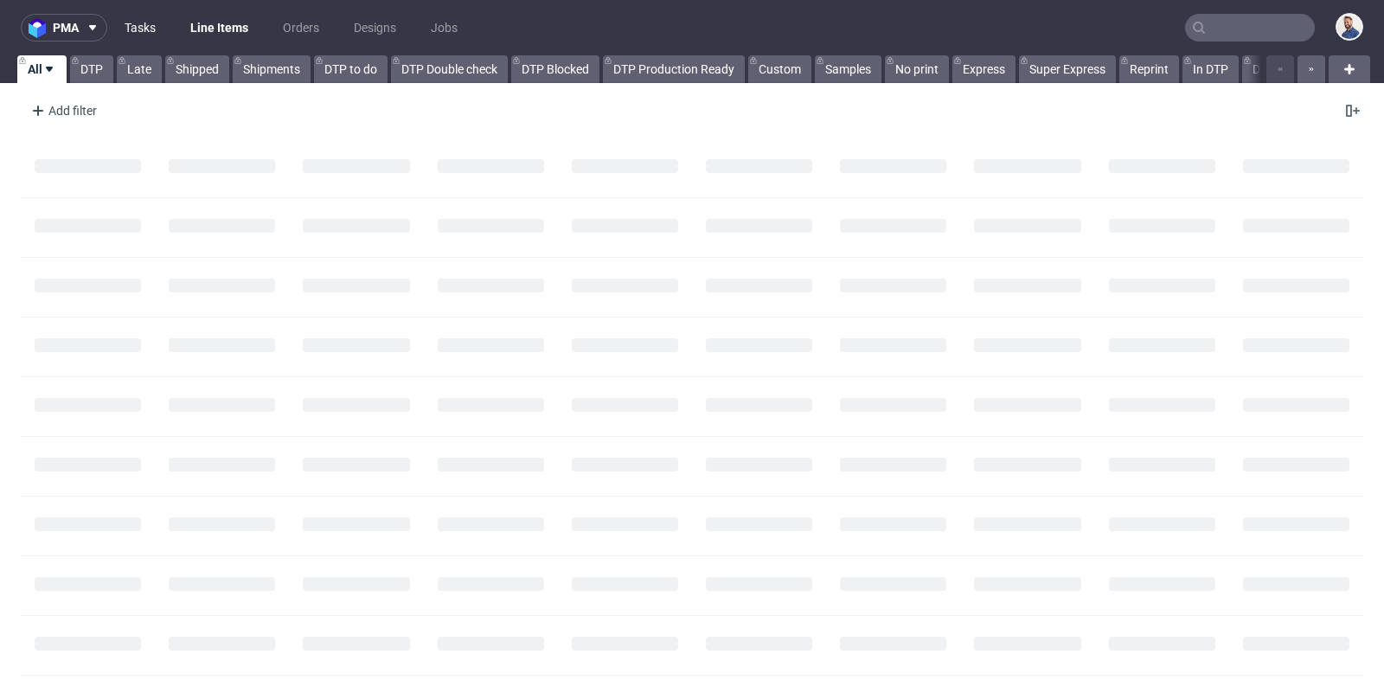
click at [150, 30] on link "Tasks" at bounding box center [140, 28] width 52 height 28
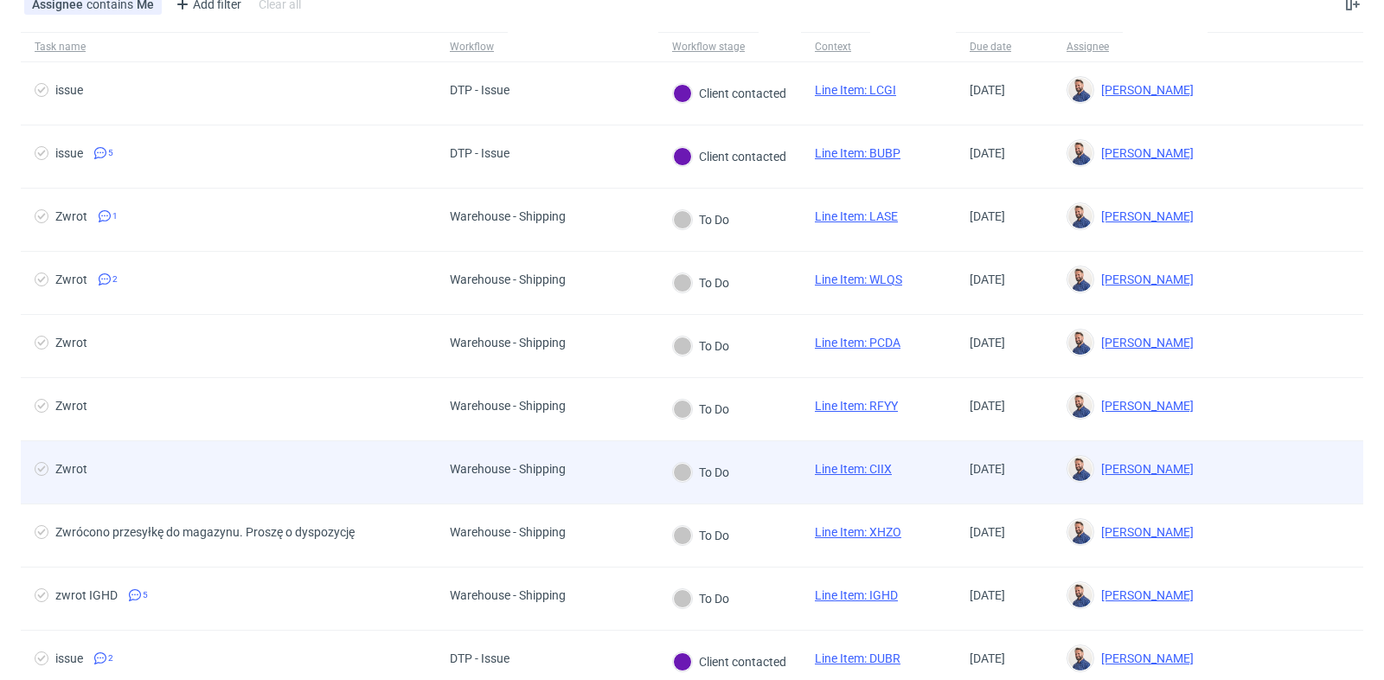
scroll to position [115, 0]
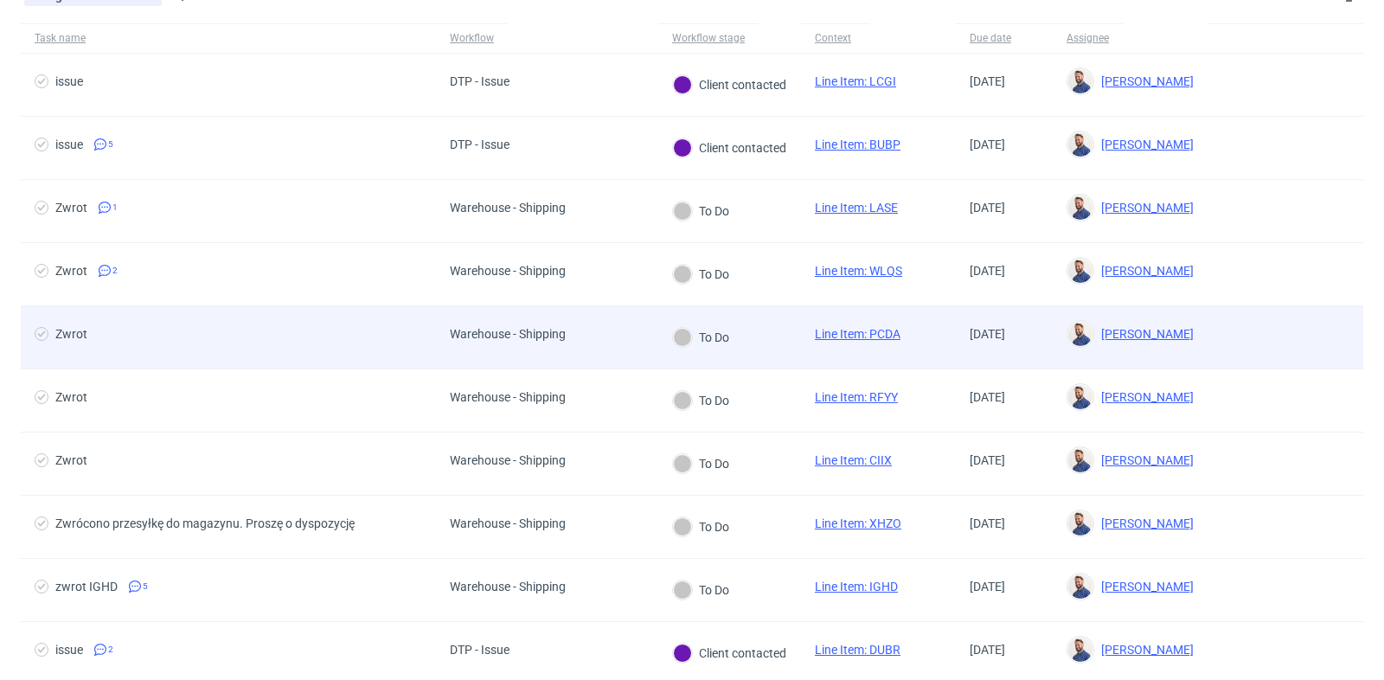
click at [72, 334] on div "Zwrot" at bounding box center [71, 334] width 32 height 14
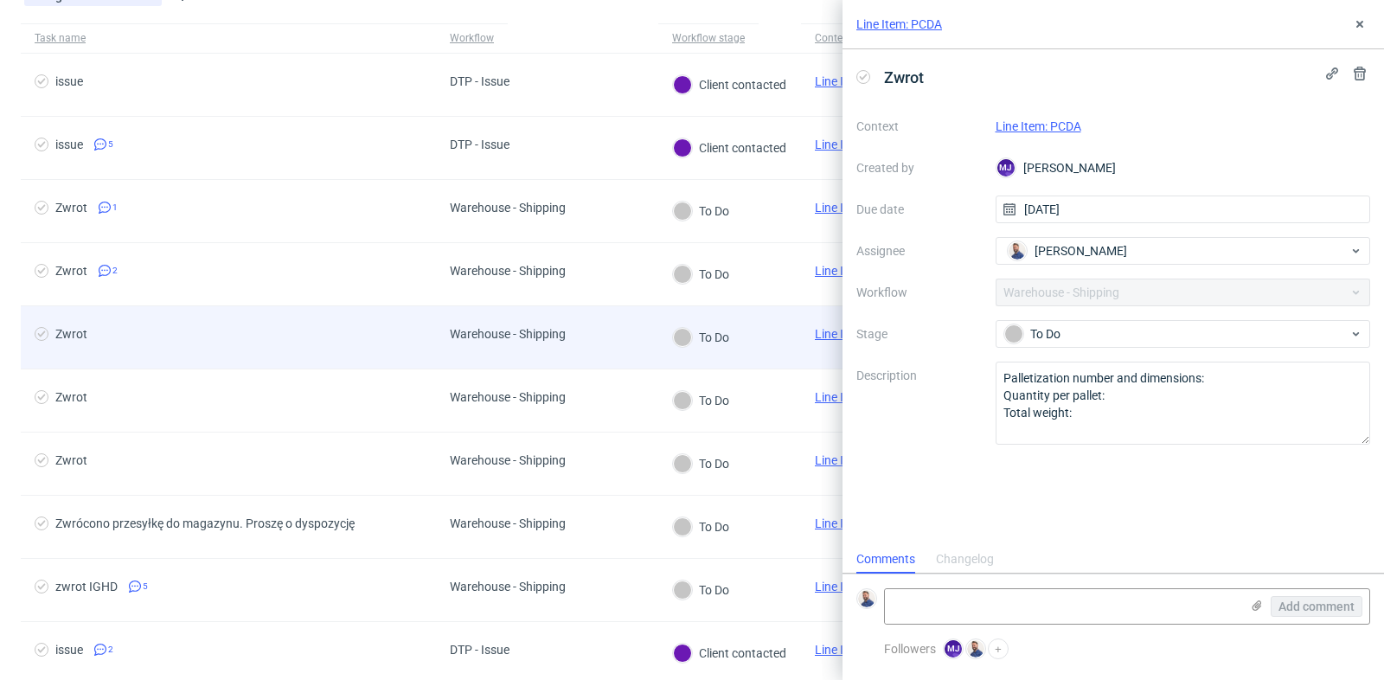
scroll to position [13, 0]
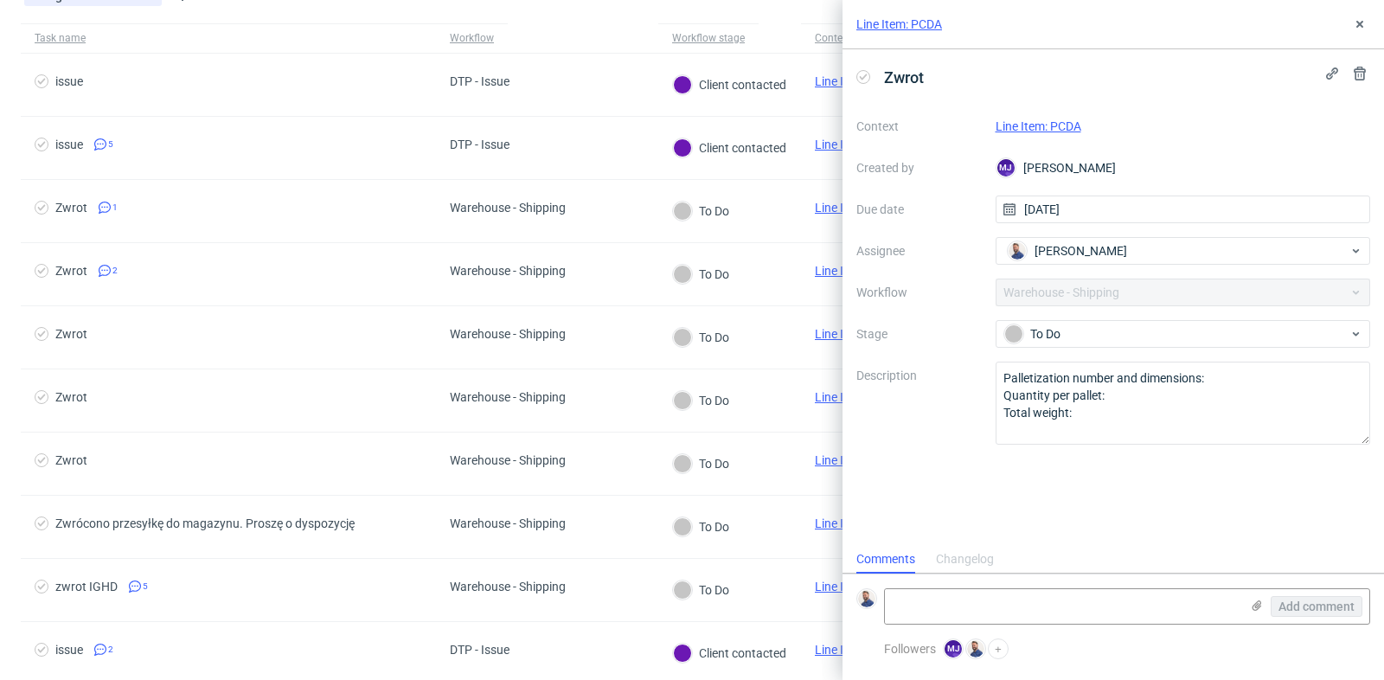
click at [1052, 120] on link "Line Item: PCDA" at bounding box center [1038, 126] width 86 height 14
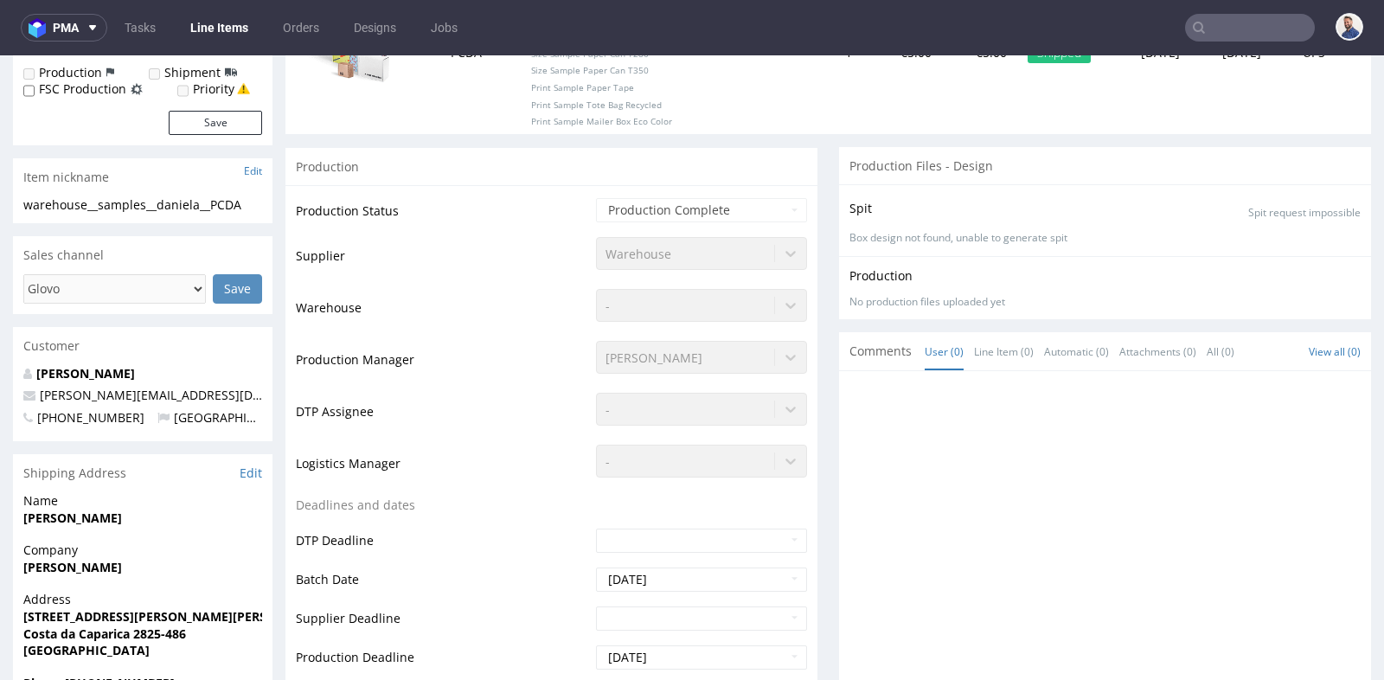
scroll to position [346, 0]
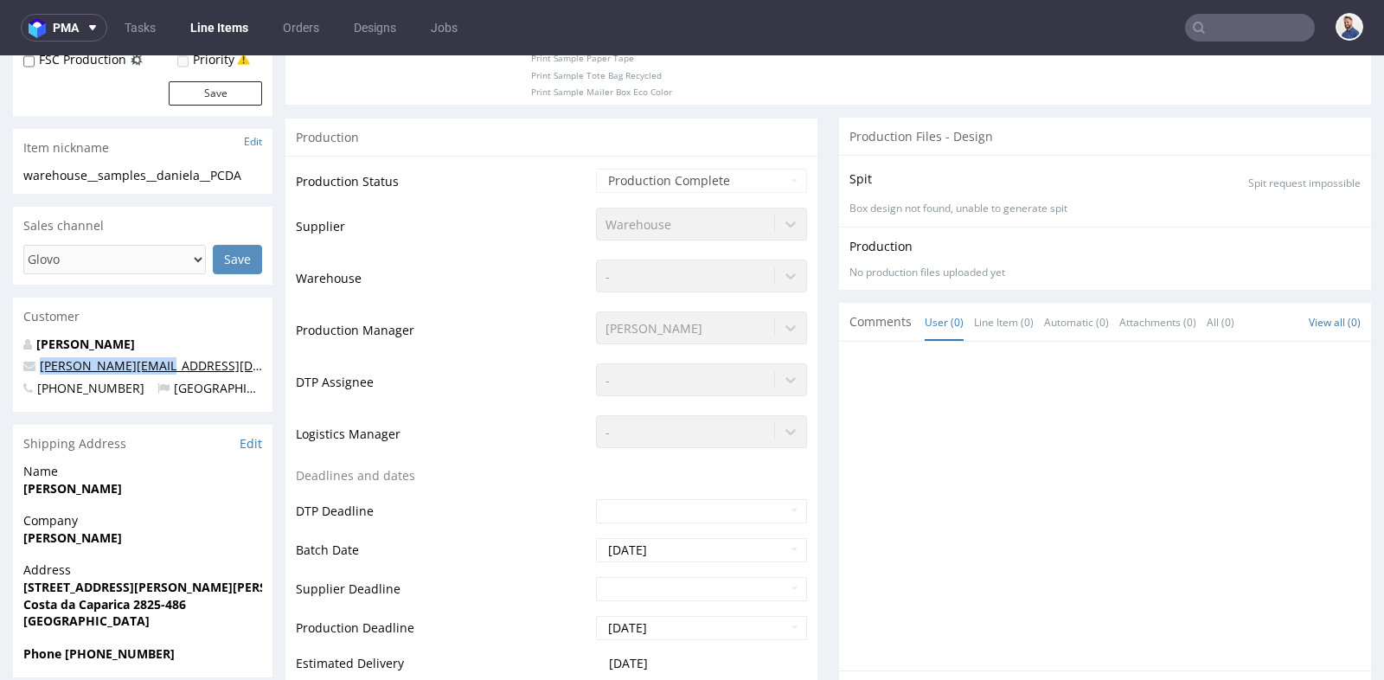
drag, startPoint x: 192, startPoint y: 364, endPoint x: 43, endPoint y: 368, distance: 148.8
click at [43, 368] on p "[PERSON_NAME][EMAIL_ADDRESS][DOMAIN_NAME]" at bounding box center [142, 365] width 239 height 17
copy link "[PERSON_NAME][EMAIL_ADDRESS][DOMAIN_NAME]"
click at [1122, 352] on div at bounding box center [1109, 511] width 521 height 318
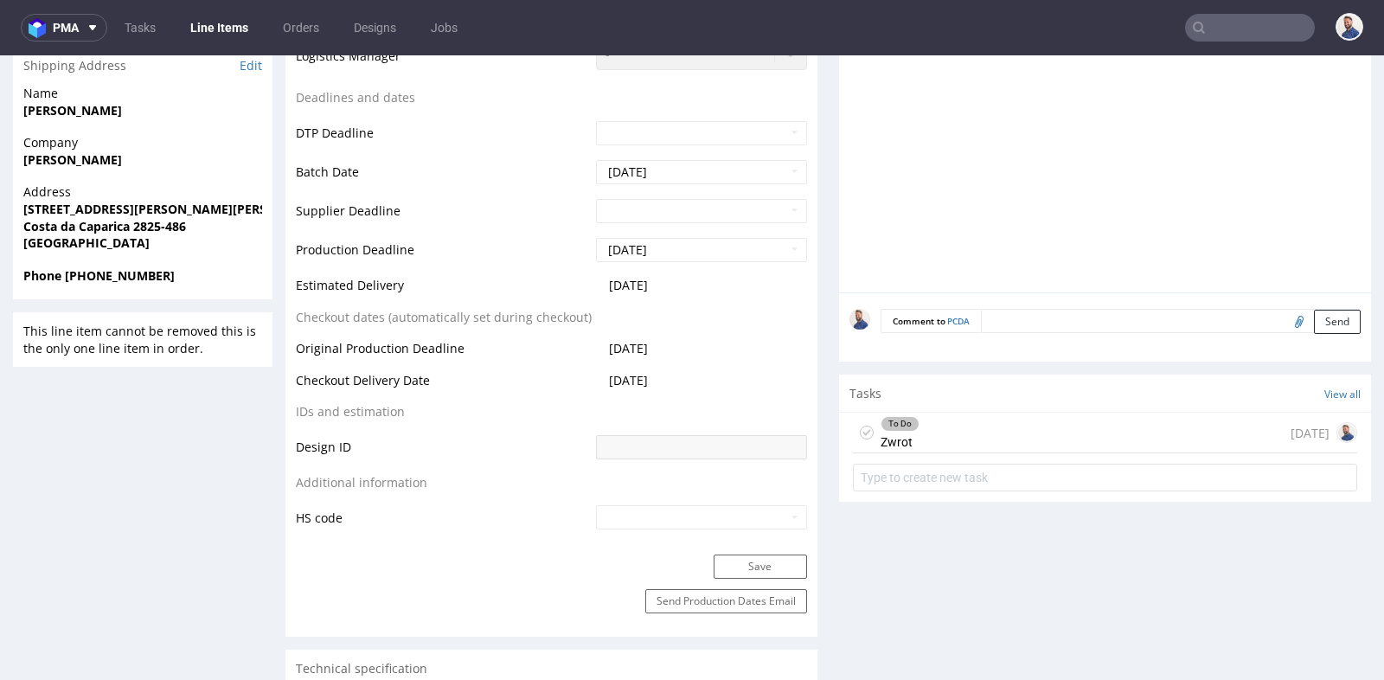
scroll to position [768, 0]
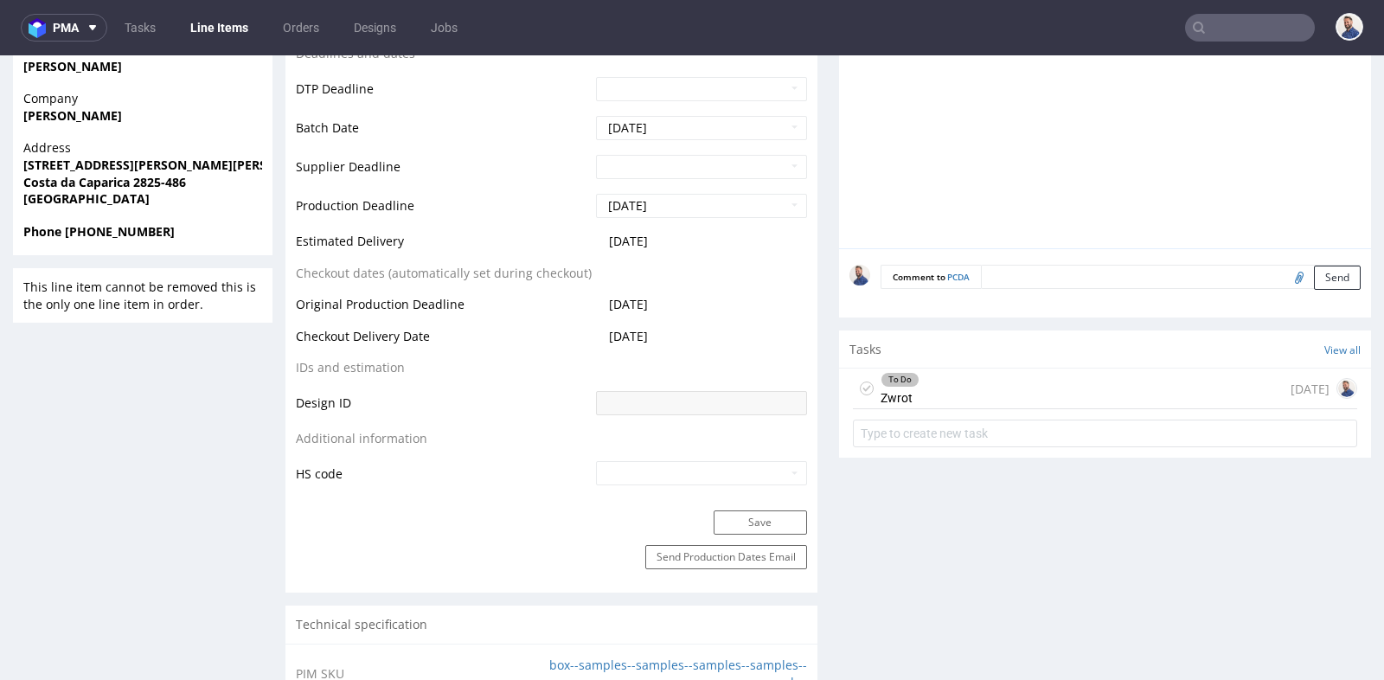
click at [1114, 383] on div "To Do Zwrot [DATE]" at bounding box center [1105, 388] width 504 height 41
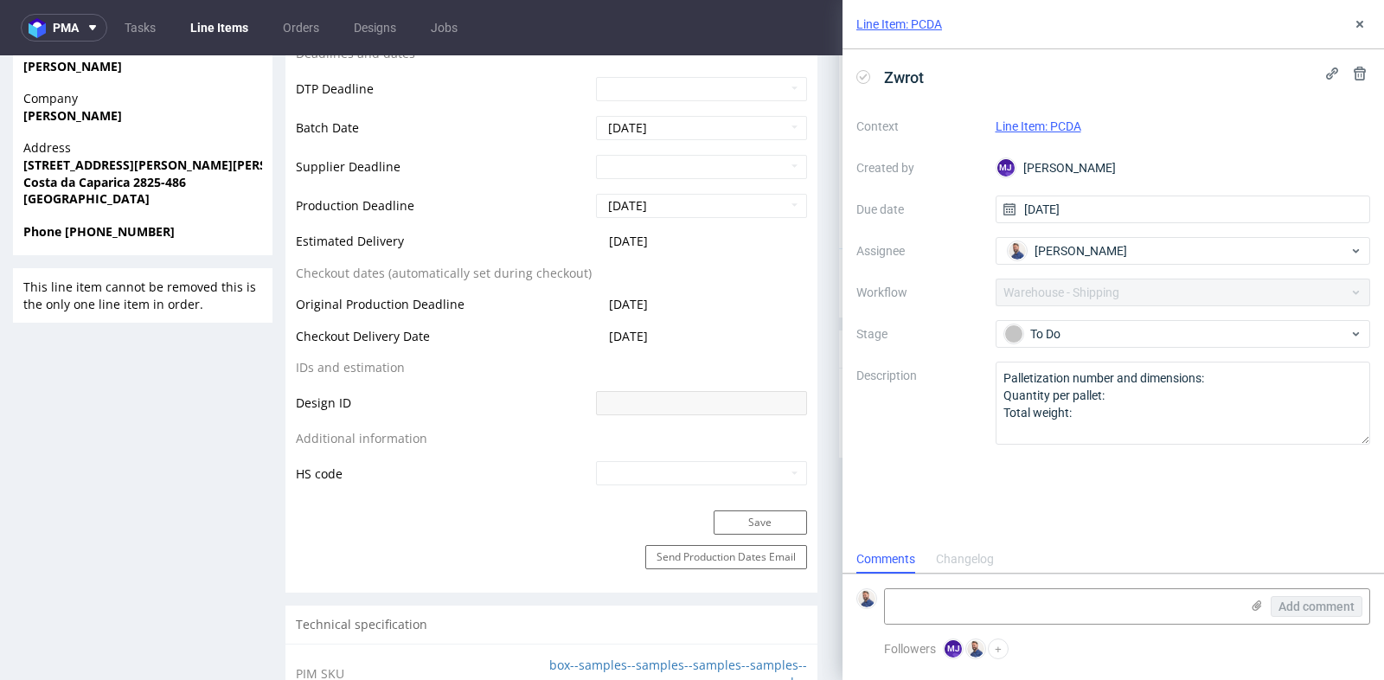
scroll to position [13, 0]
click at [1071, 602] on textarea at bounding box center [1062, 606] width 355 height 35
paste textarea "[URL][DOMAIN_NAME]"
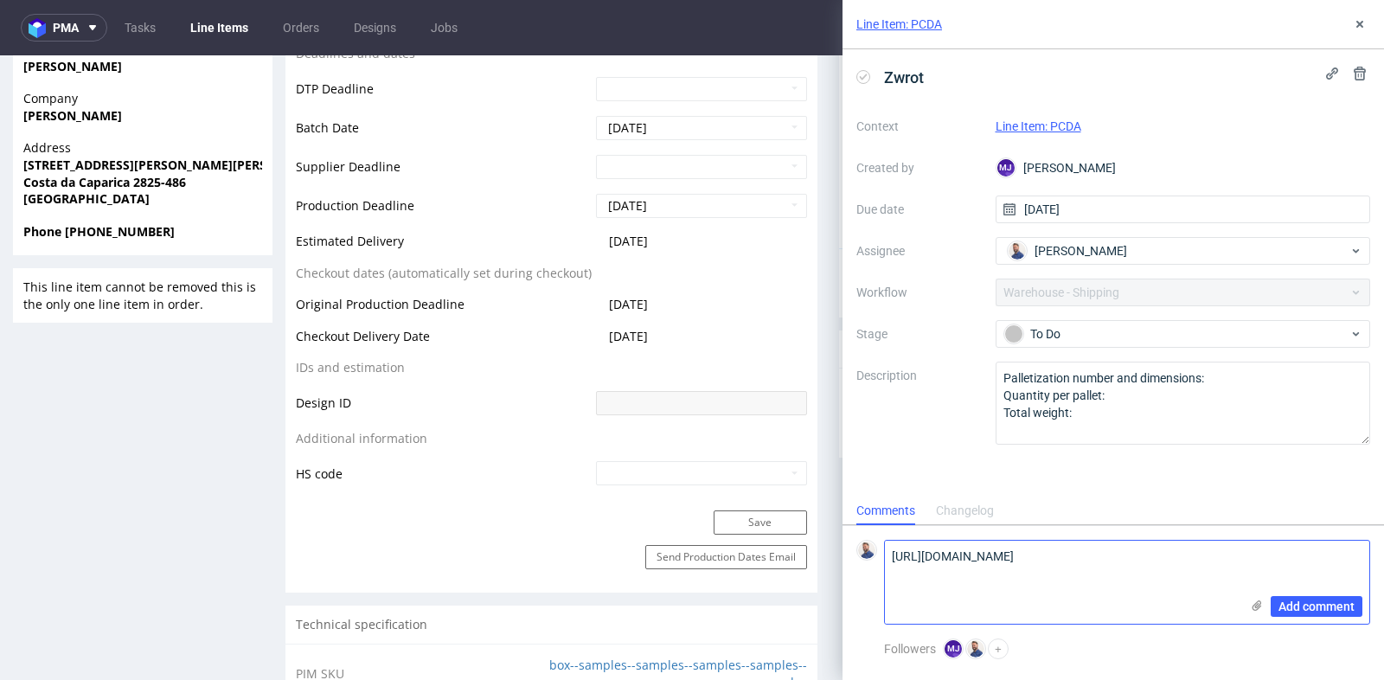
scroll to position [0, 0]
type textarea "[URL][DOMAIN_NAME]"
click at [1298, 605] on span "Add comment" at bounding box center [1316, 606] width 76 height 12
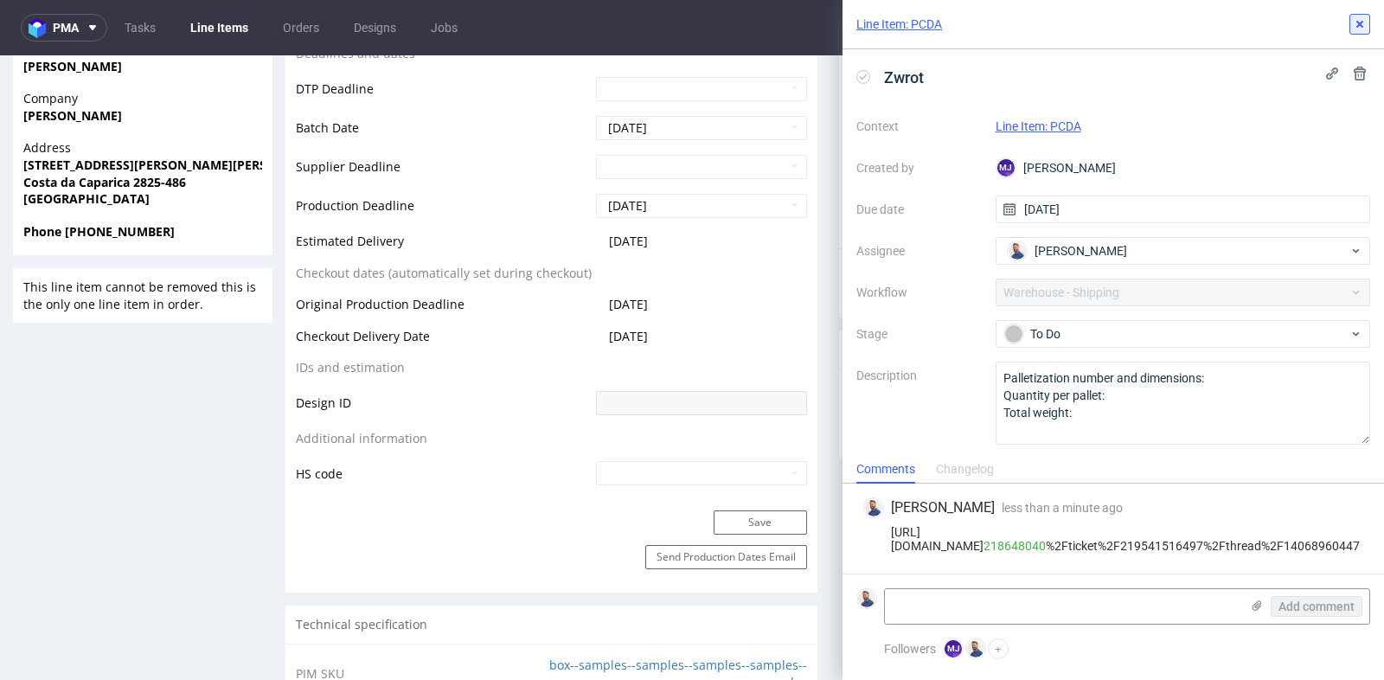
click at [1361, 27] on icon at bounding box center [1359, 24] width 14 height 14
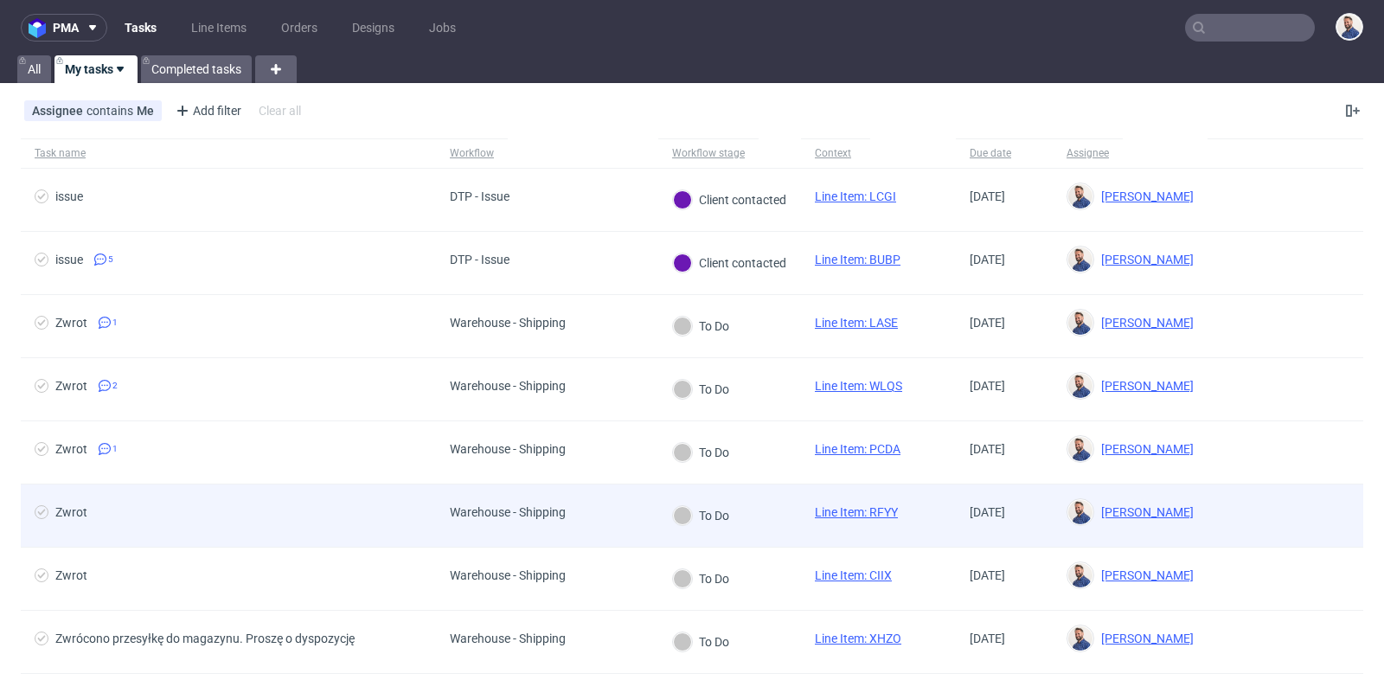
click at [70, 513] on div "Zwrot" at bounding box center [71, 512] width 32 height 14
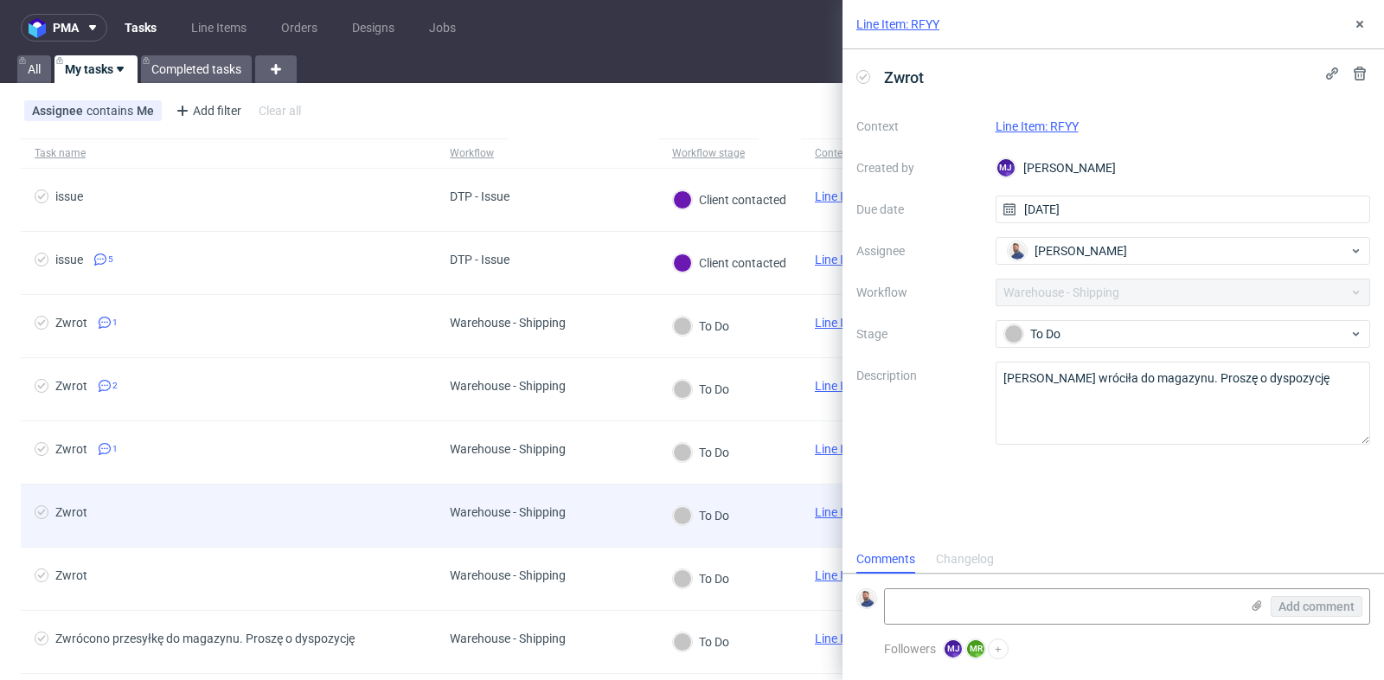
scroll to position [13, 0]
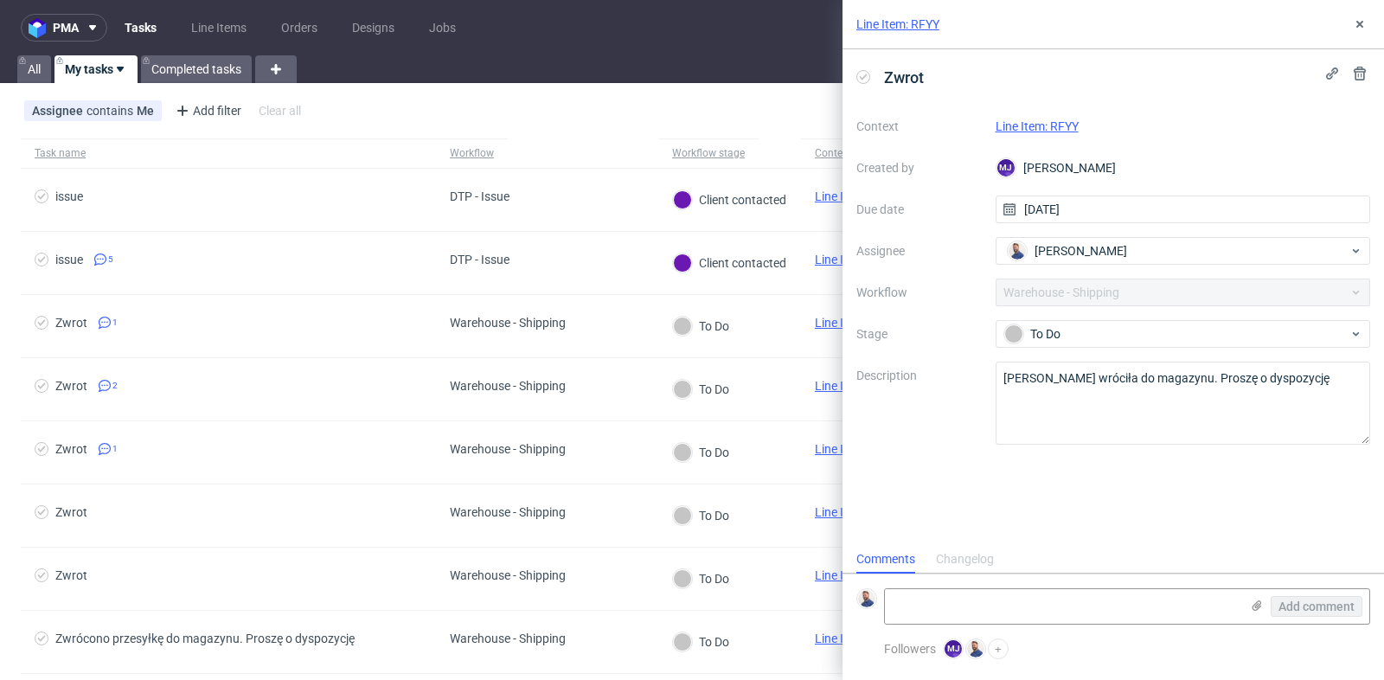
click at [1061, 123] on link "Line Item: RFYY" at bounding box center [1036, 126] width 83 height 14
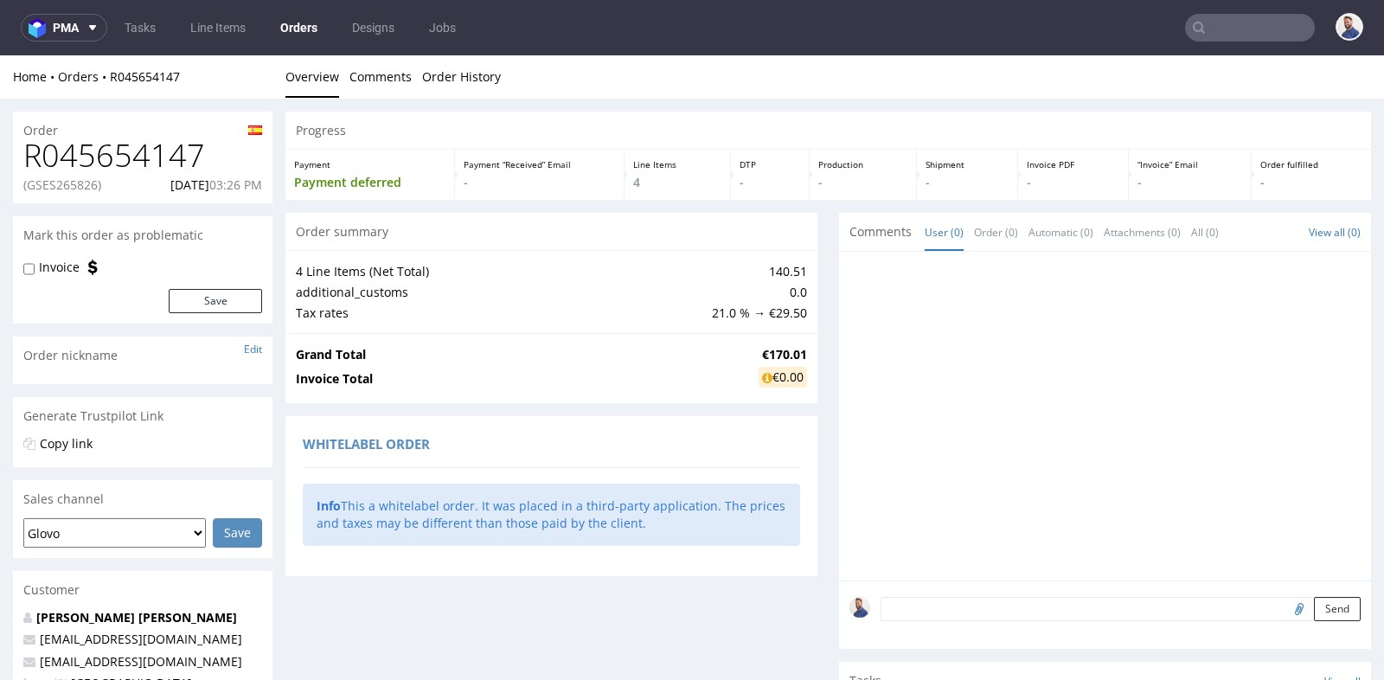
click at [150, 150] on h1 "R045654147" at bounding box center [142, 155] width 239 height 35
copy h1 "R045654147"
click at [1176, 368] on div at bounding box center [1109, 421] width 521 height 318
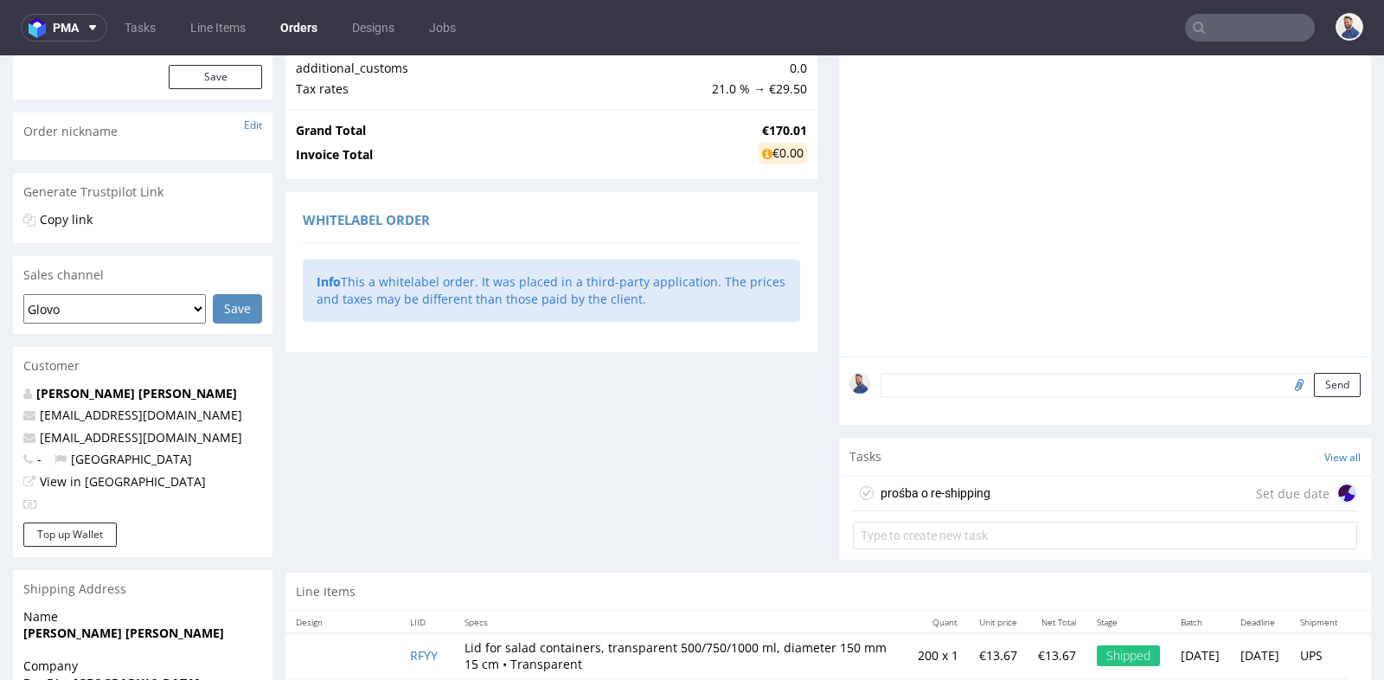
scroll to position [307, 0]
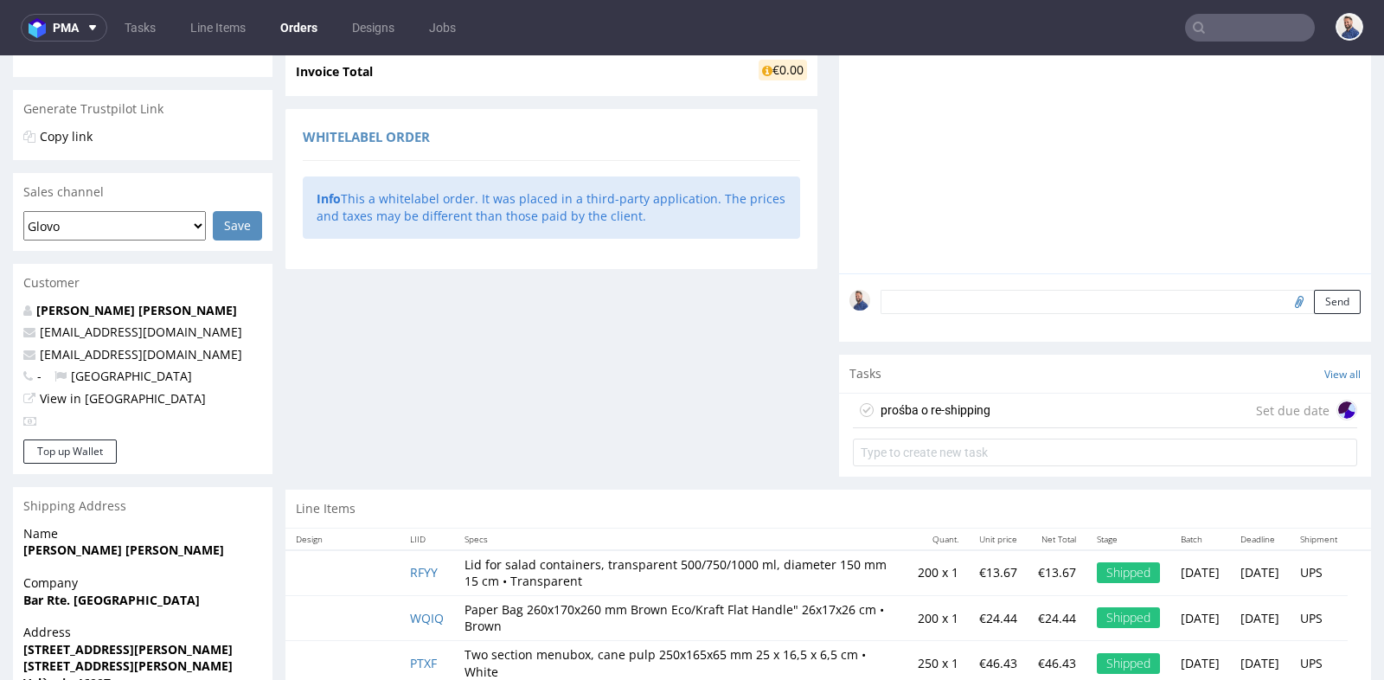
click at [1120, 410] on div "prośba o re-shipping Set due date" at bounding box center [1105, 410] width 504 height 35
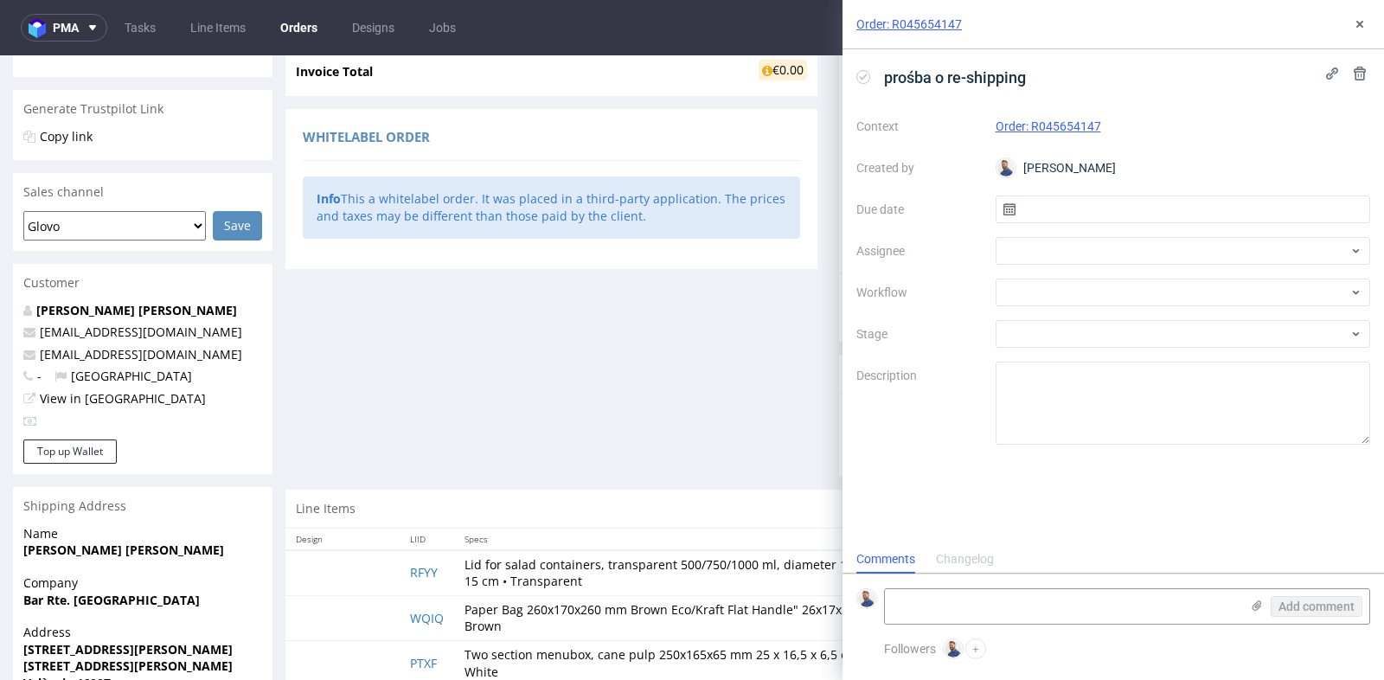
scroll to position [13, 0]
click at [1194, 253] on div at bounding box center [1182, 251] width 375 height 28
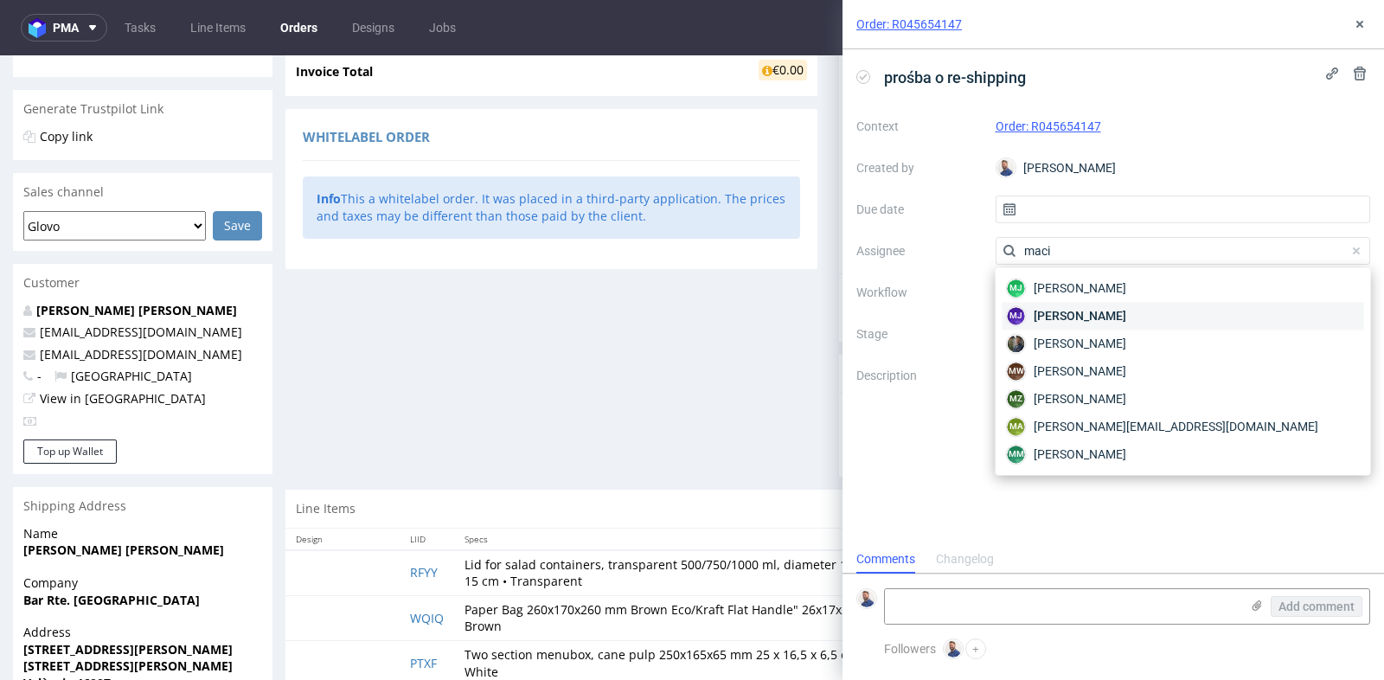
type input "maci"
click at [1138, 313] on div "[PERSON_NAME]" at bounding box center [1182, 316] width 361 height 28
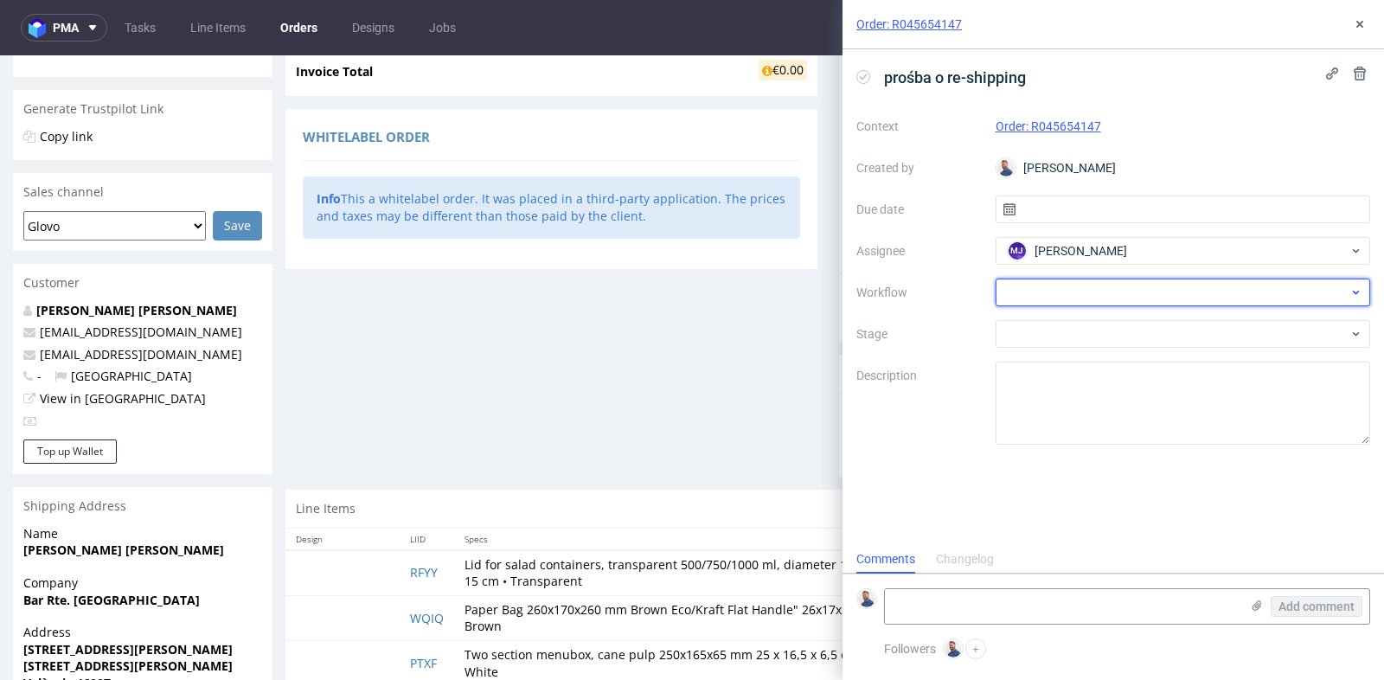
click at [1169, 291] on div at bounding box center [1182, 292] width 375 height 28
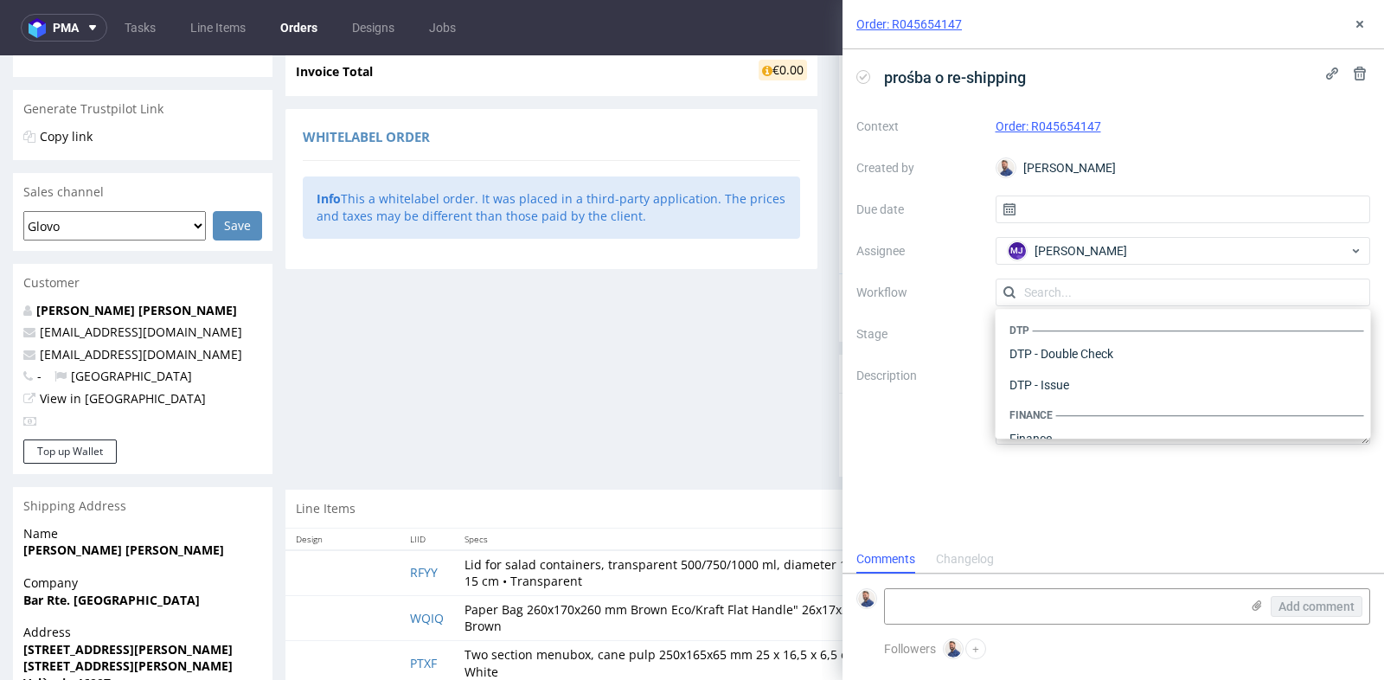
scroll to position [1063, 0]
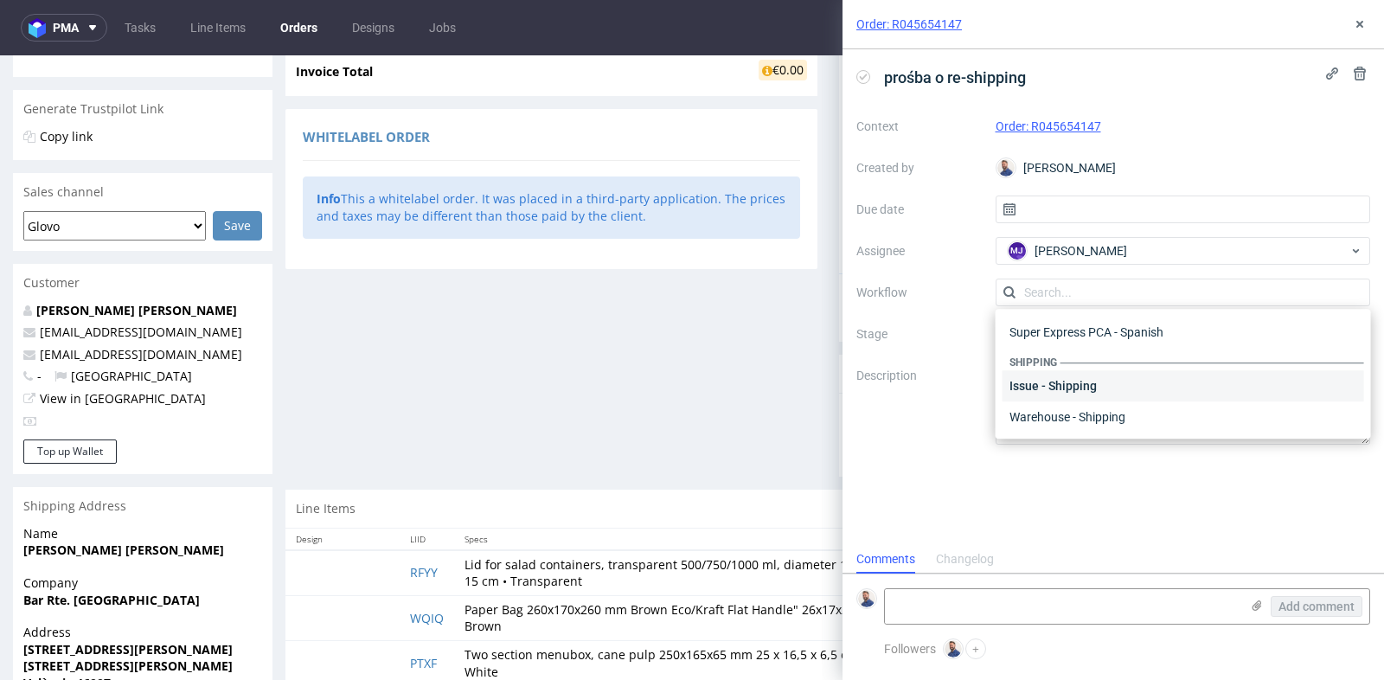
click at [1150, 386] on div "Issue - Shipping" at bounding box center [1182, 385] width 361 height 31
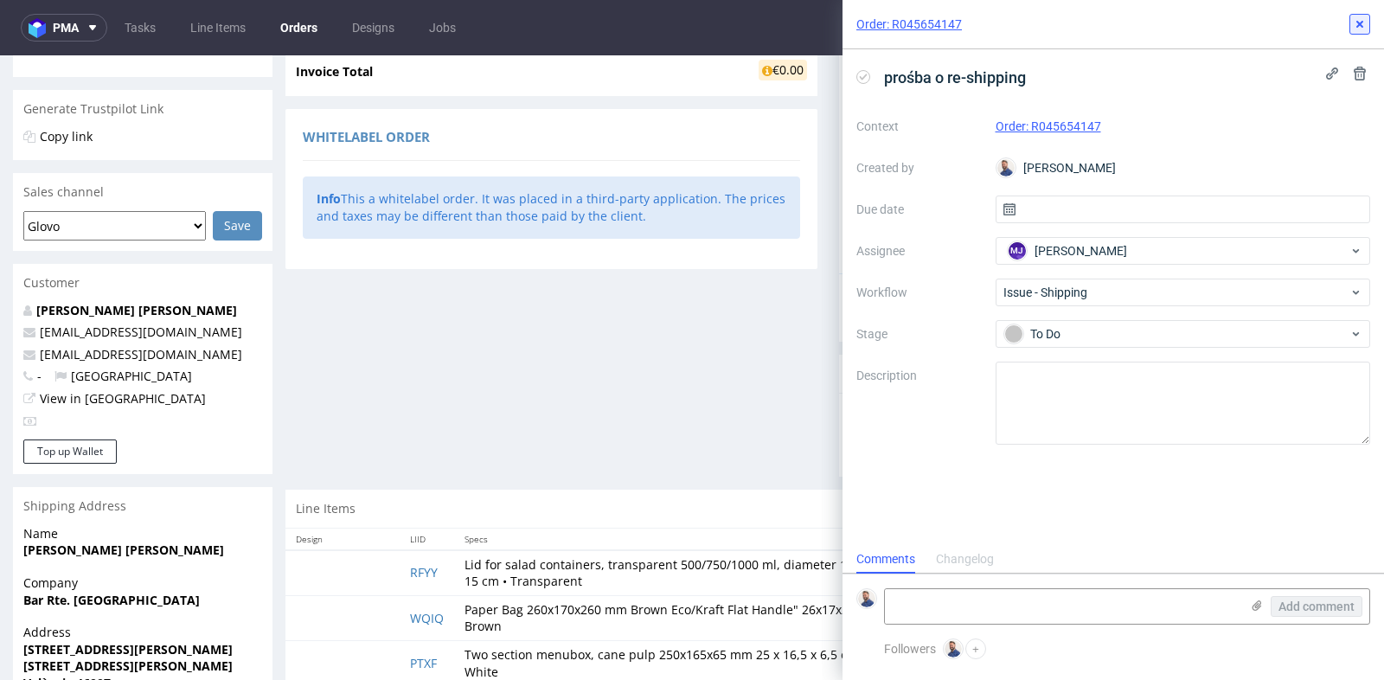
click at [1363, 21] on icon at bounding box center [1359, 24] width 14 height 14
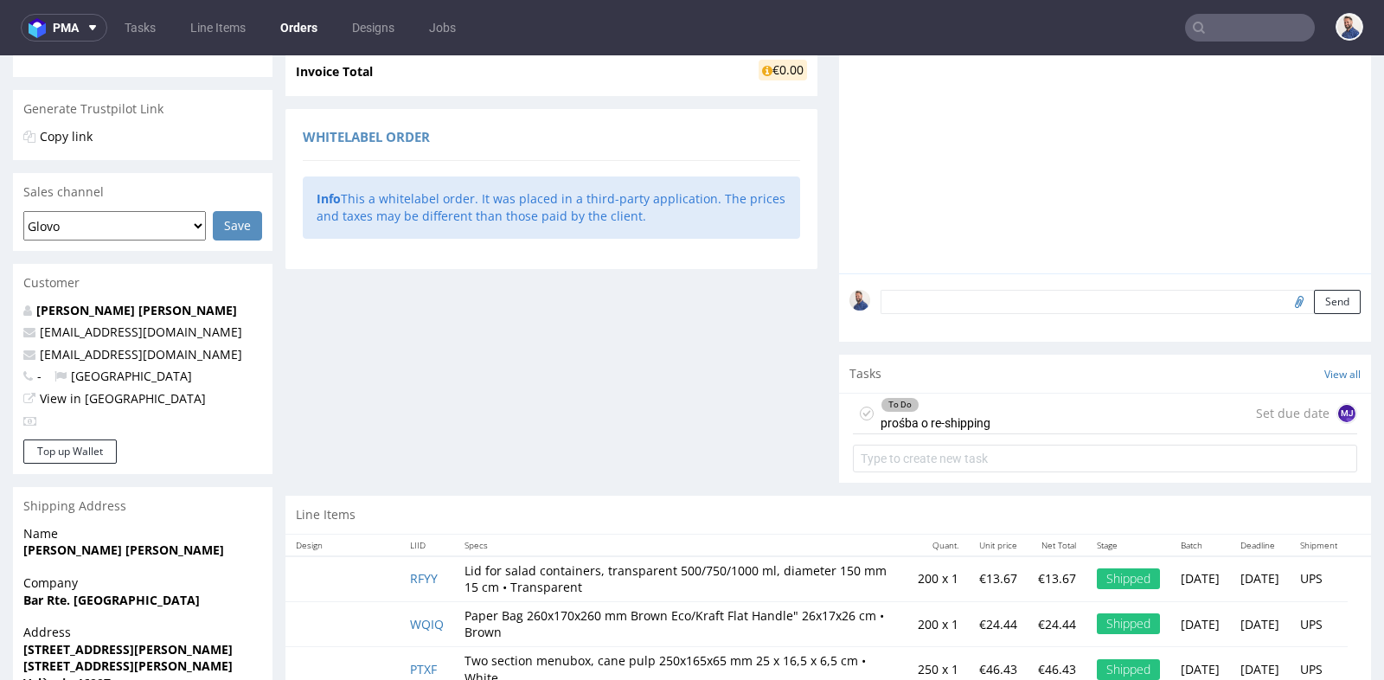
click at [1080, 406] on div "To Do prośba o re-shipping Set due date MJ" at bounding box center [1105, 413] width 504 height 41
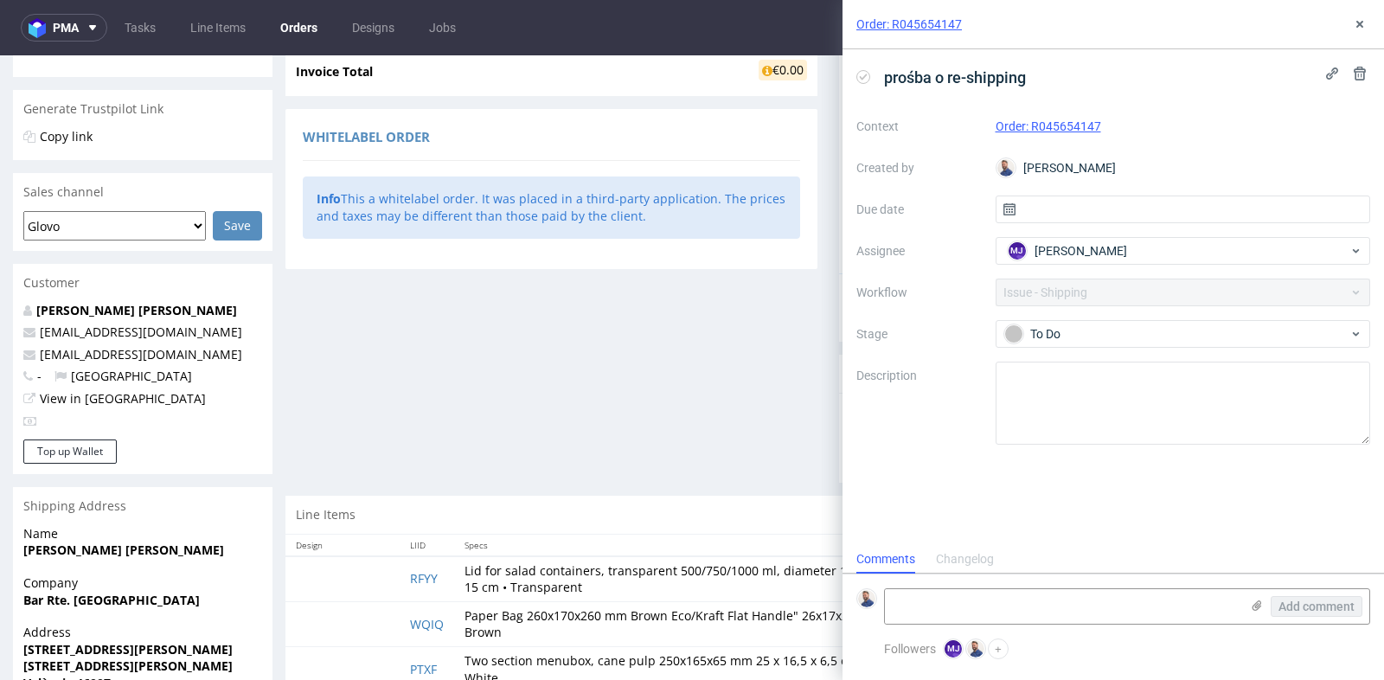
scroll to position [13, 0]
click at [1097, 210] on input "text" at bounding box center [1182, 209] width 375 height 28
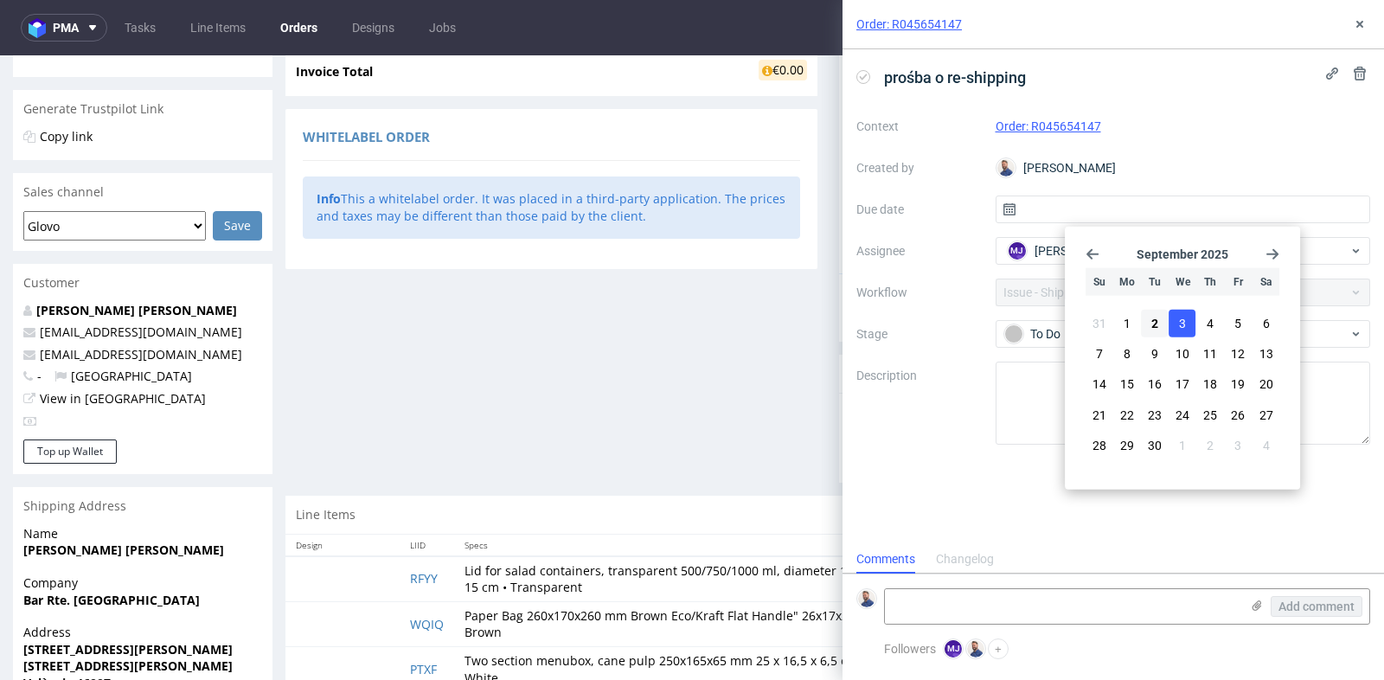
click at [1188, 326] on button "3" at bounding box center [1182, 324] width 27 height 28
type input "[DATE]"
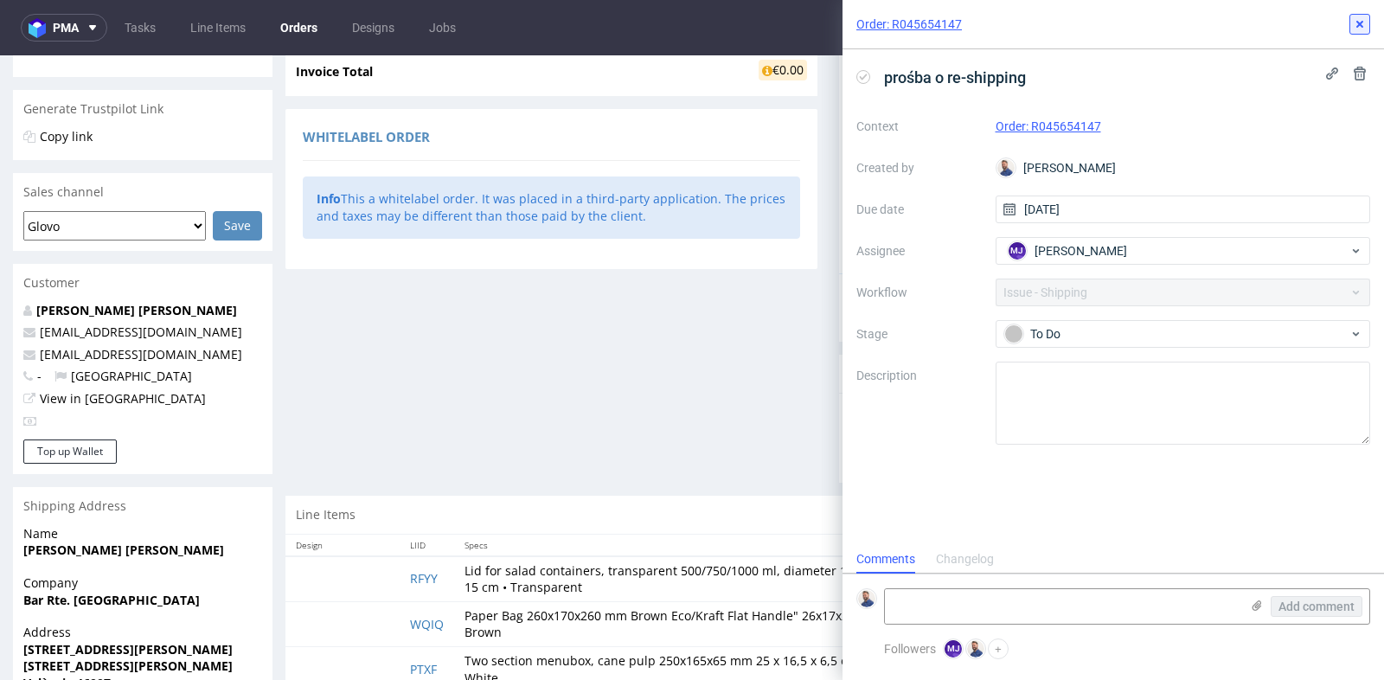
click at [1354, 21] on icon at bounding box center [1359, 24] width 14 height 14
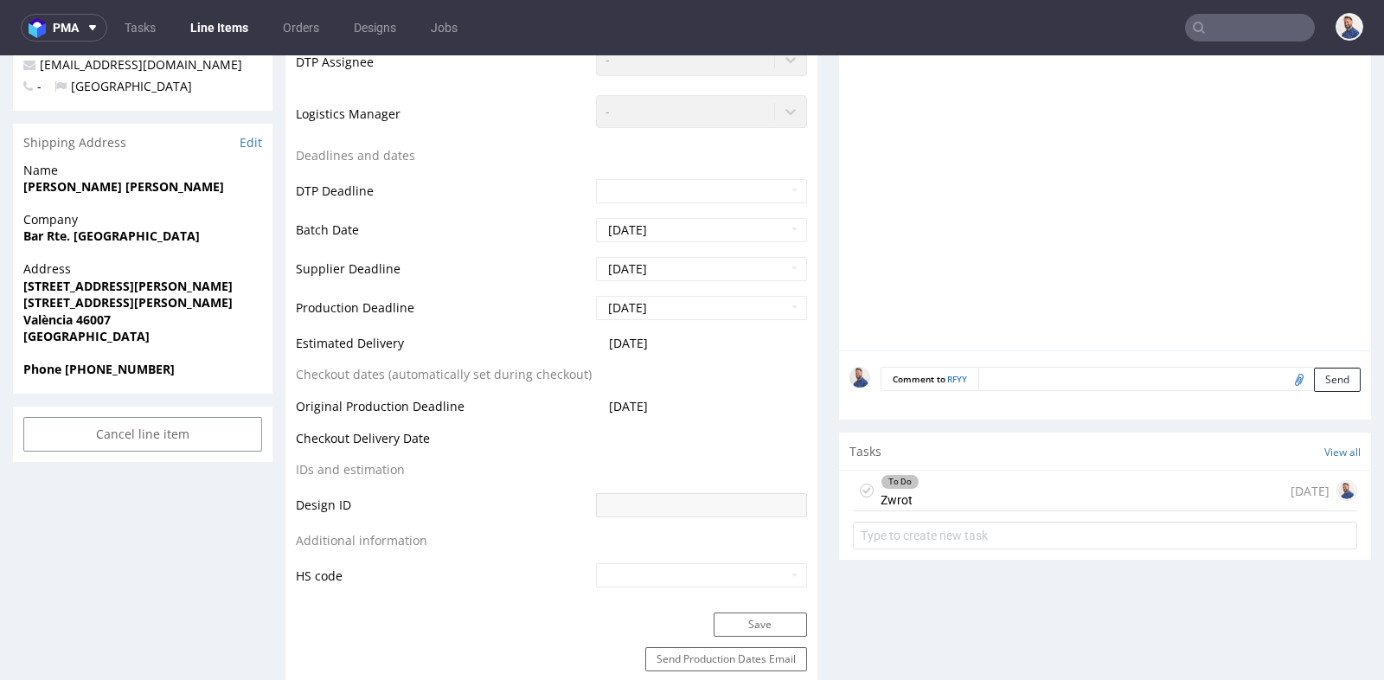
scroll to position [576, 0]
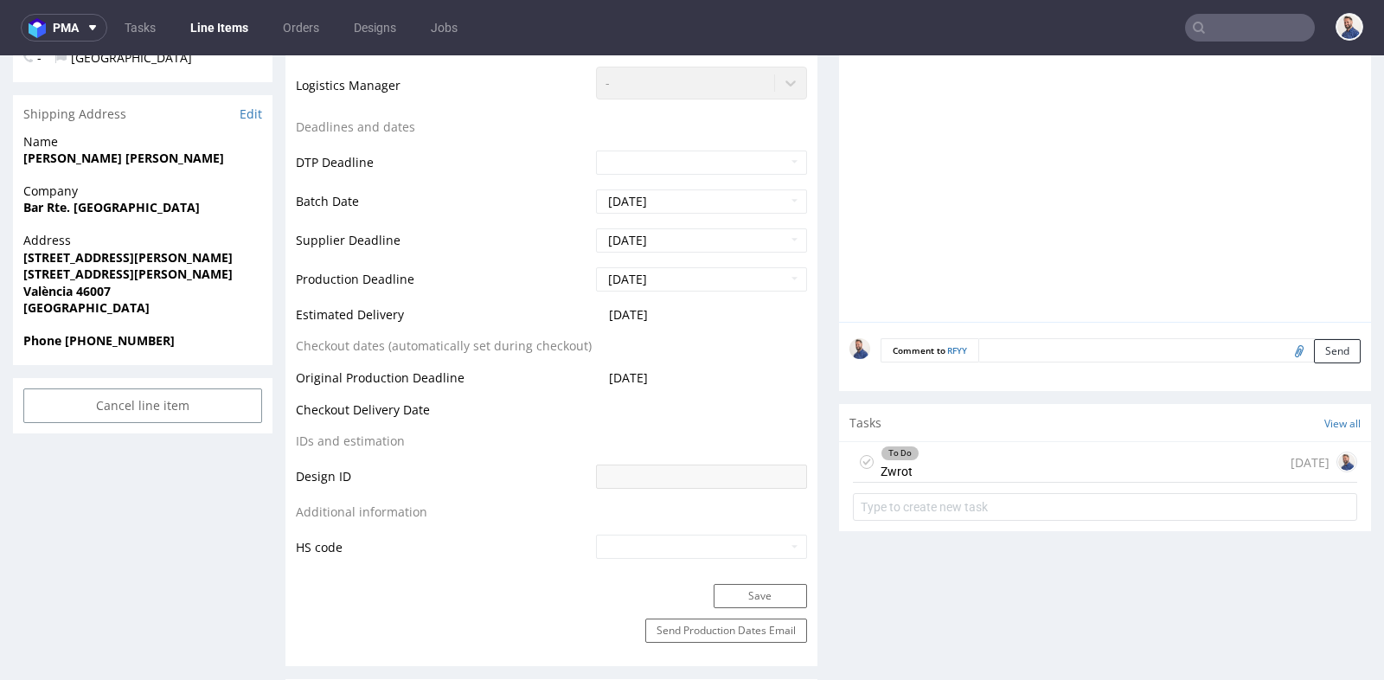
click at [975, 454] on div "To Do Zwrot [DATE]" at bounding box center [1105, 462] width 504 height 41
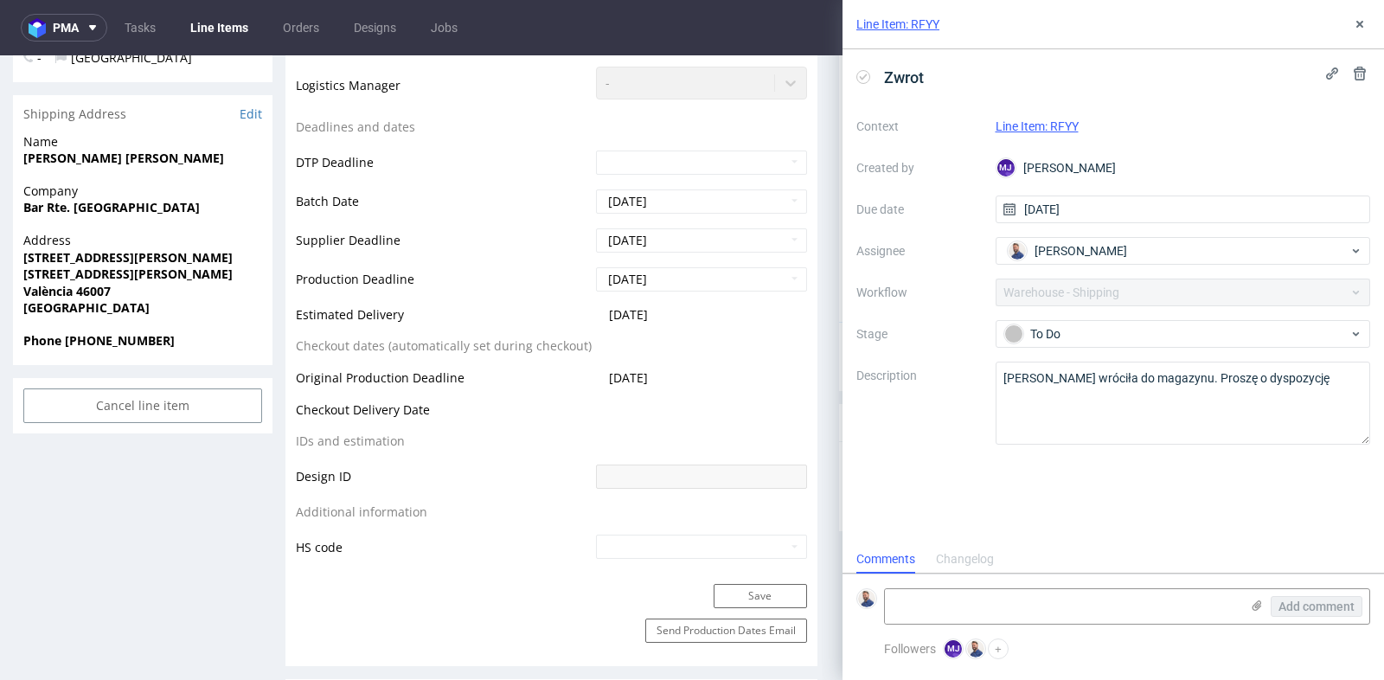
scroll to position [13, 0]
click at [991, 604] on textarea at bounding box center [1062, 606] width 355 height 35
type textarea "J"
type textarea "[PERSON_NAME] chce otrzymać przesyłkę"
click at [1293, 604] on span "Add comment" at bounding box center [1316, 606] width 76 height 12
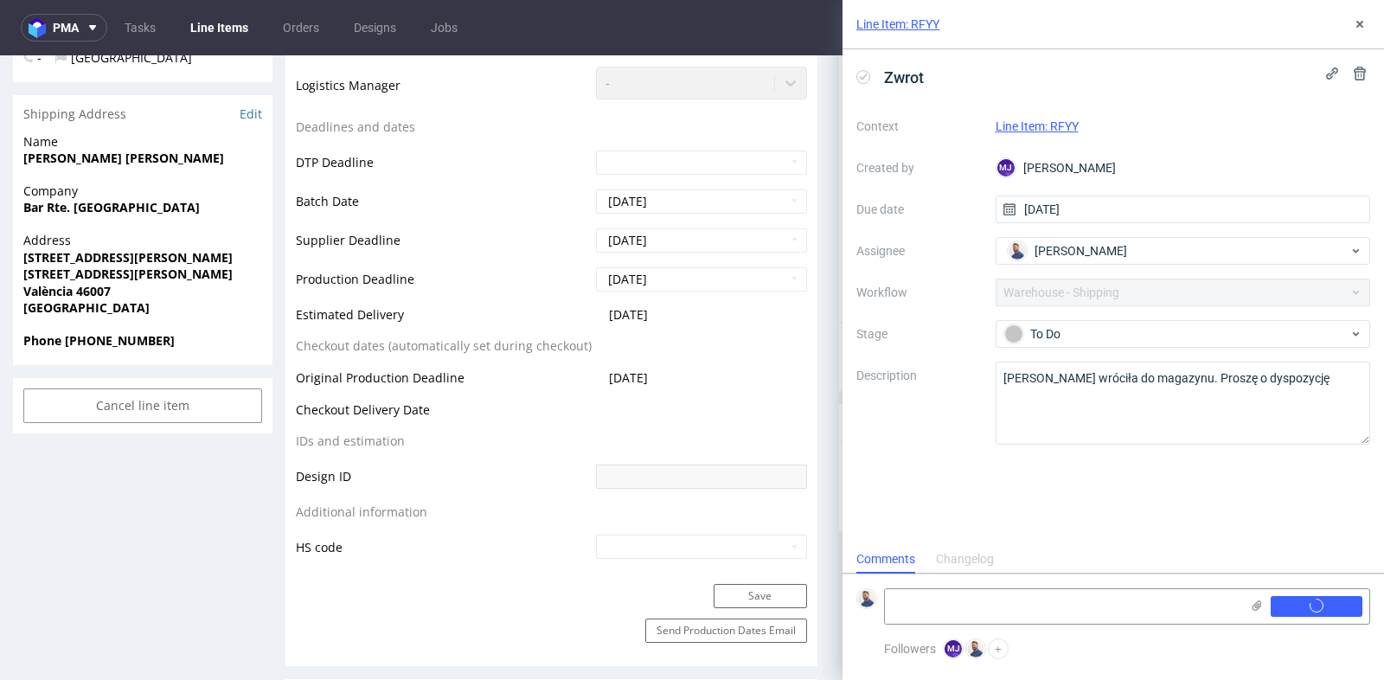
scroll to position [0, 0]
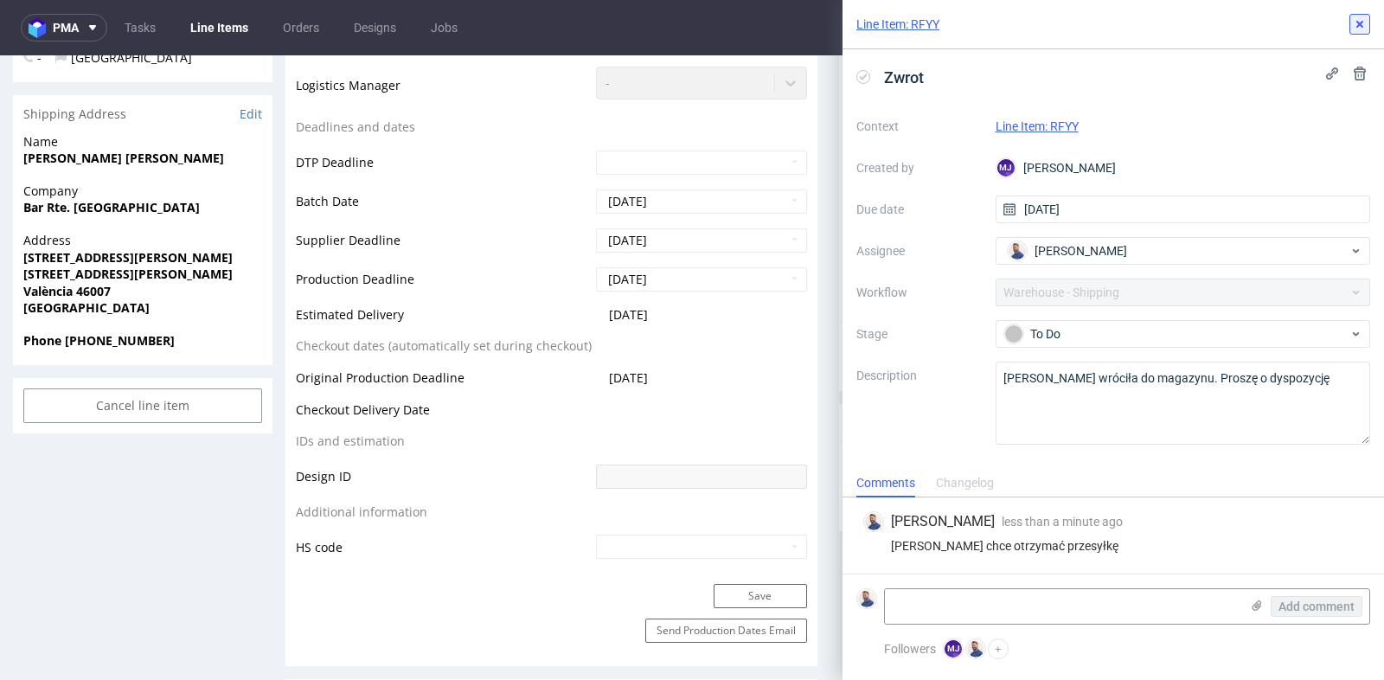
click at [1364, 29] on icon at bounding box center [1359, 24] width 14 height 14
